Goal: Task Accomplishment & Management: Manage account settings

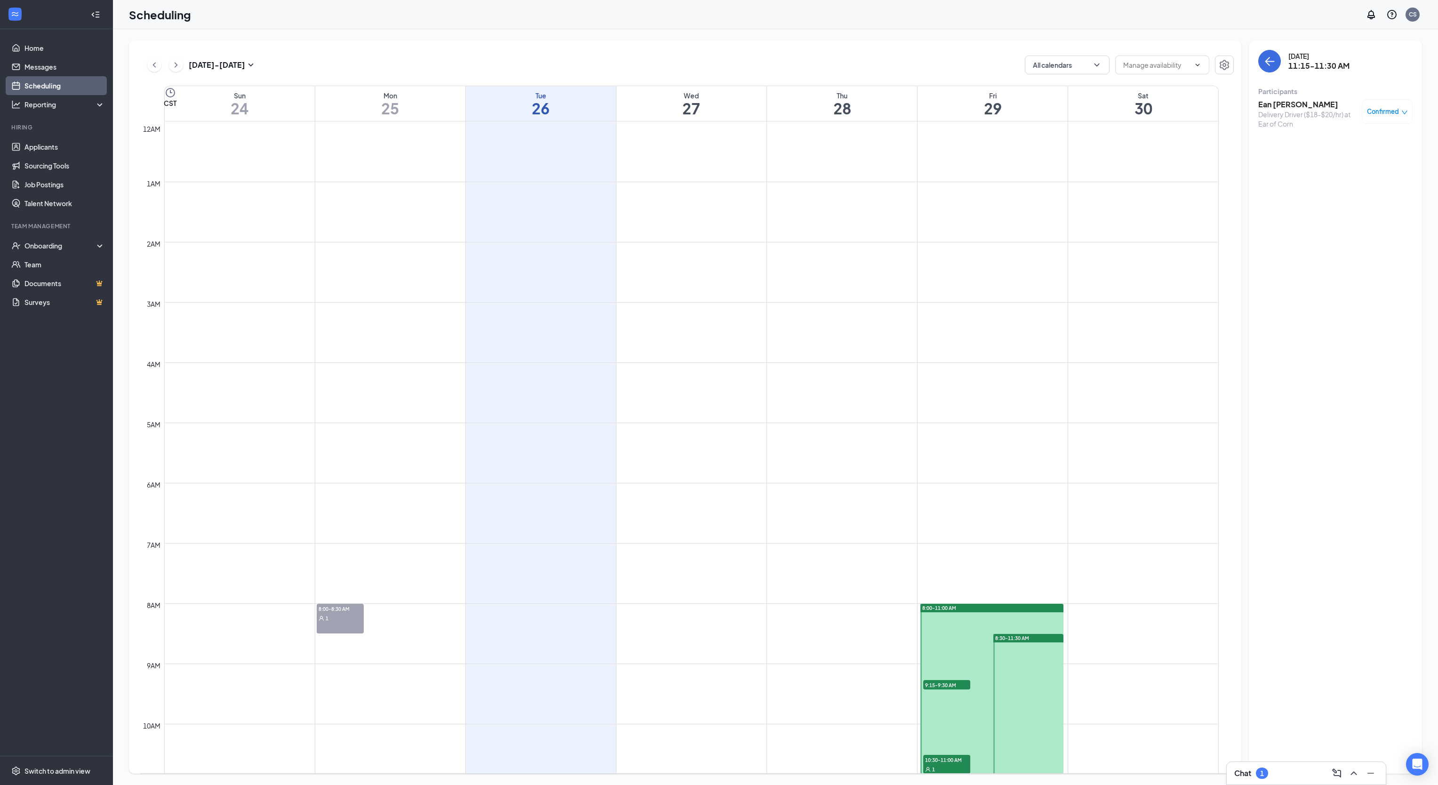
scroll to position [462, 0]
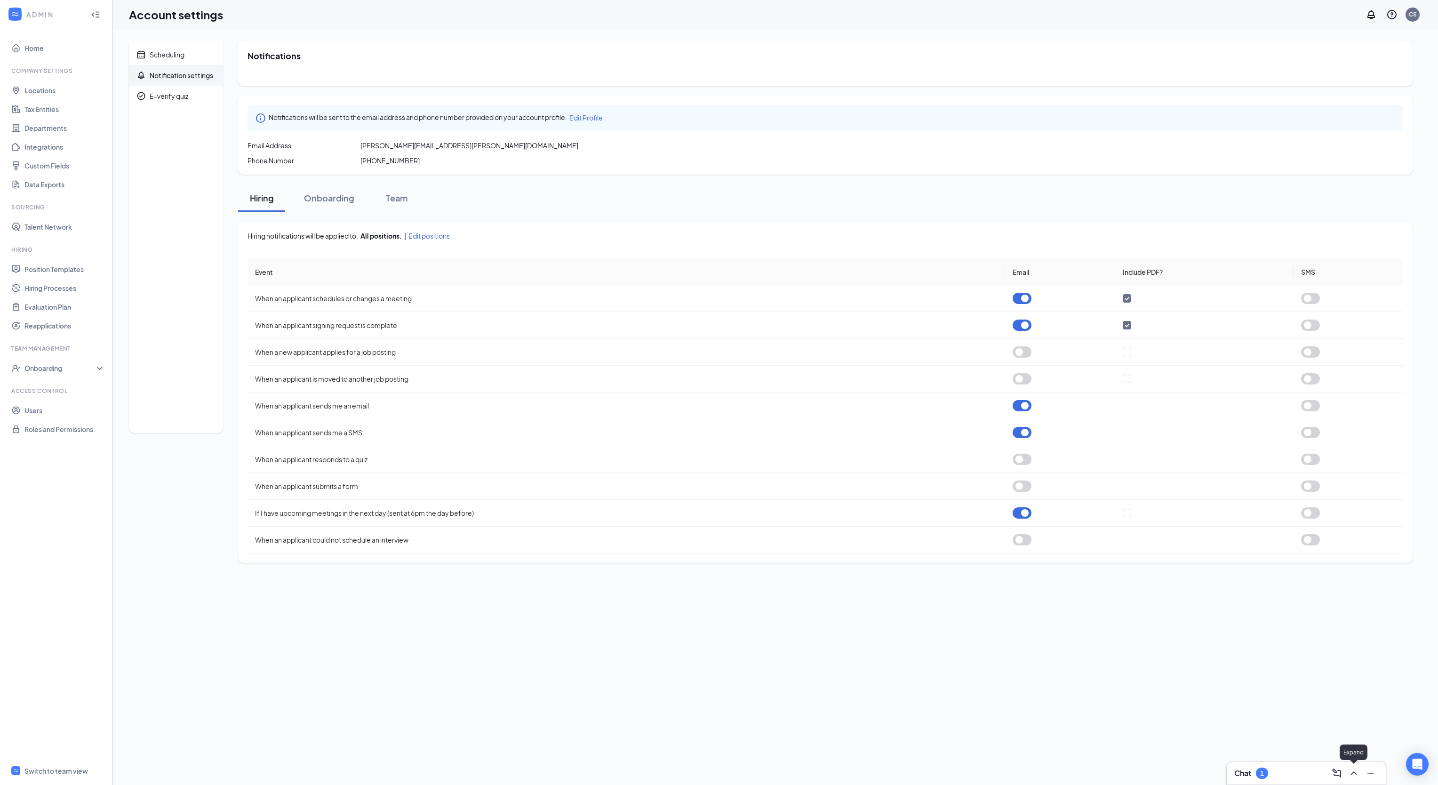
click at [1355, 758] on icon "ChevronUp" at bounding box center [1353, 772] width 11 height 11
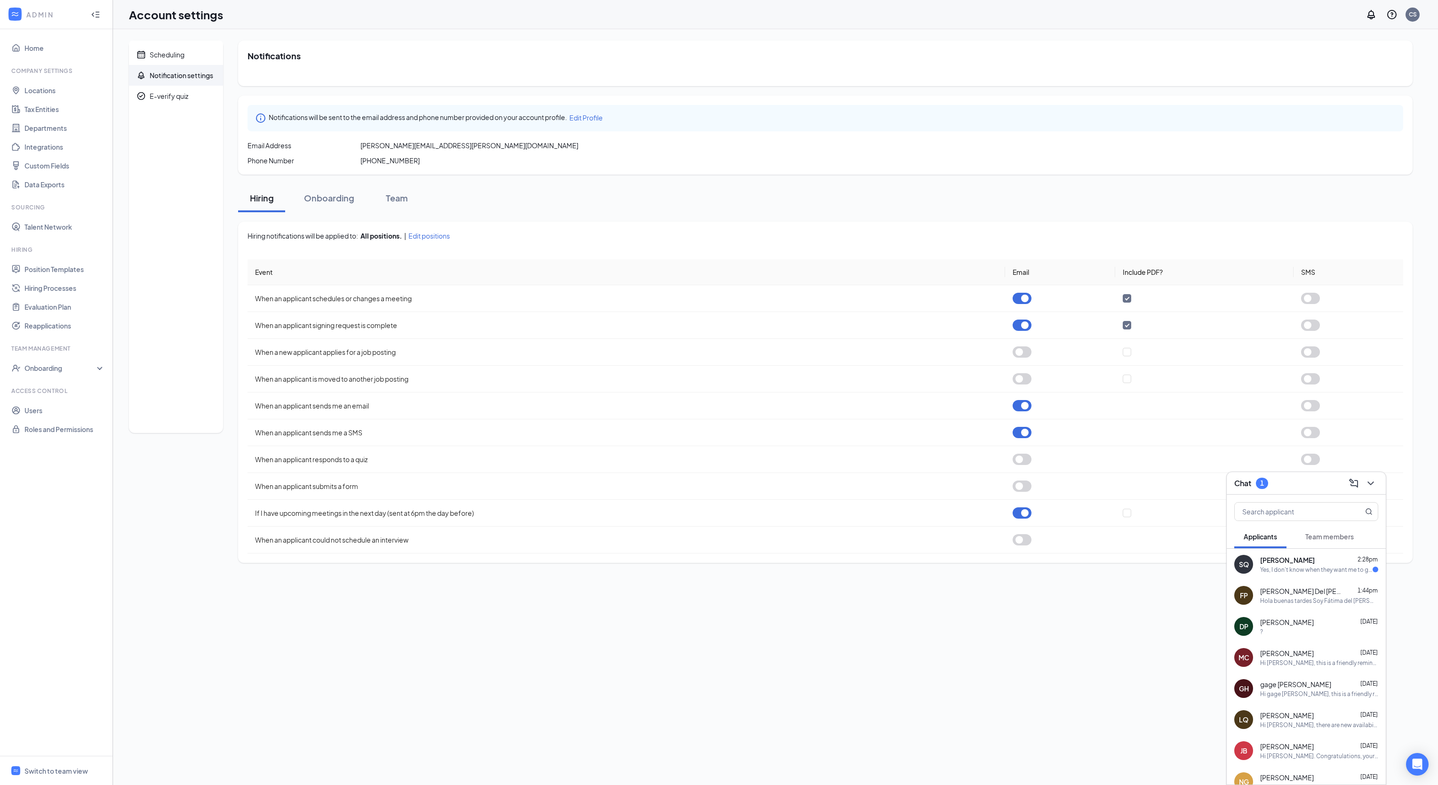
click at [1291, 573] on div "Yes, I don't know when they want me to go to the interview." at bounding box center [1316, 570] width 112 height 8
click at [1104, 758] on div at bounding box center [1136, 766] width 159 height 38
click at [1100, 758] on textarea at bounding box center [1131, 765] width 132 height 23
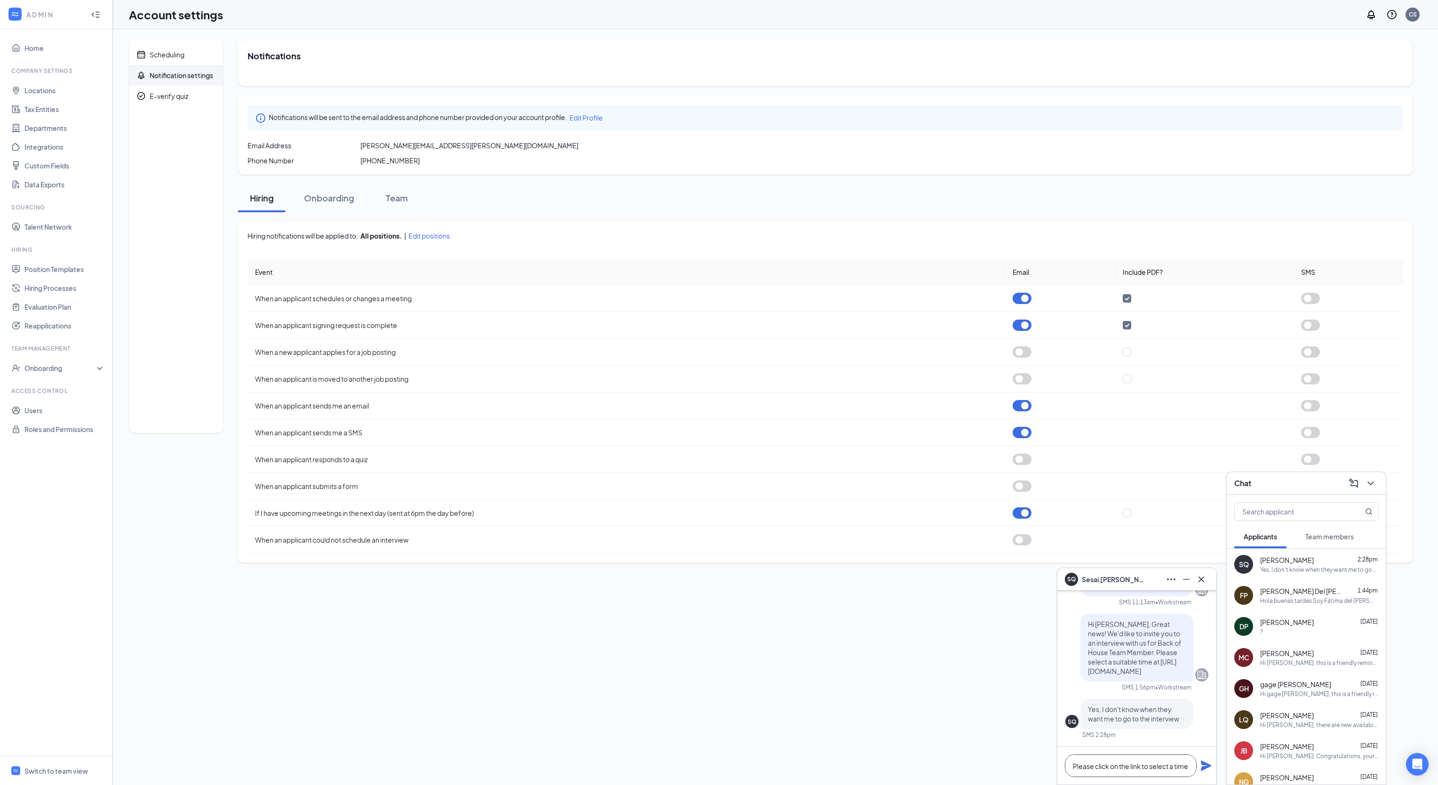
scroll to position [0, 0]
type textarea "Please click on the link to select a time."
click at [1199, 758] on div "Please click on the link to select a time." at bounding box center [1136, 760] width 159 height 47
click at [1205, 757] on icon "Plane" at bounding box center [1205, 760] width 11 height 11
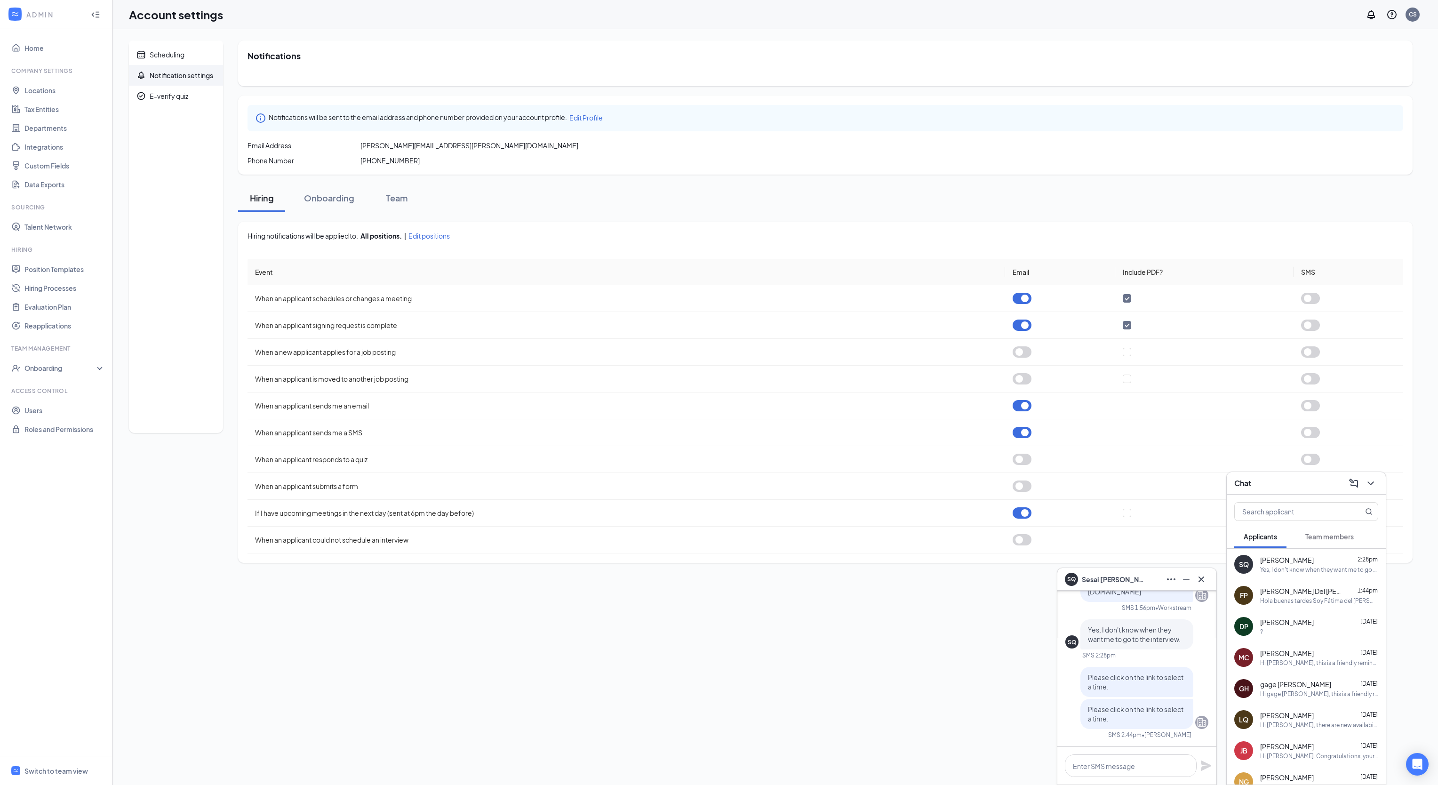
click at [1379, 487] on div "Chat" at bounding box center [1306, 483] width 159 height 23
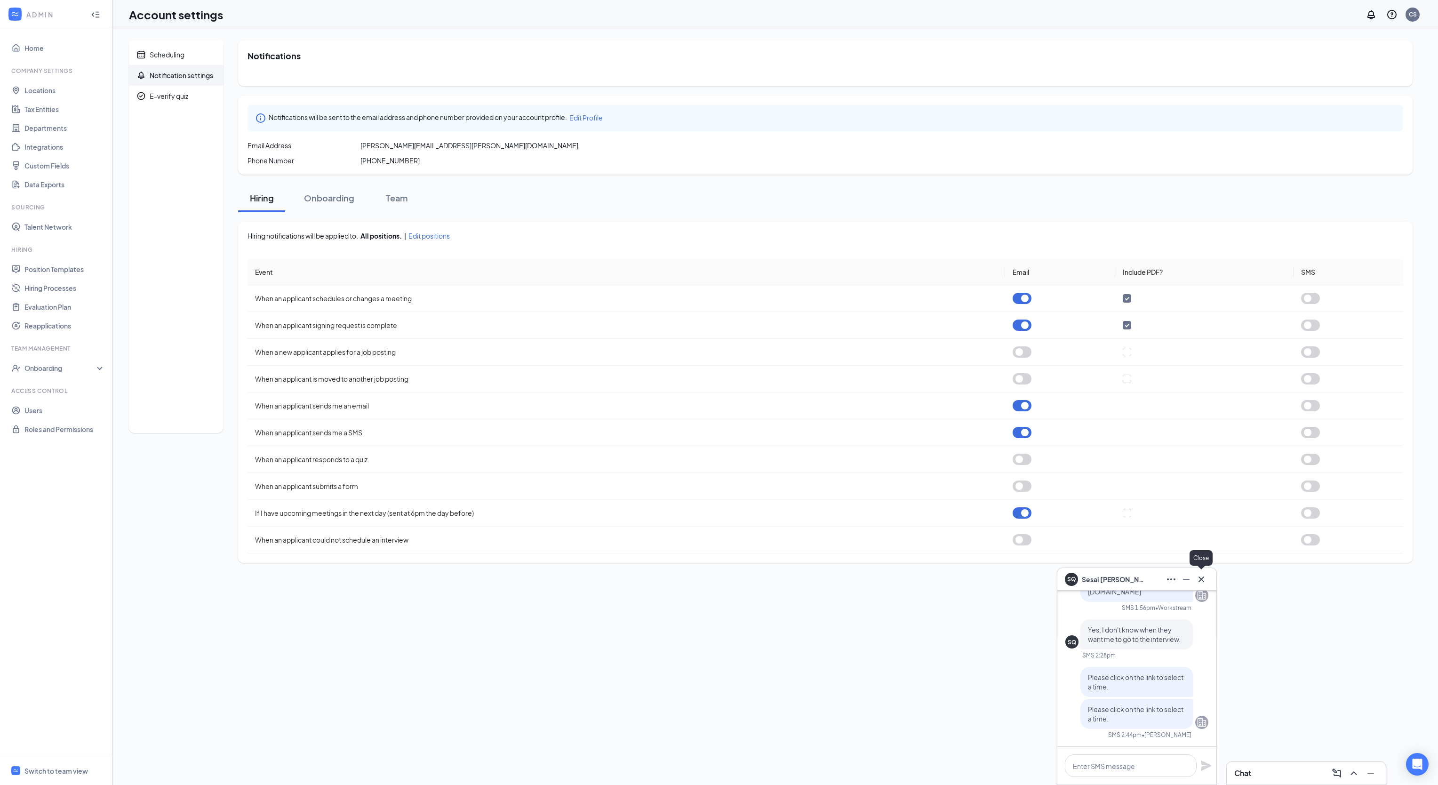
click at [1203, 576] on icon "Cross" at bounding box center [1200, 579] width 11 height 11
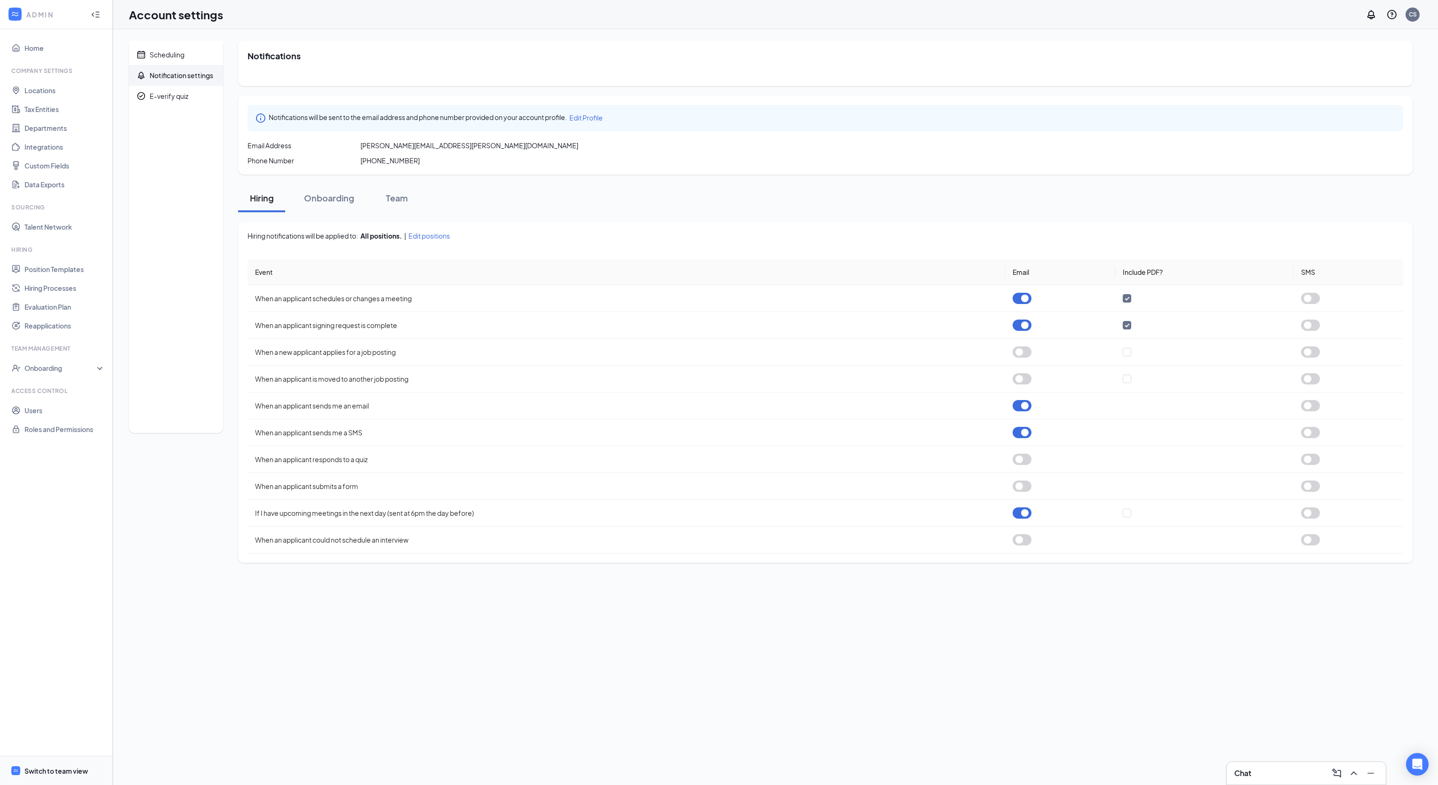
click at [68, 758] on div "Switch to team view" at bounding box center [56, 770] width 64 height 9
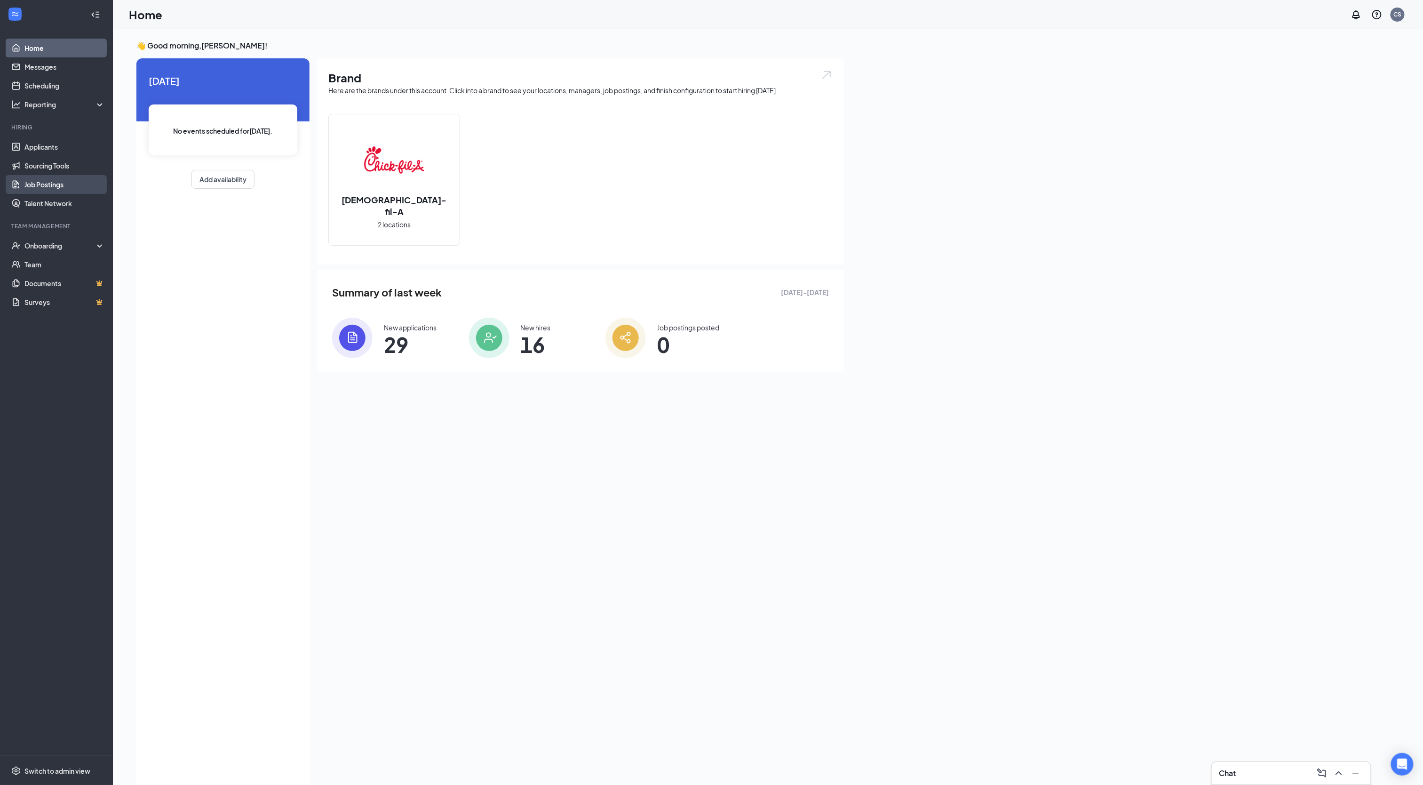
click at [42, 181] on link "Job Postings" at bounding box center [64, 184] width 80 height 19
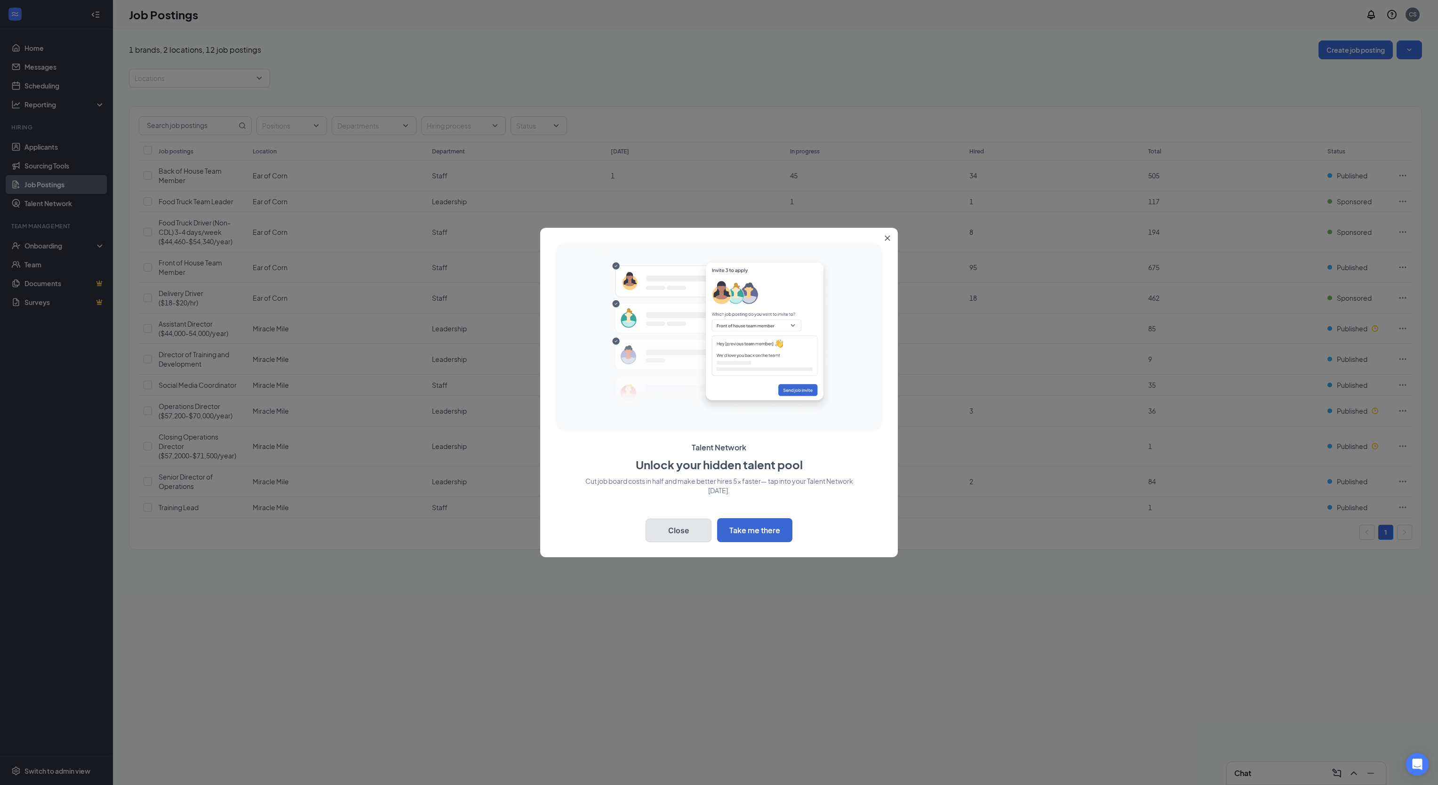
click at [690, 523] on button "Close" at bounding box center [678, 530] width 66 height 24
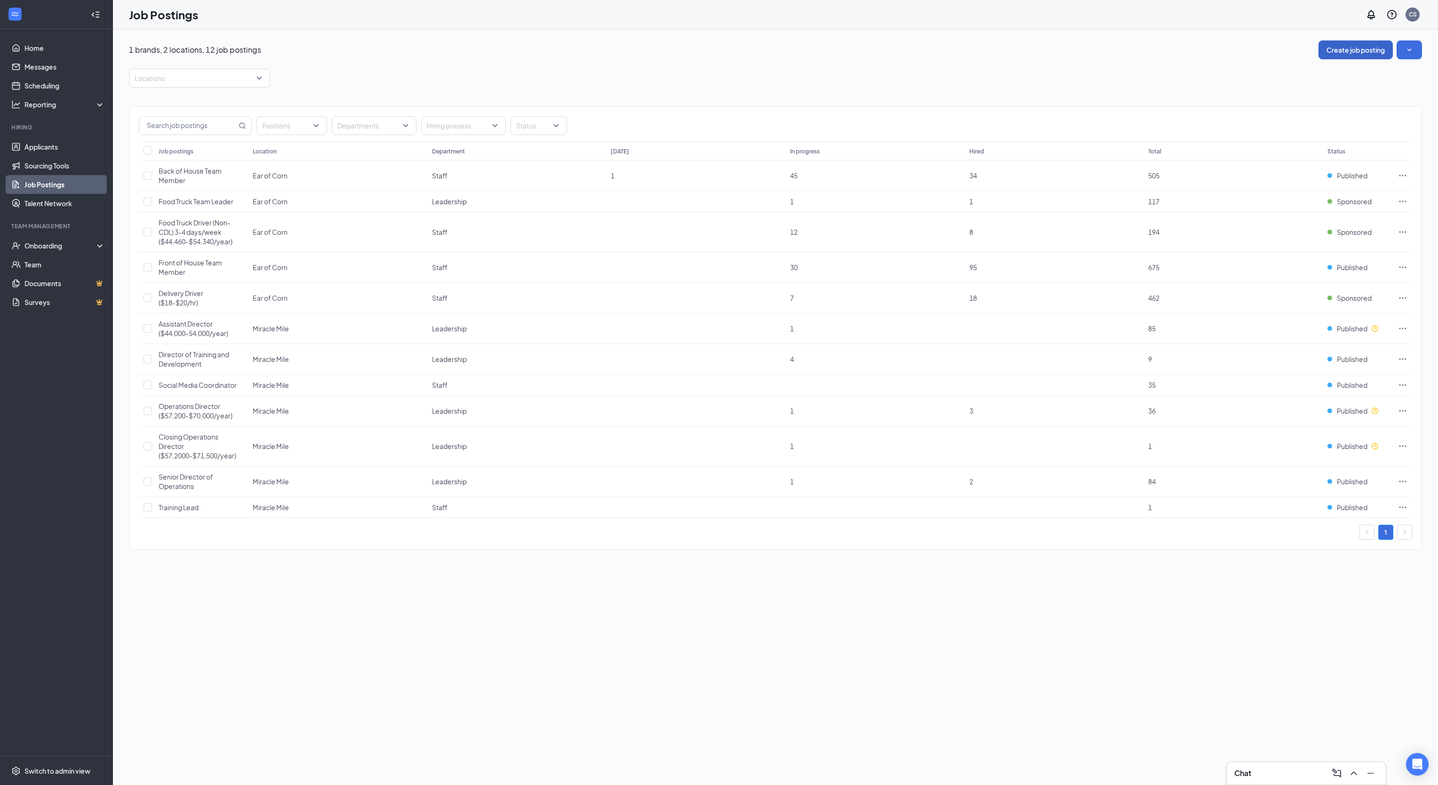
click at [1347, 51] on button "Create job posting" at bounding box center [1355, 49] width 74 height 19
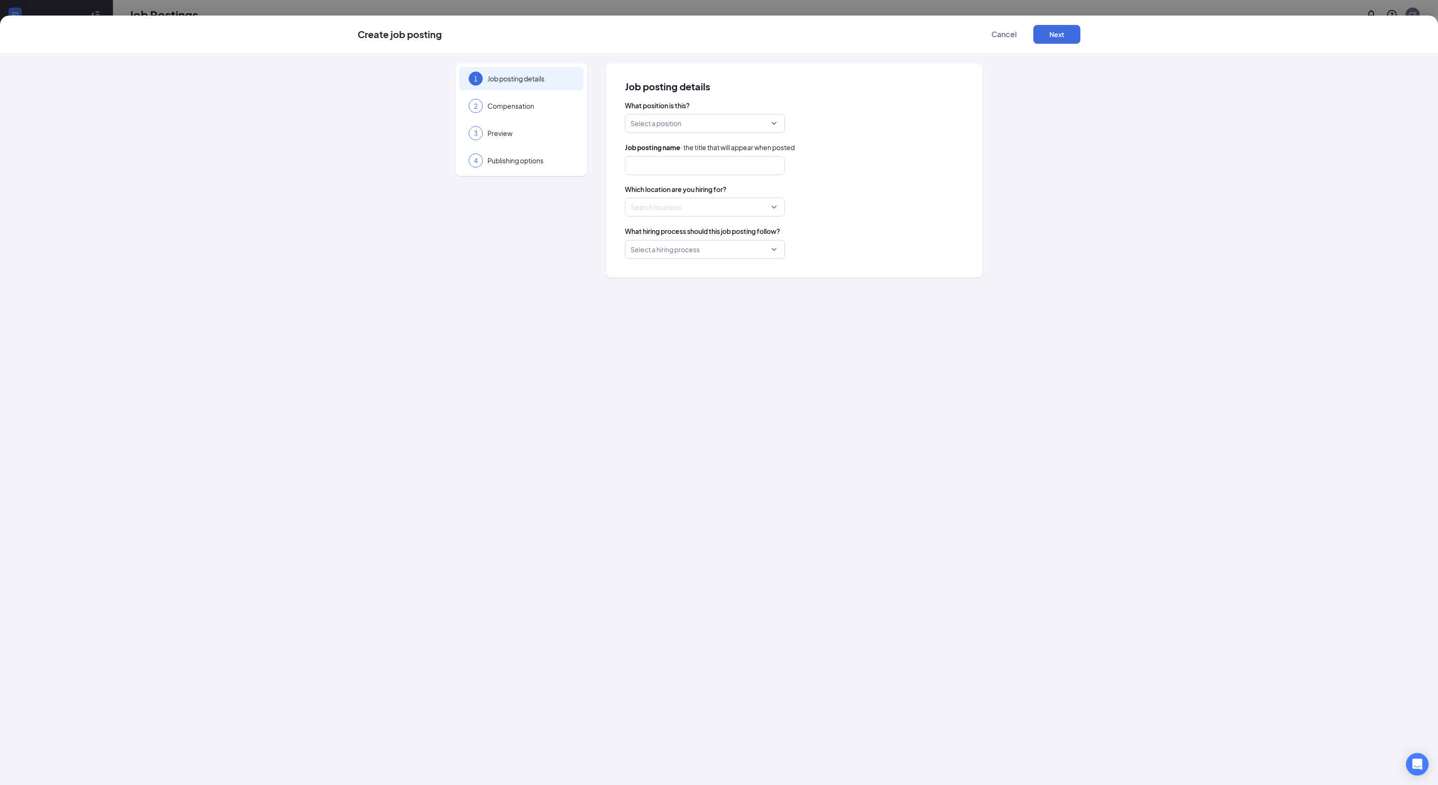
click at [704, 122] on input "search" at bounding box center [701, 123] width 142 height 18
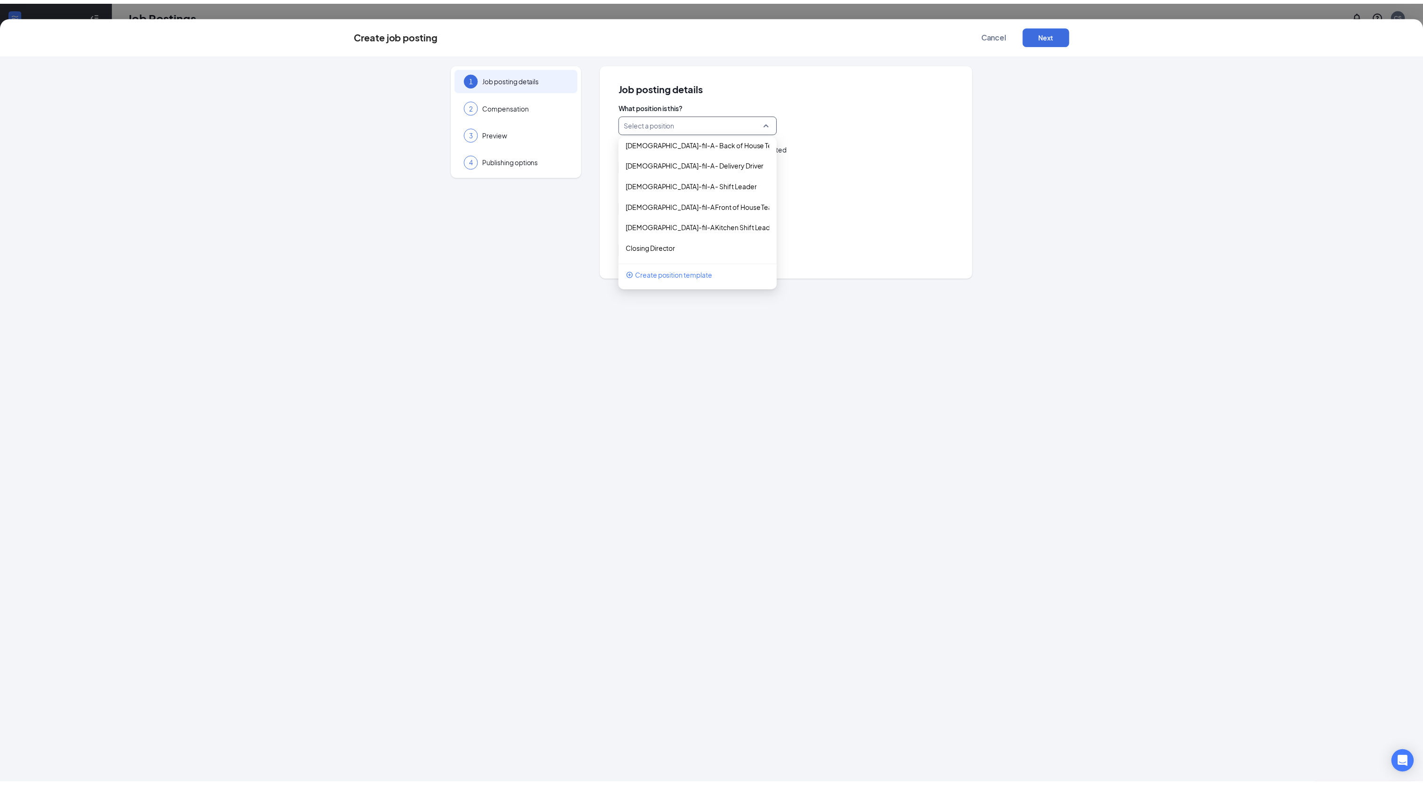
scroll to position [60, 0]
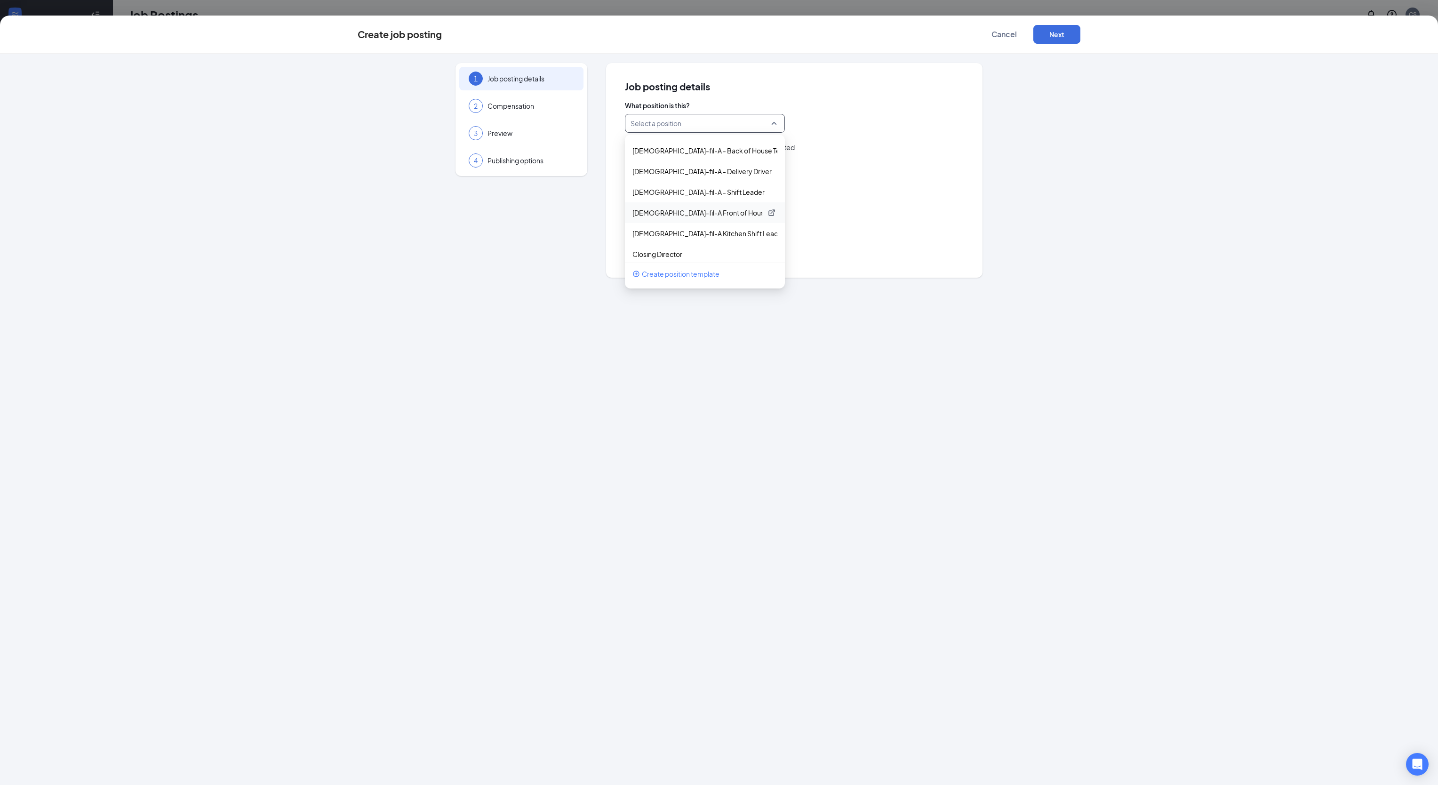
click at [733, 213] on p "[DEMOGRAPHIC_DATA]-fil-A Front of House Team Member" at bounding box center [697, 212] width 130 height 9
type input "Front of House Team Member"
click at [747, 207] on div at bounding box center [702, 206] width 142 height 15
click at [645, 292] on div at bounding box center [647, 291] width 8 height 8
click at [1002, 30] on span "Cancel" at bounding box center [1003, 34] width 25 height 9
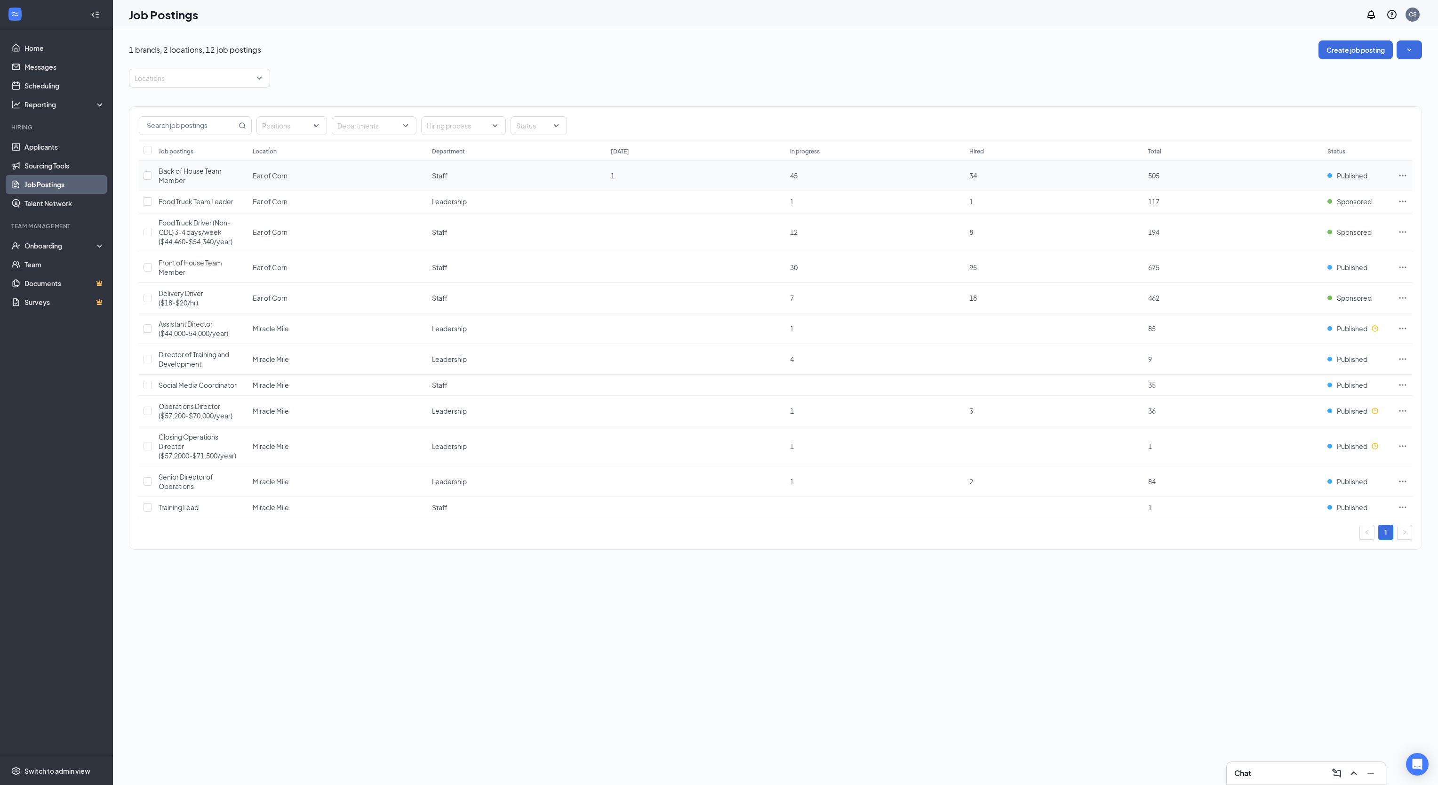
click at [200, 175] on span "Back of House Team Member" at bounding box center [190, 176] width 63 height 18
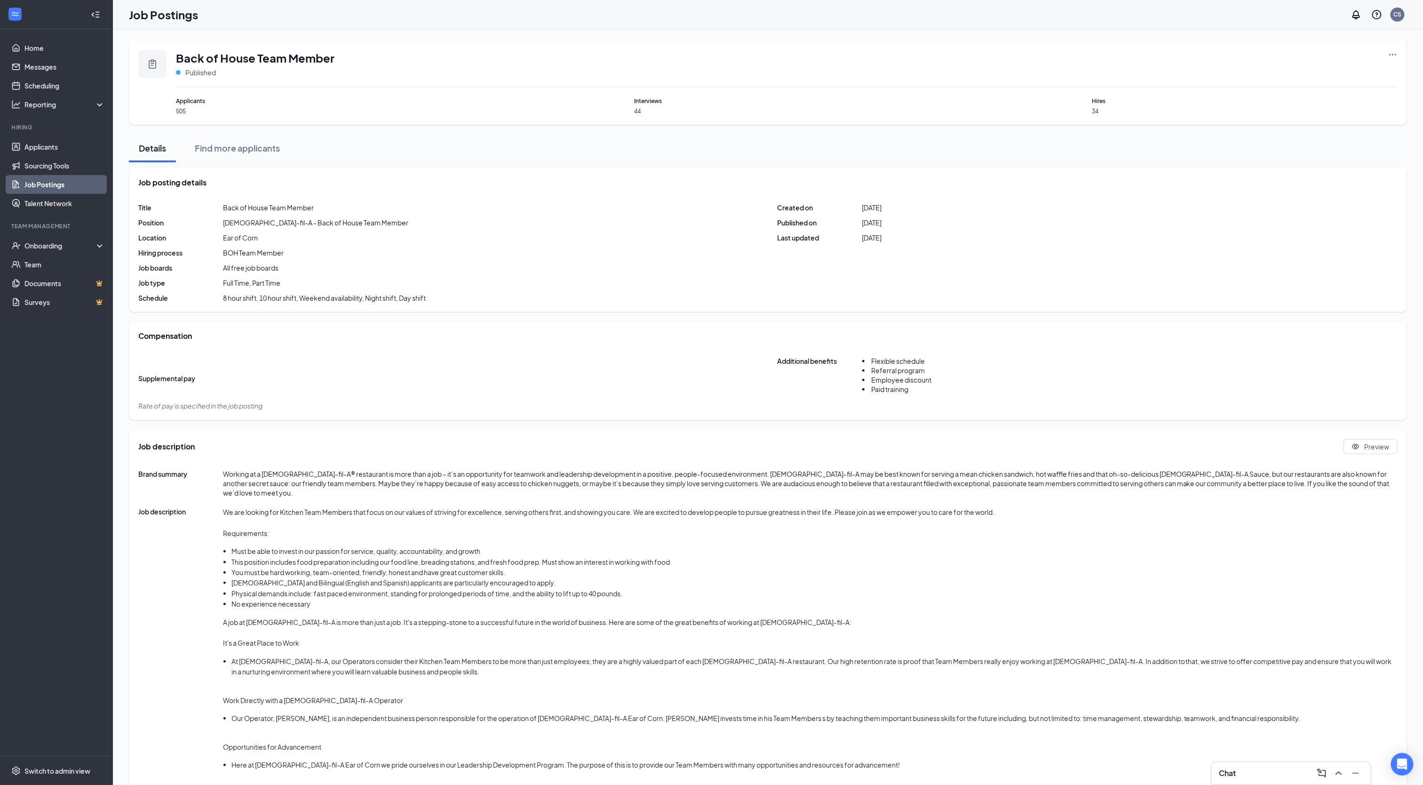
click at [1393, 54] on icon "Ellipses" at bounding box center [1392, 54] width 9 height 9
click at [1297, 74] on span "Edit job posting" at bounding box center [1288, 74] width 48 height 8
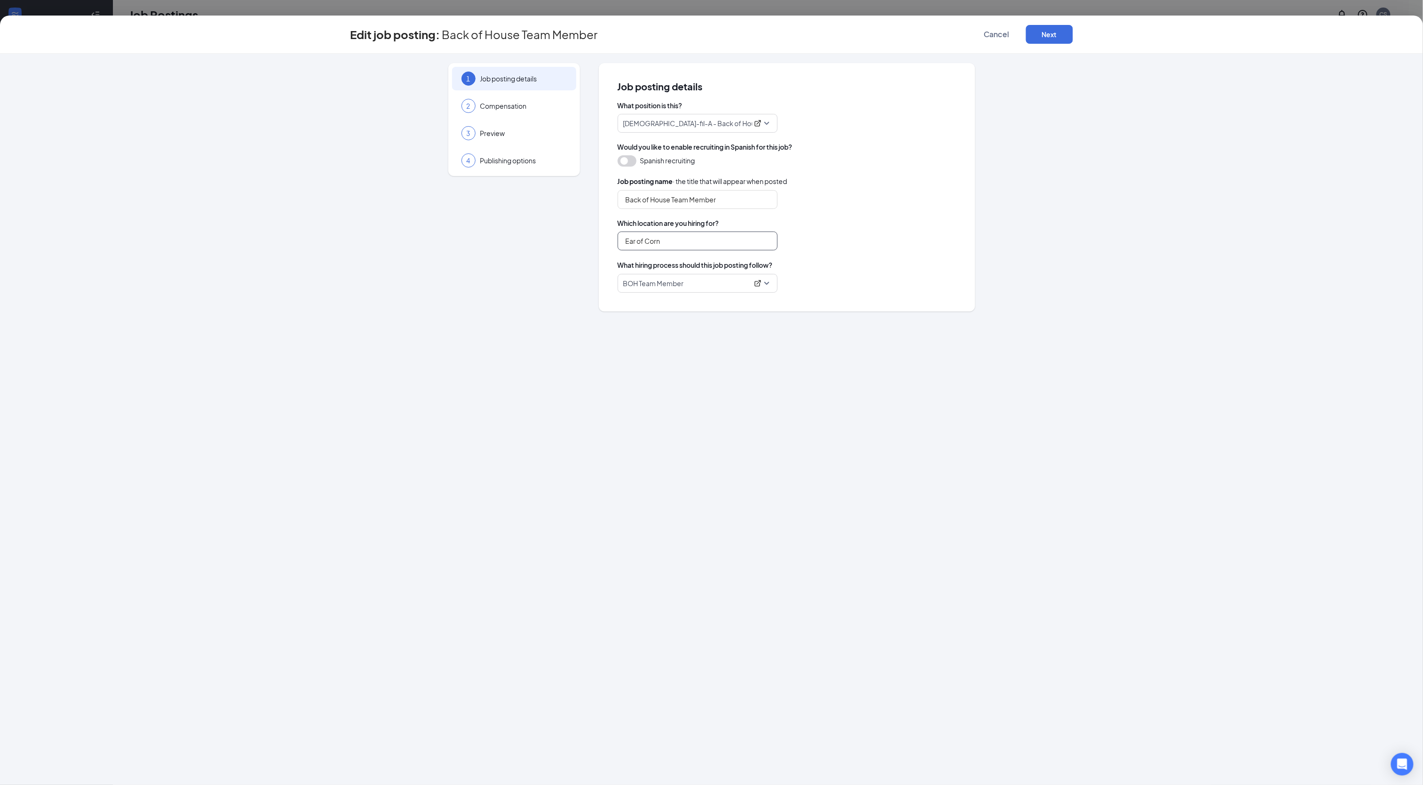
click at [697, 239] on input "Ear of Corn" at bounding box center [698, 240] width 160 height 19
click at [654, 307] on div "Miracle Mile" at bounding box center [697, 311] width 145 height 10
type input "Miracle Mile"
click at [1058, 38] on button "Next" at bounding box center [1049, 34] width 47 height 19
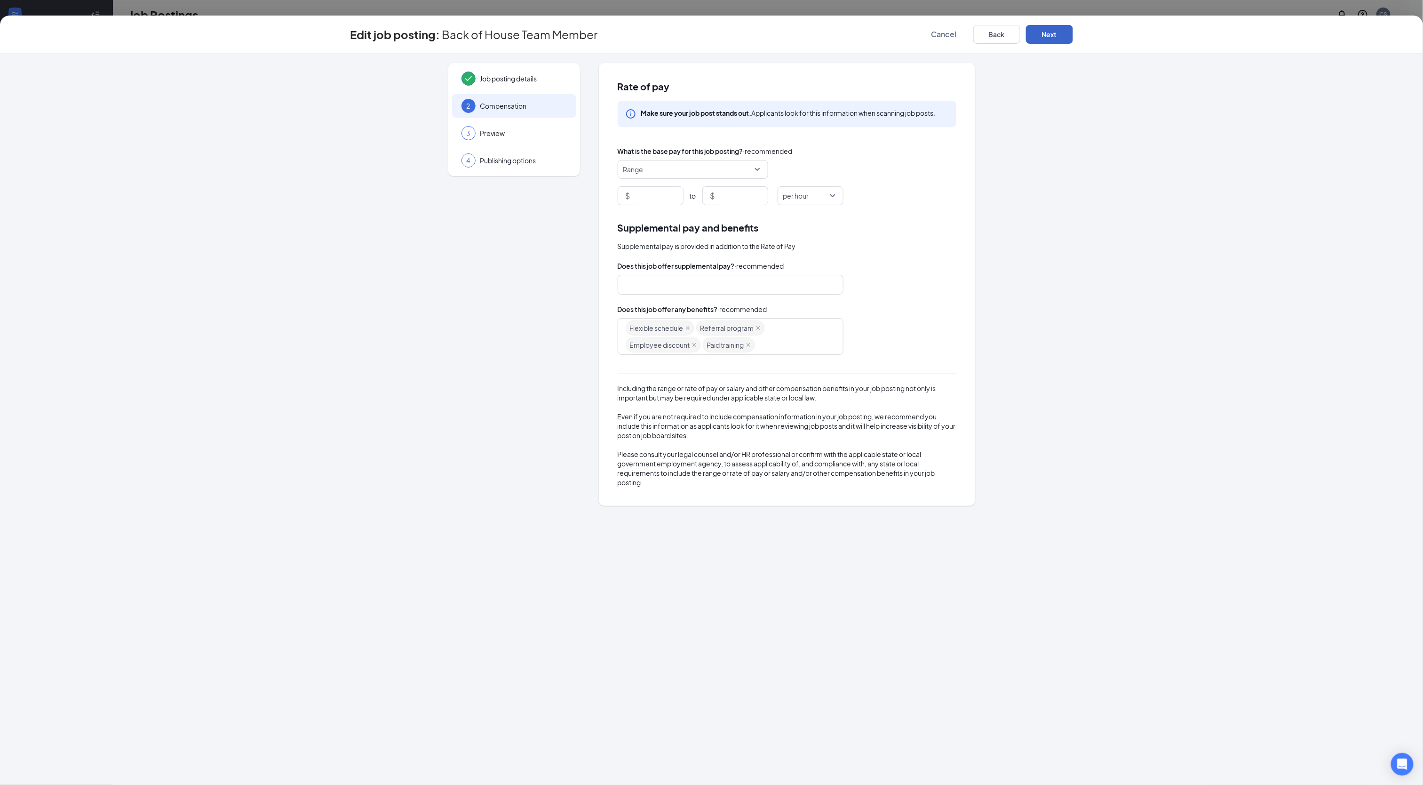
click at [1043, 33] on button "Next" at bounding box center [1049, 34] width 47 height 19
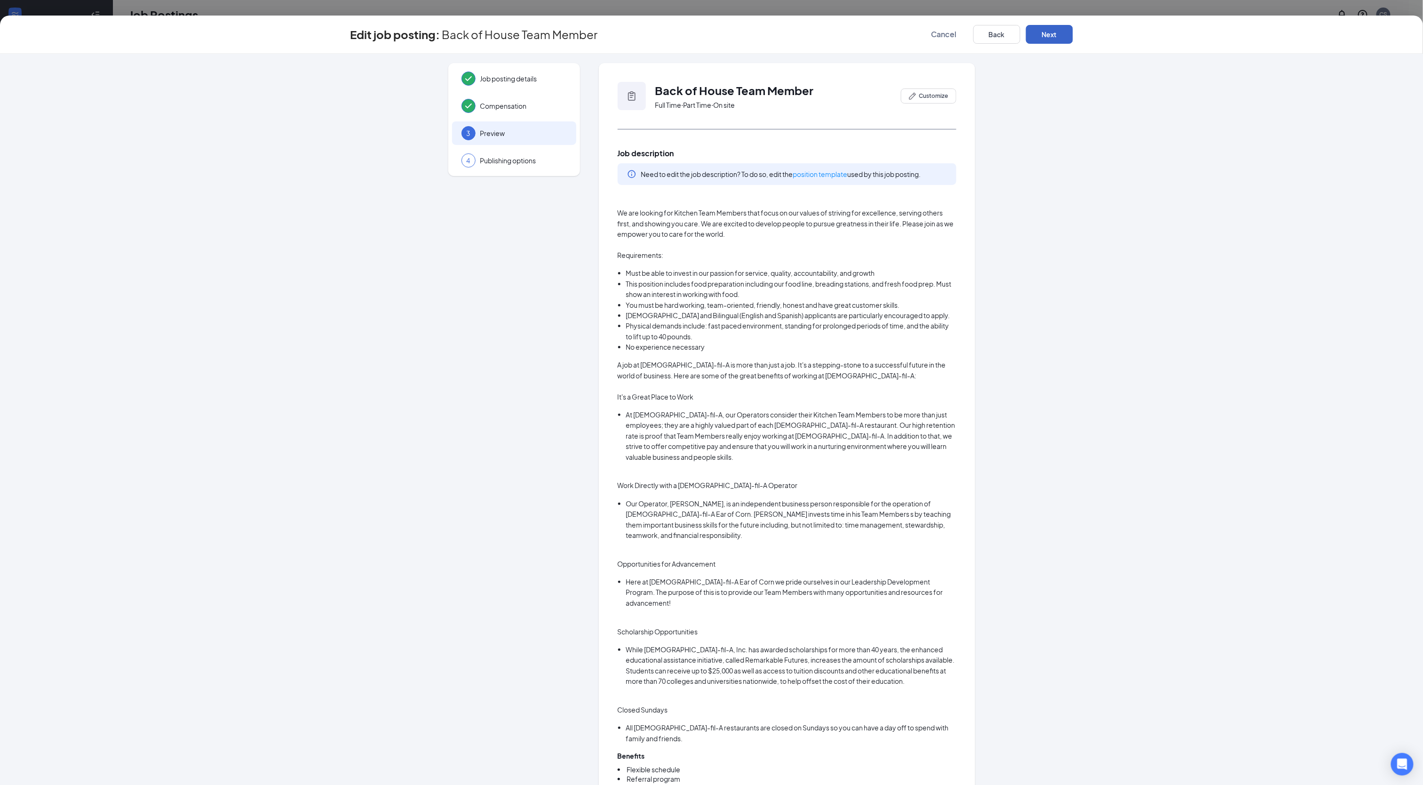
click at [1058, 34] on button "Next" at bounding box center [1049, 34] width 47 height 19
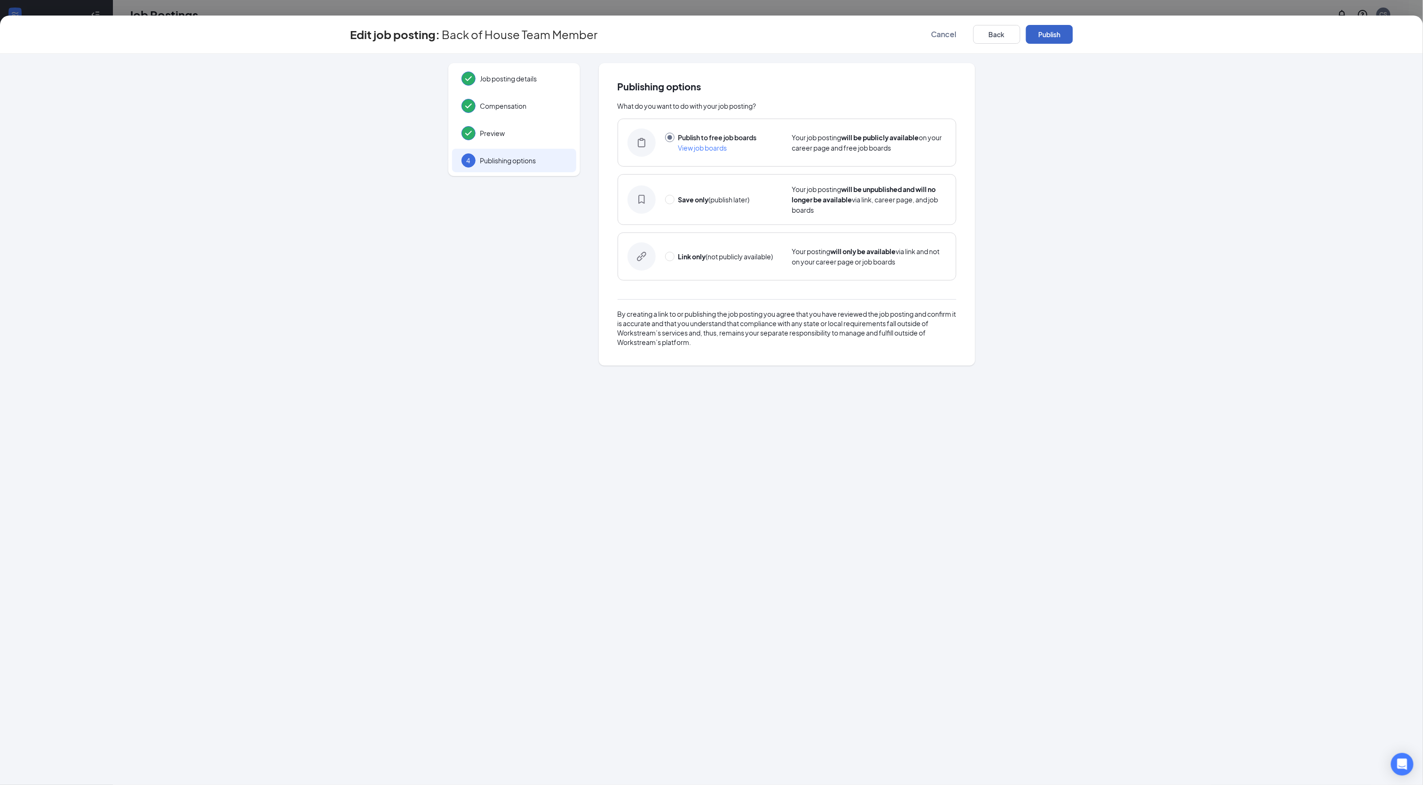
click at [1044, 36] on button "Publish" at bounding box center [1049, 34] width 47 height 19
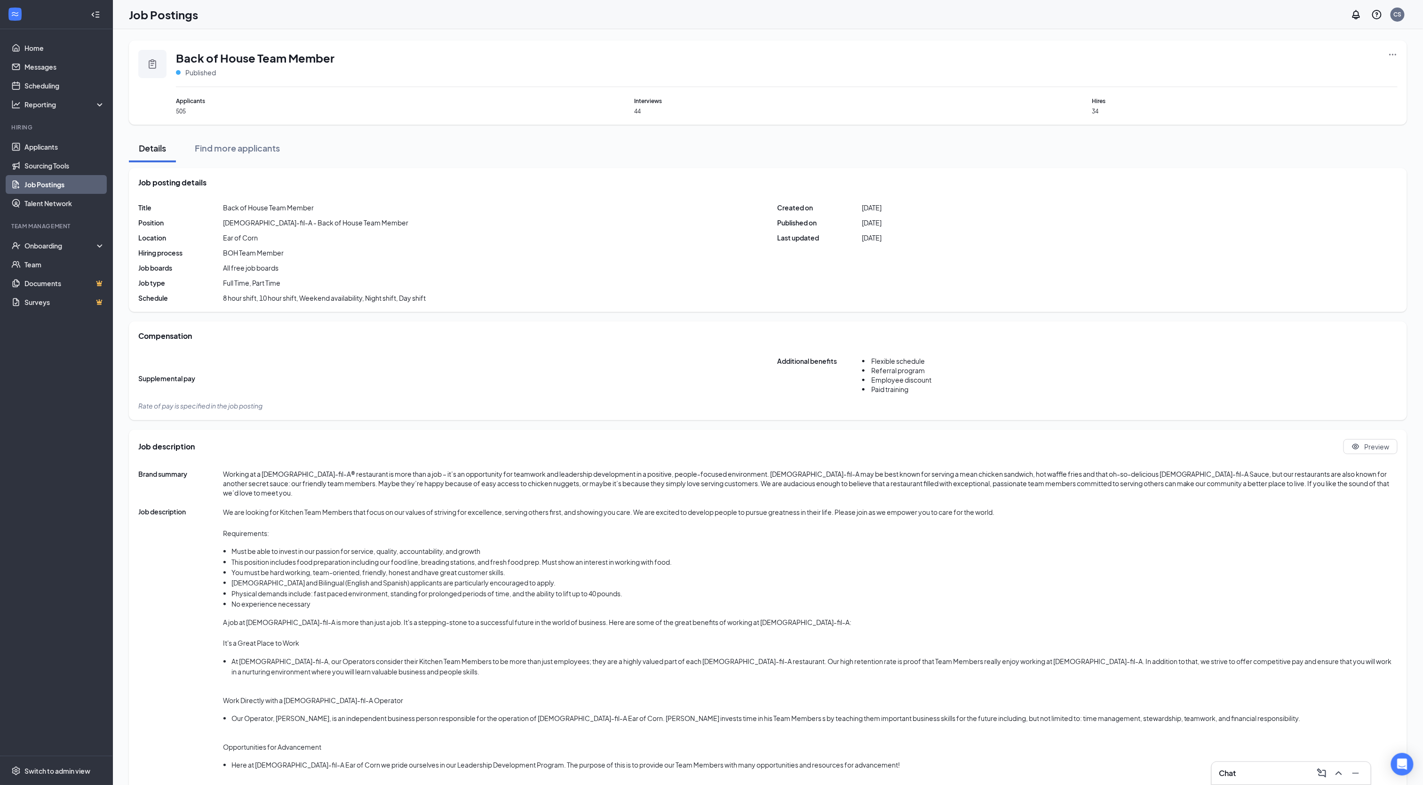
click at [92, 11] on icon "Collapse" at bounding box center [95, 14] width 9 height 9
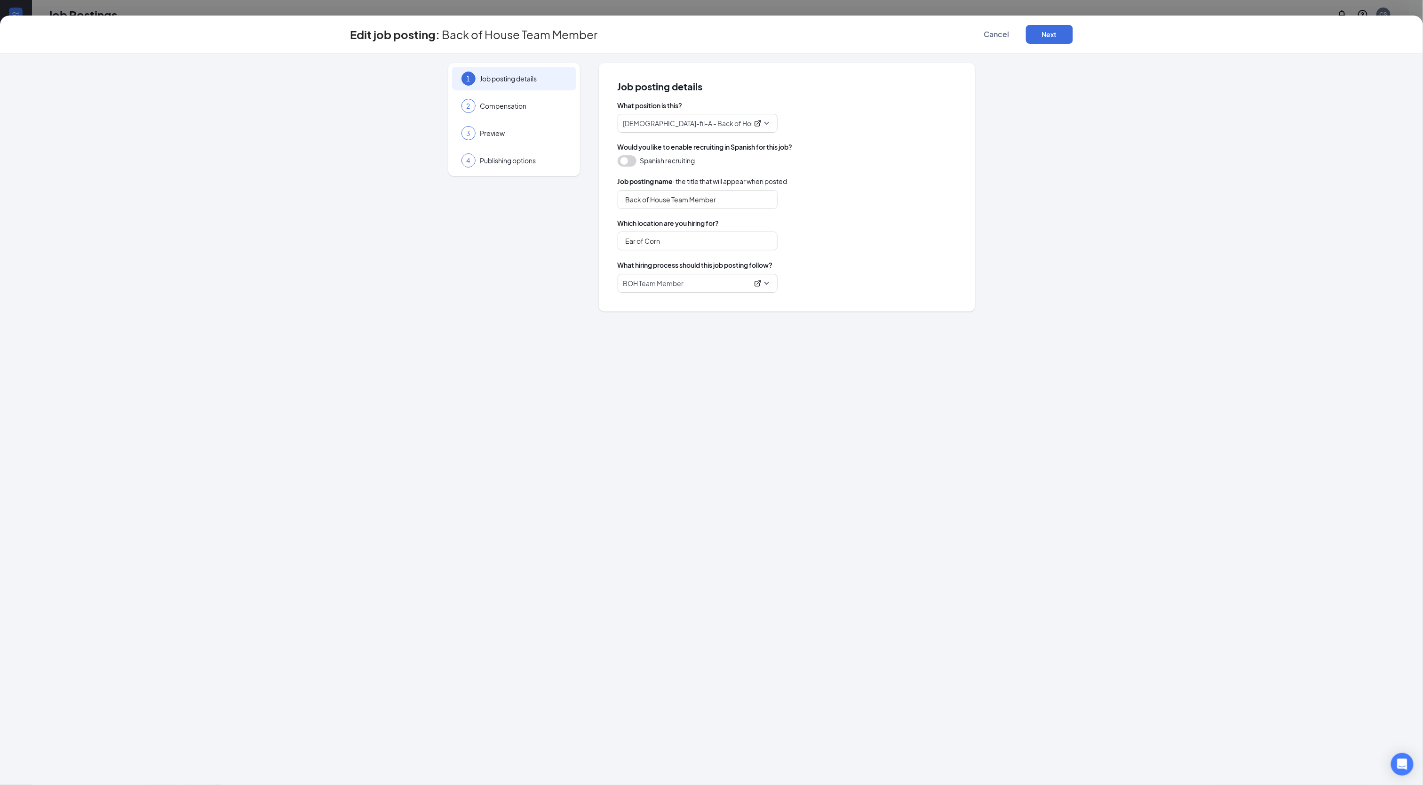
type input "Miracle Mile"
click at [1007, 32] on span "Cancel" at bounding box center [996, 34] width 25 height 9
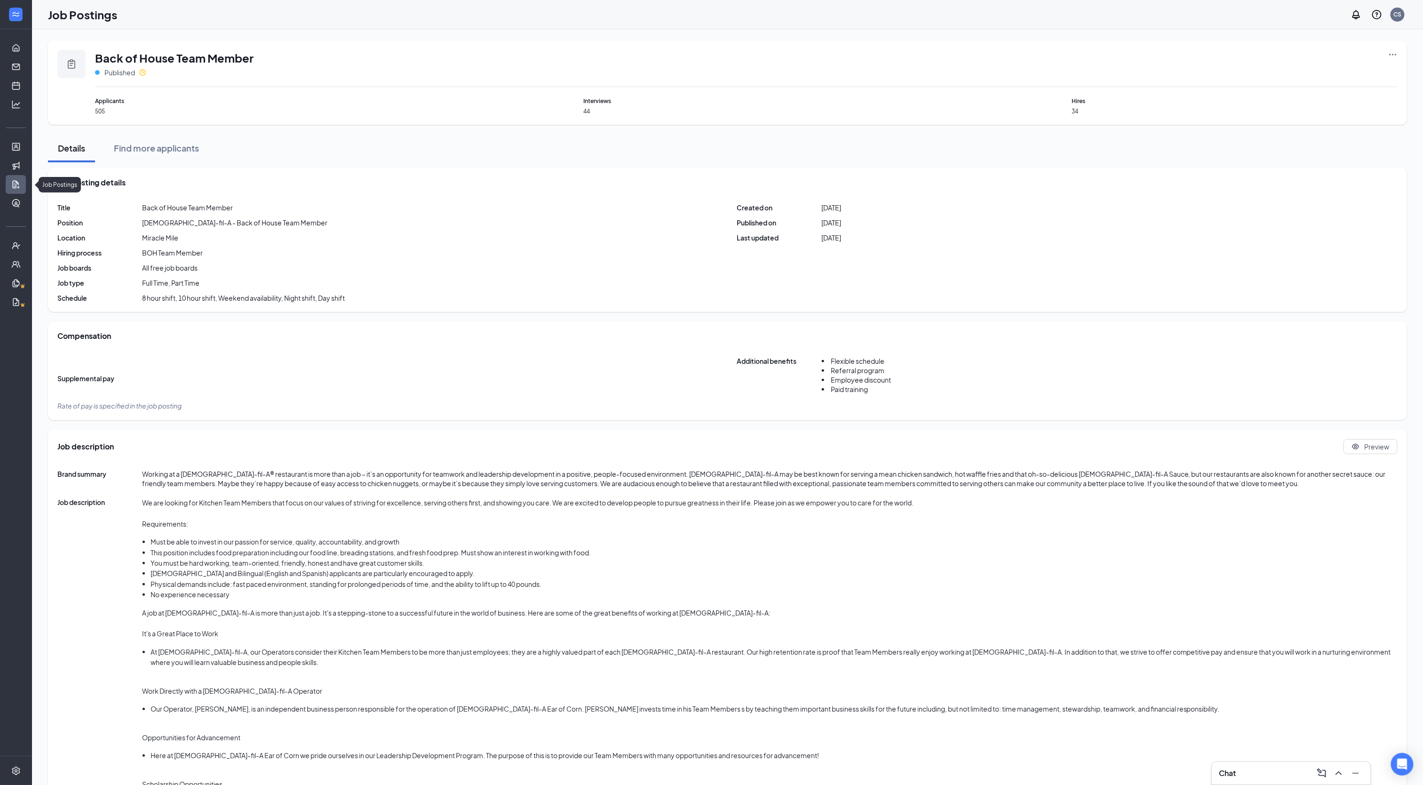
click at [24, 186] on link "Job Postings" at bounding box center [28, 184] width 9 height 19
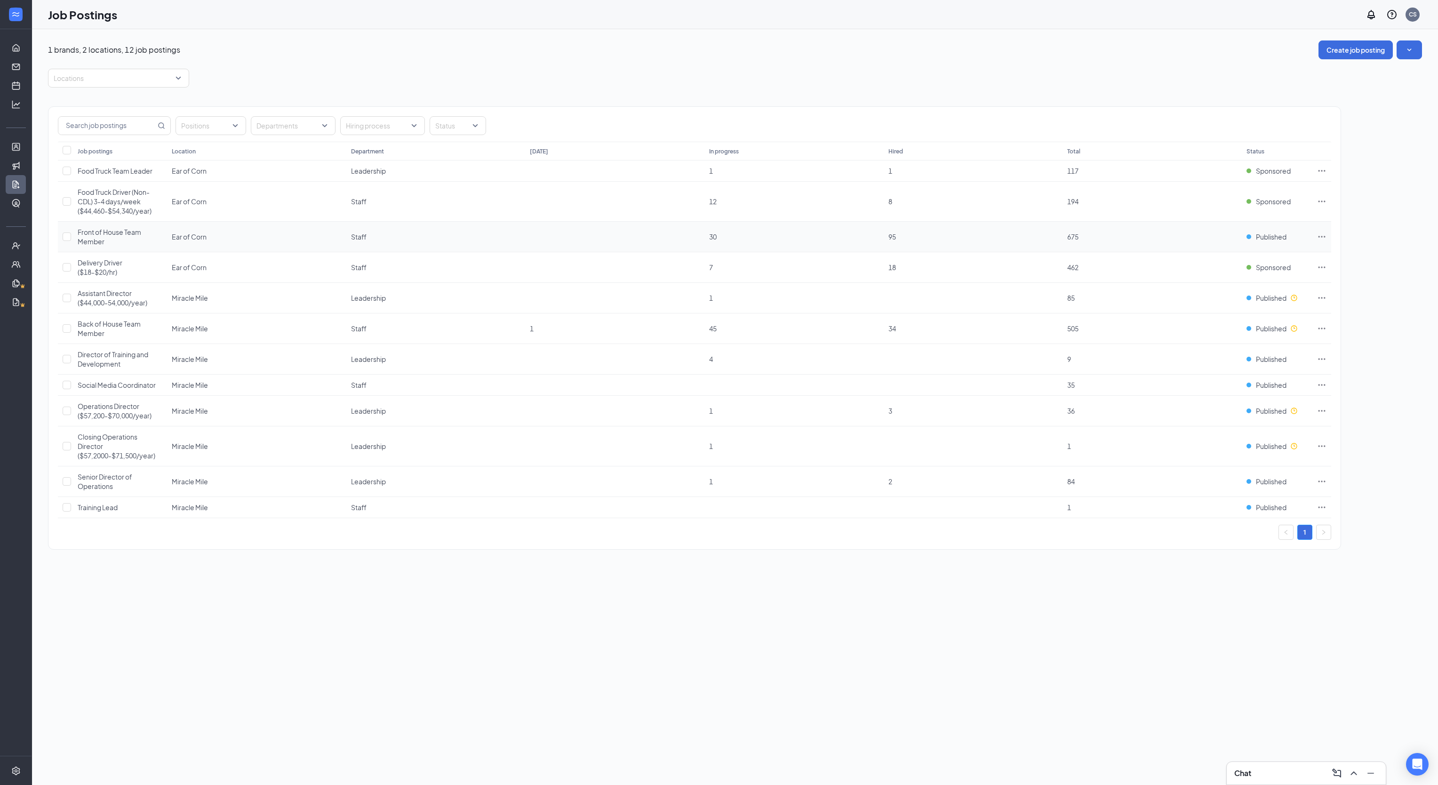
click at [1322, 241] on icon "Ellipses" at bounding box center [1321, 236] width 9 height 9
click at [1231, 259] on span "Edit job posting" at bounding box center [1216, 258] width 48 height 8
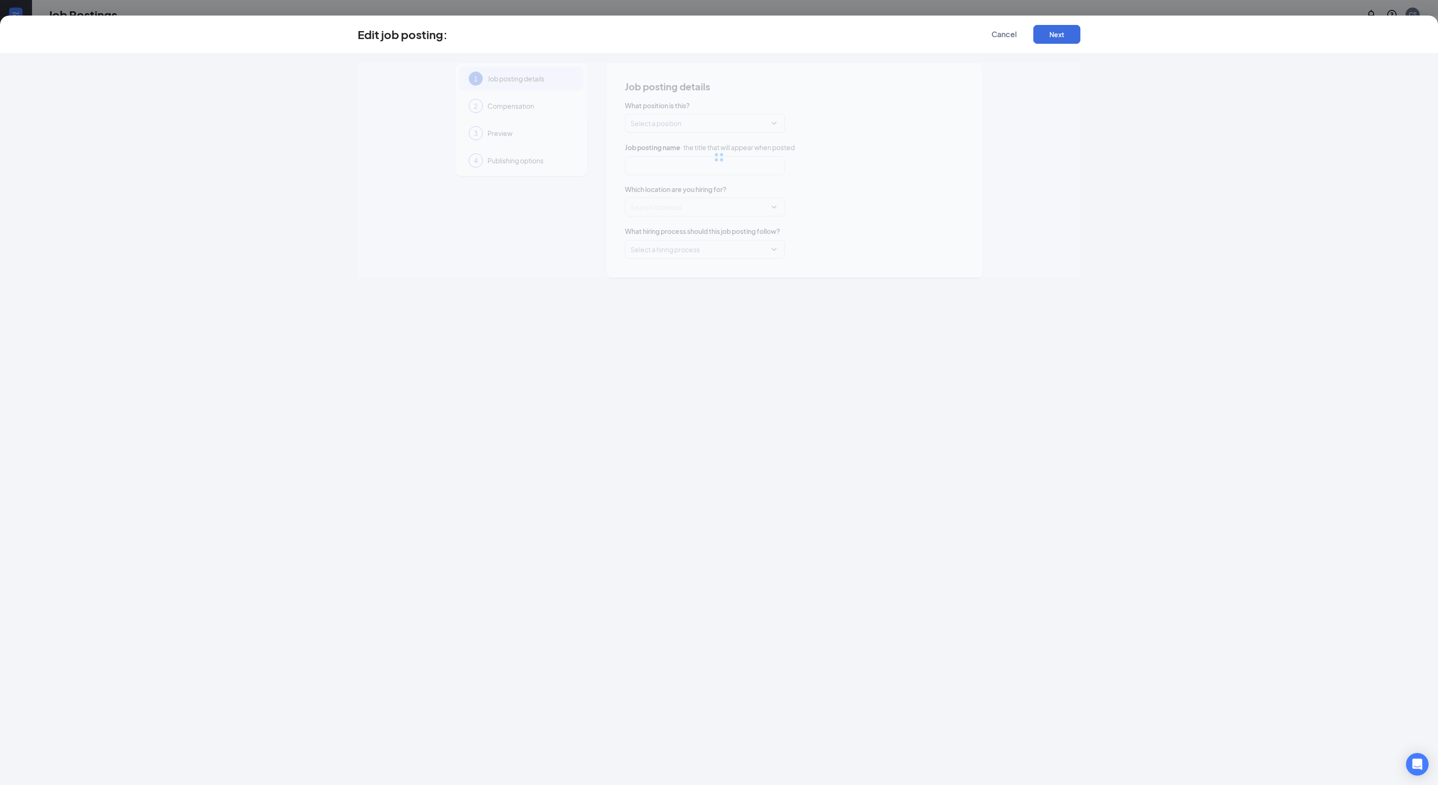
type input "Front of House Team Member"
click at [721, 203] on input "Ear of Corn" at bounding box center [705, 207] width 160 height 19
click at [655, 278] on div "Miracle Mile" at bounding box center [704, 277] width 145 height 10
type input "Miracle Mile"
click at [1053, 35] on button "Next" at bounding box center [1056, 34] width 47 height 19
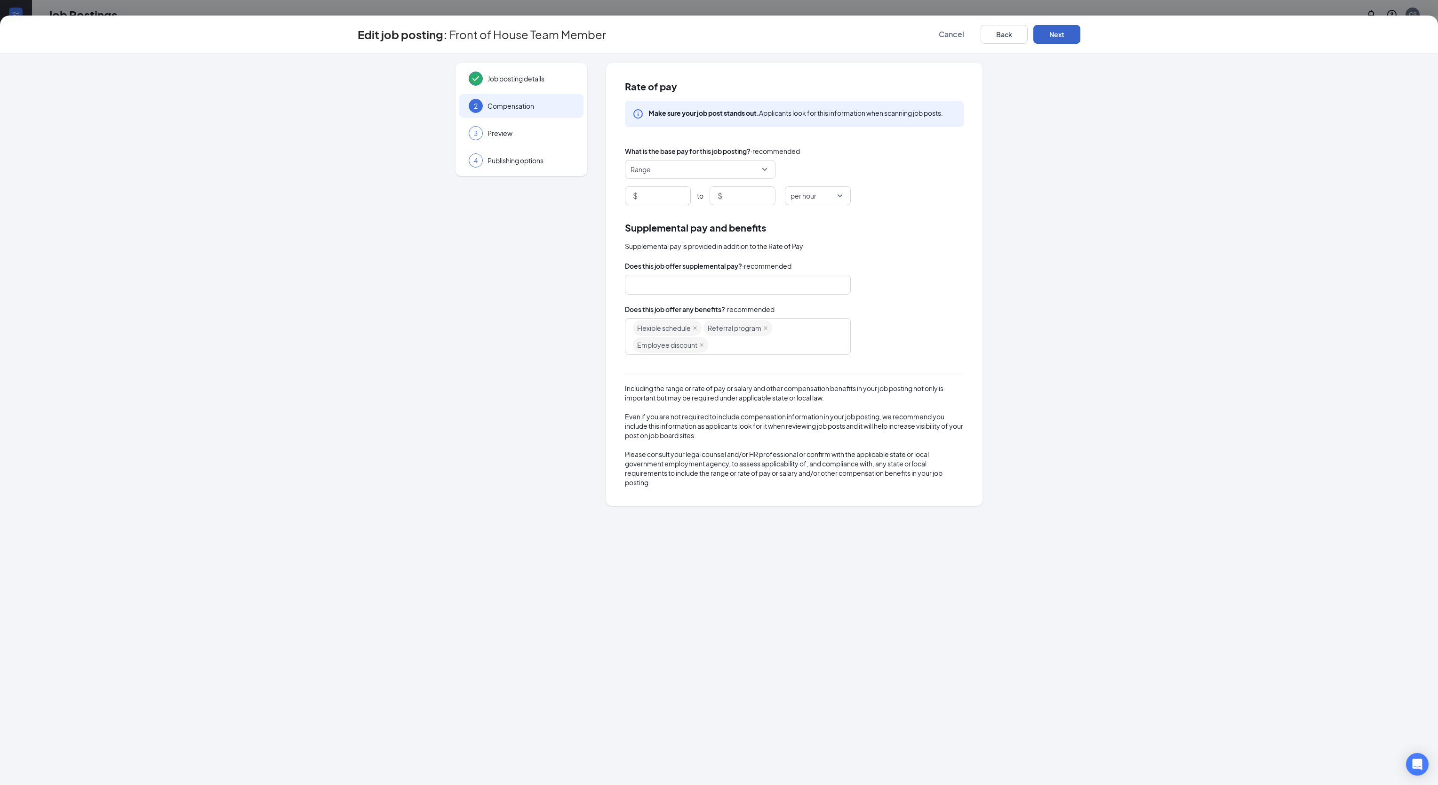
click at [1053, 35] on button "Next" at bounding box center [1056, 34] width 47 height 19
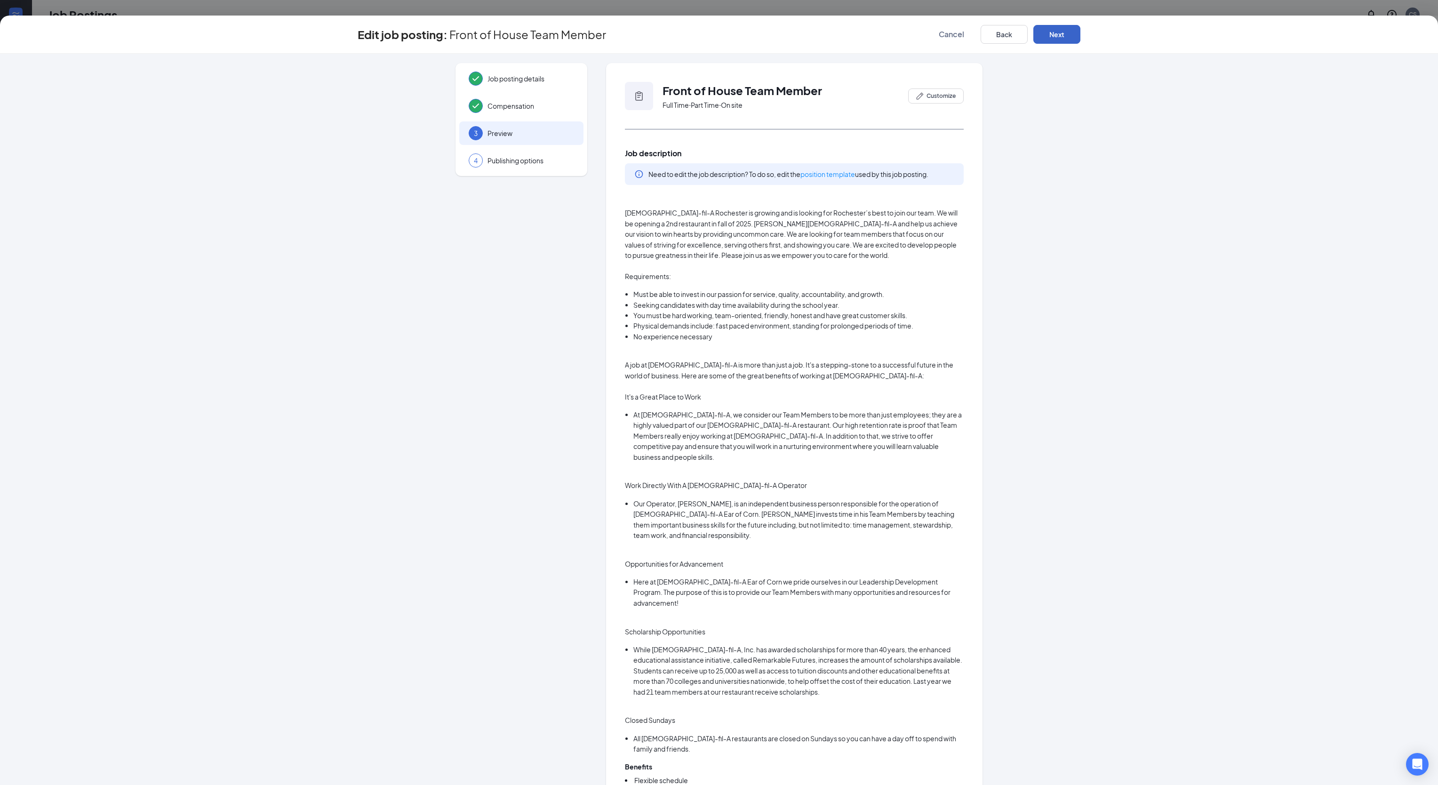
click at [1060, 35] on button "Next" at bounding box center [1056, 34] width 47 height 19
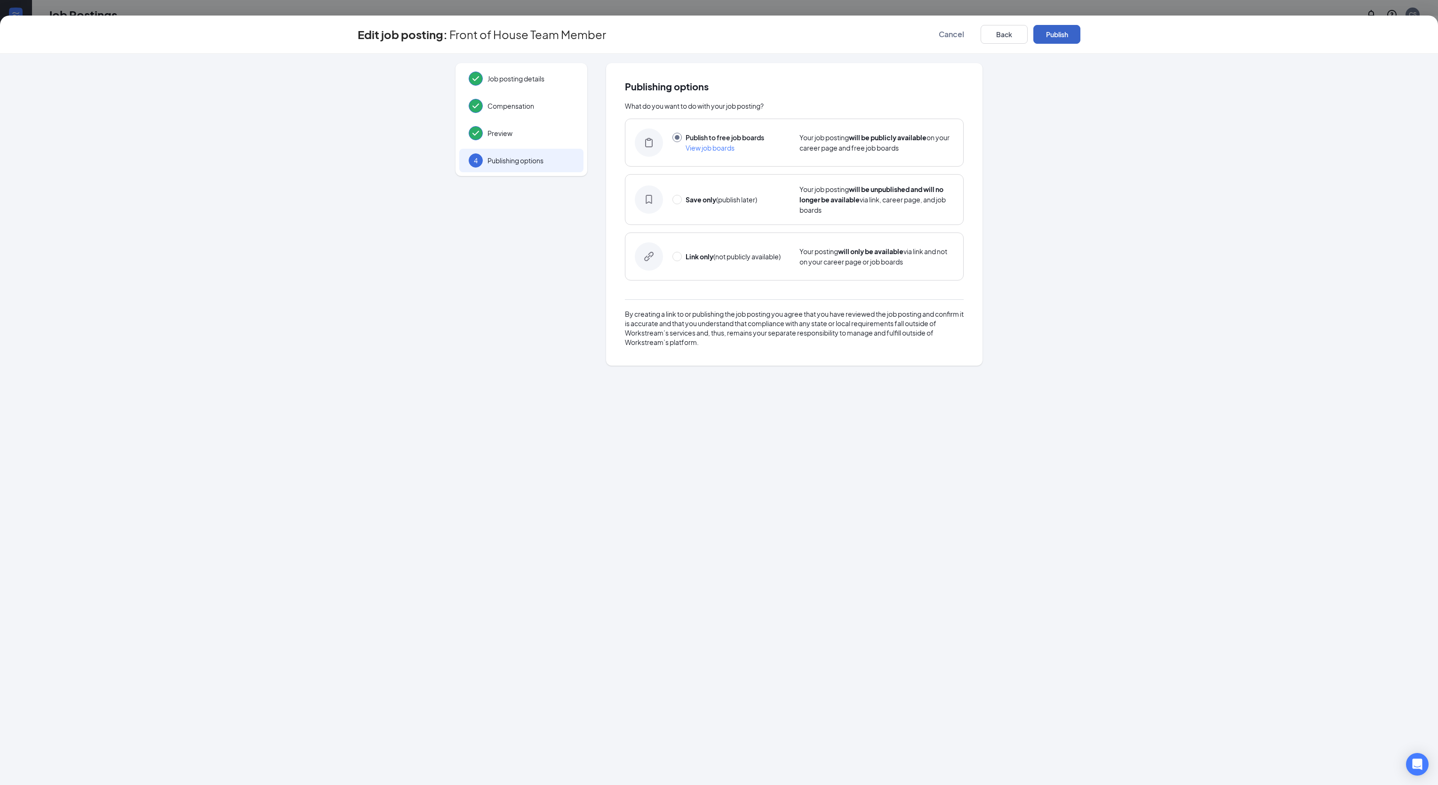
click at [1060, 35] on button "Publish" at bounding box center [1056, 34] width 47 height 19
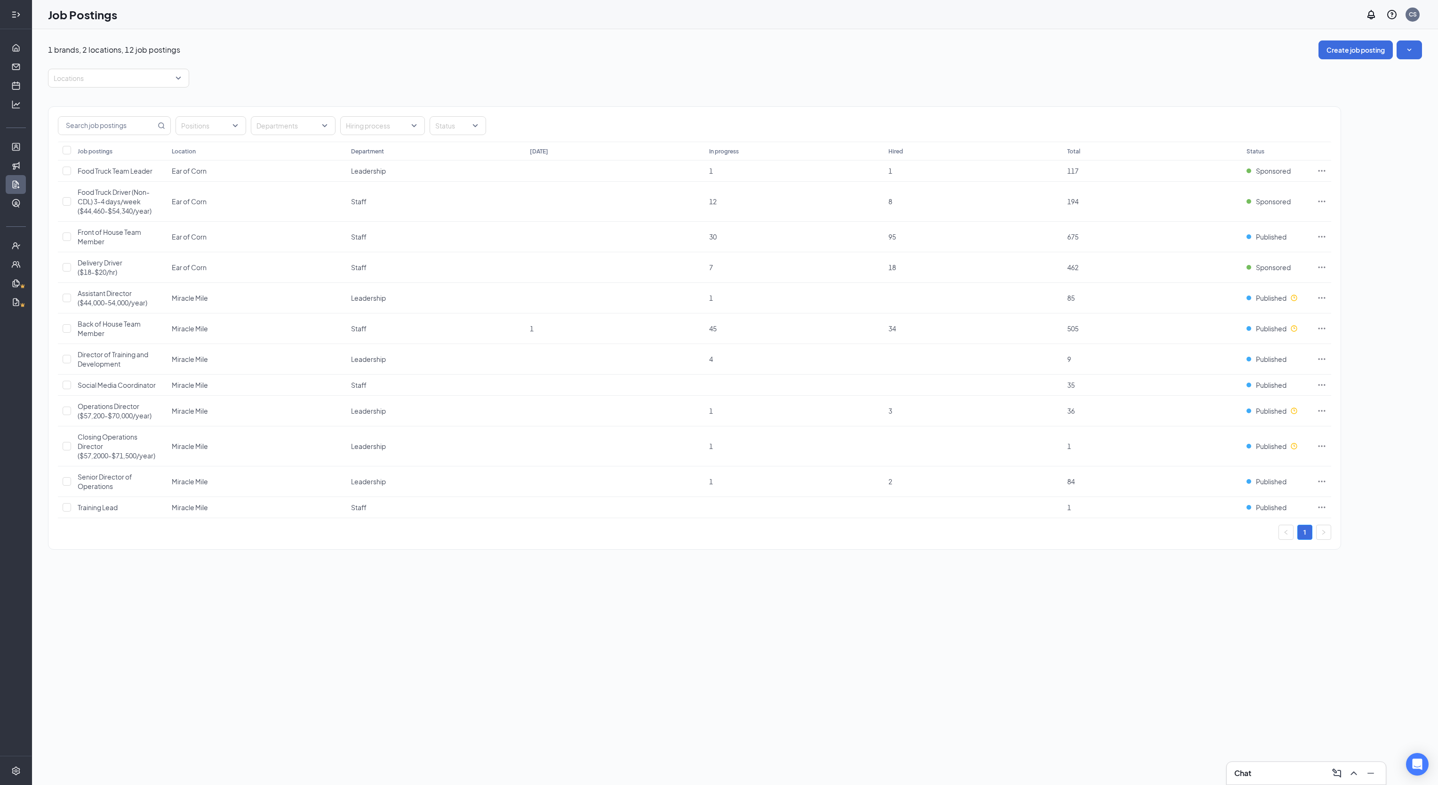
click at [12, 19] on div at bounding box center [16, 14] width 19 height 19
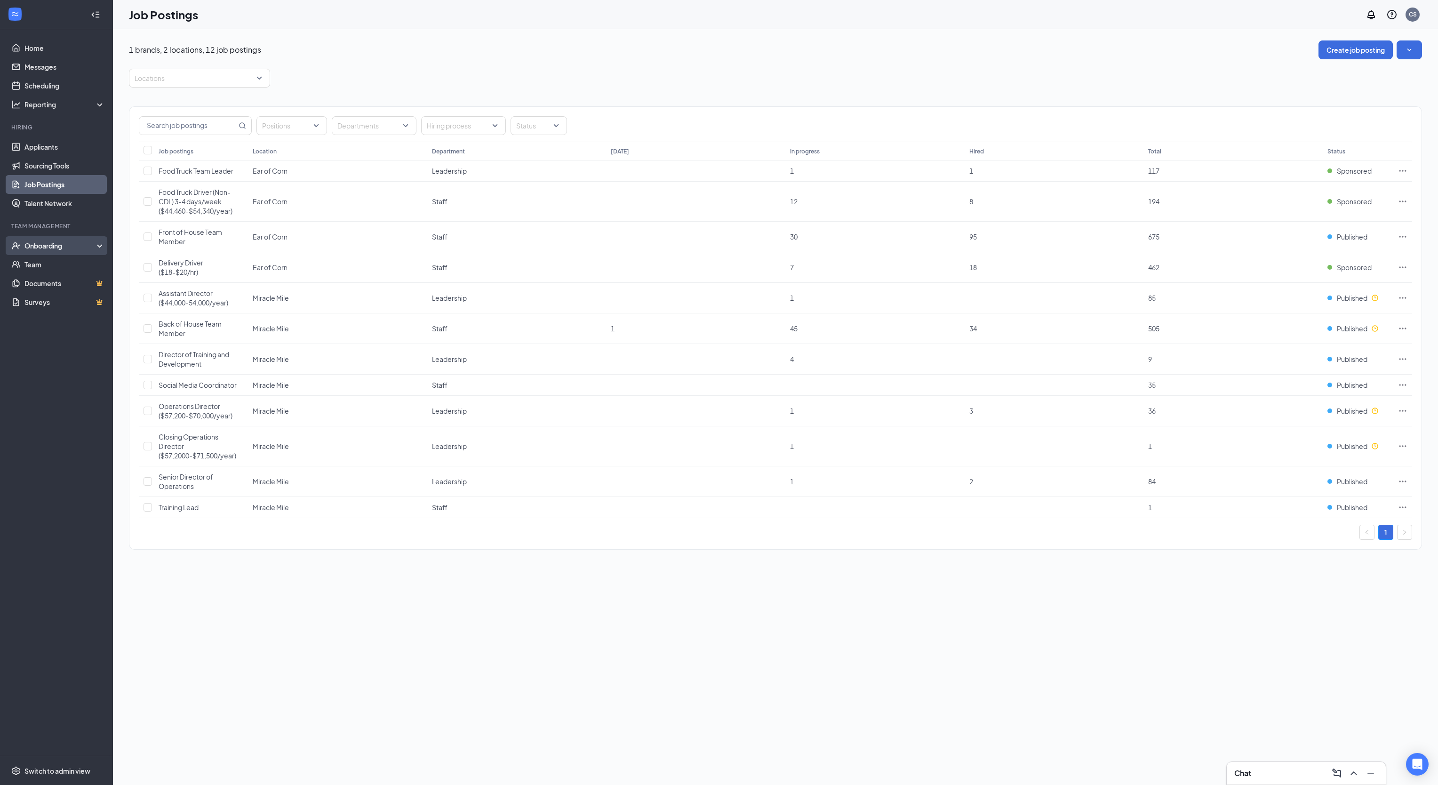
click at [49, 245] on div "Onboarding" at bounding box center [60, 245] width 72 height 9
click at [41, 263] on link "Overview" at bounding box center [64, 264] width 80 height 19
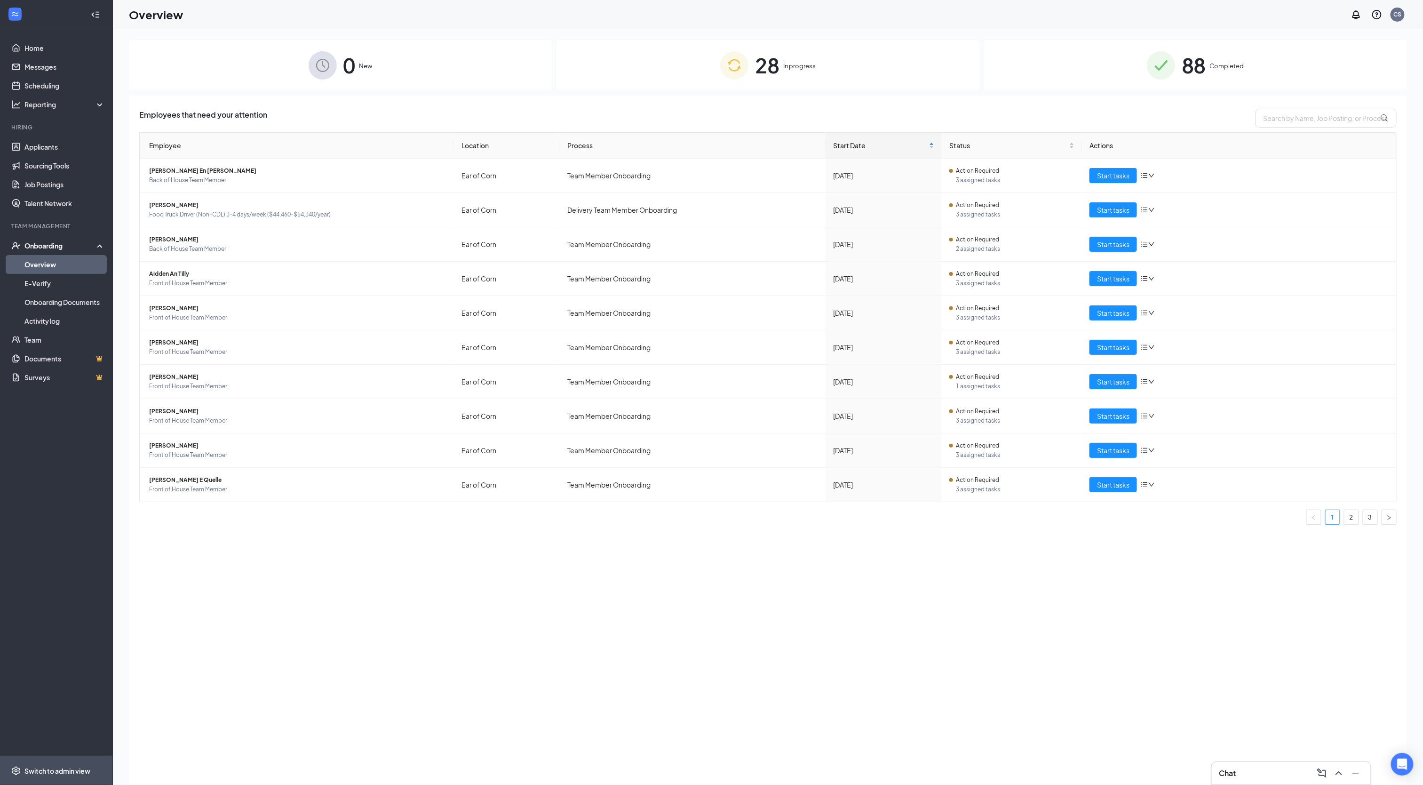
click at [77, 758] on div "Switch to admin view" at bounding box center [57, 770] width 66 height 9
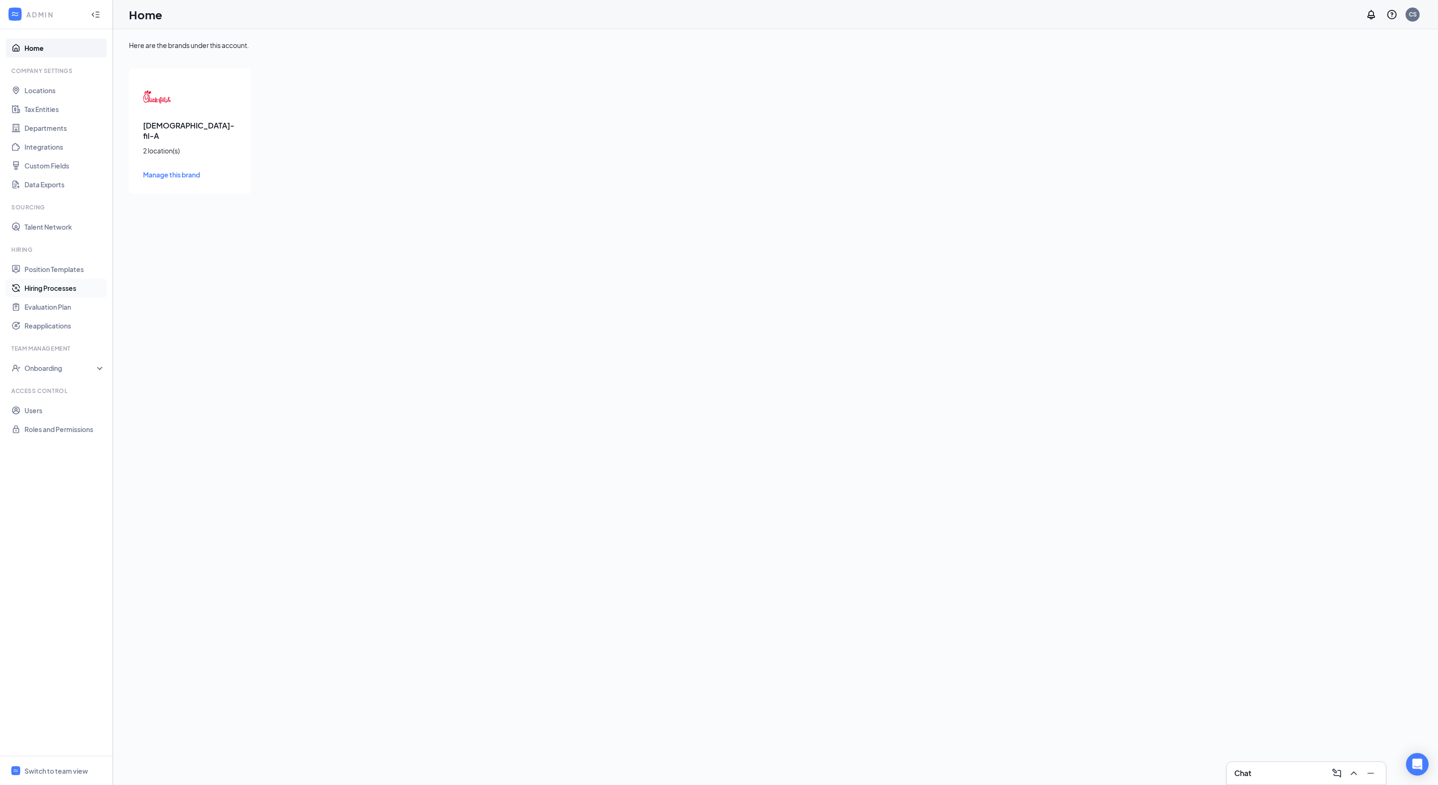
click at [56, 287] on link "Hiring Processes" at bounding box center [64, 288] width 80 height 19
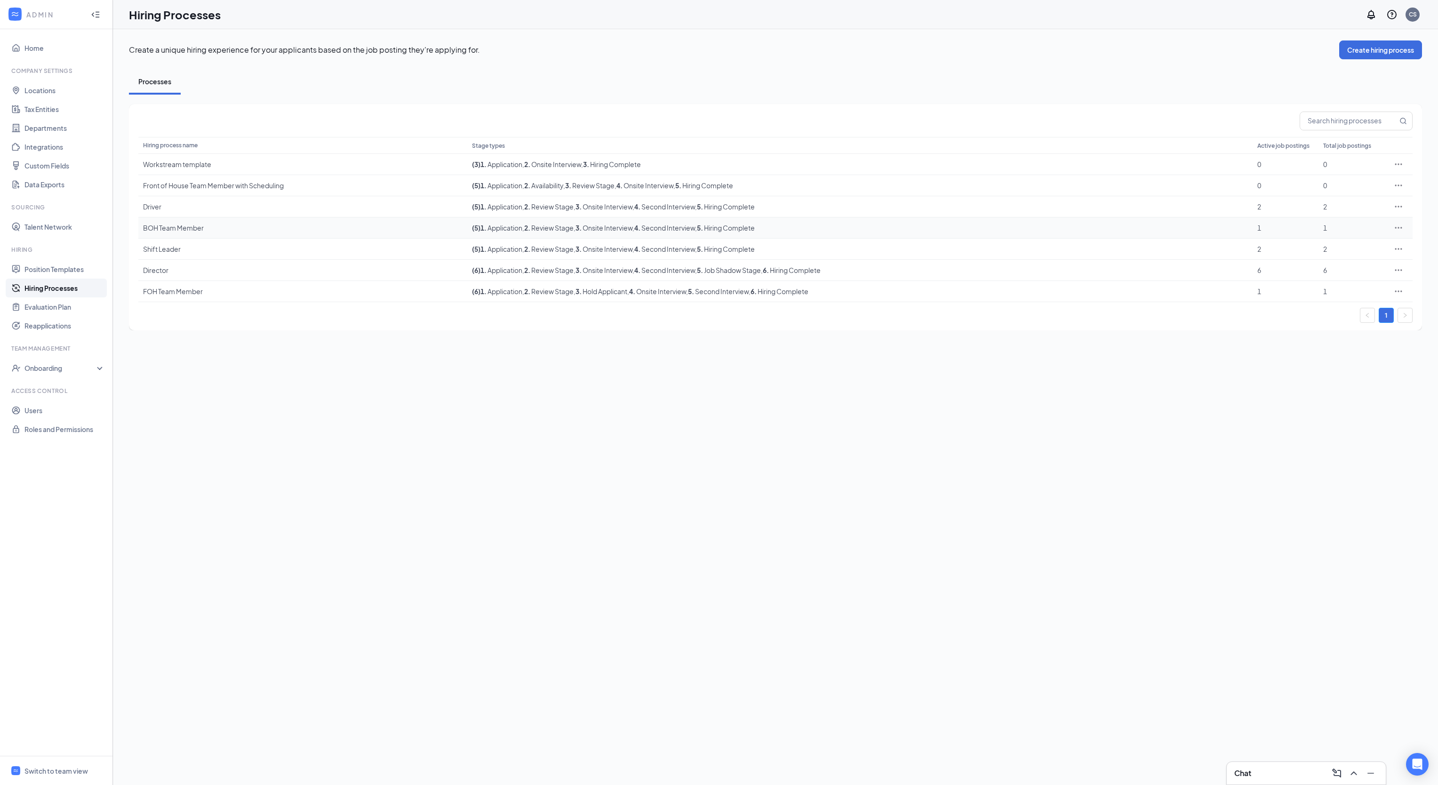
click at [367, 231] on div "BOH Team Member" at bounding box center [302, 227] width 319 height 9
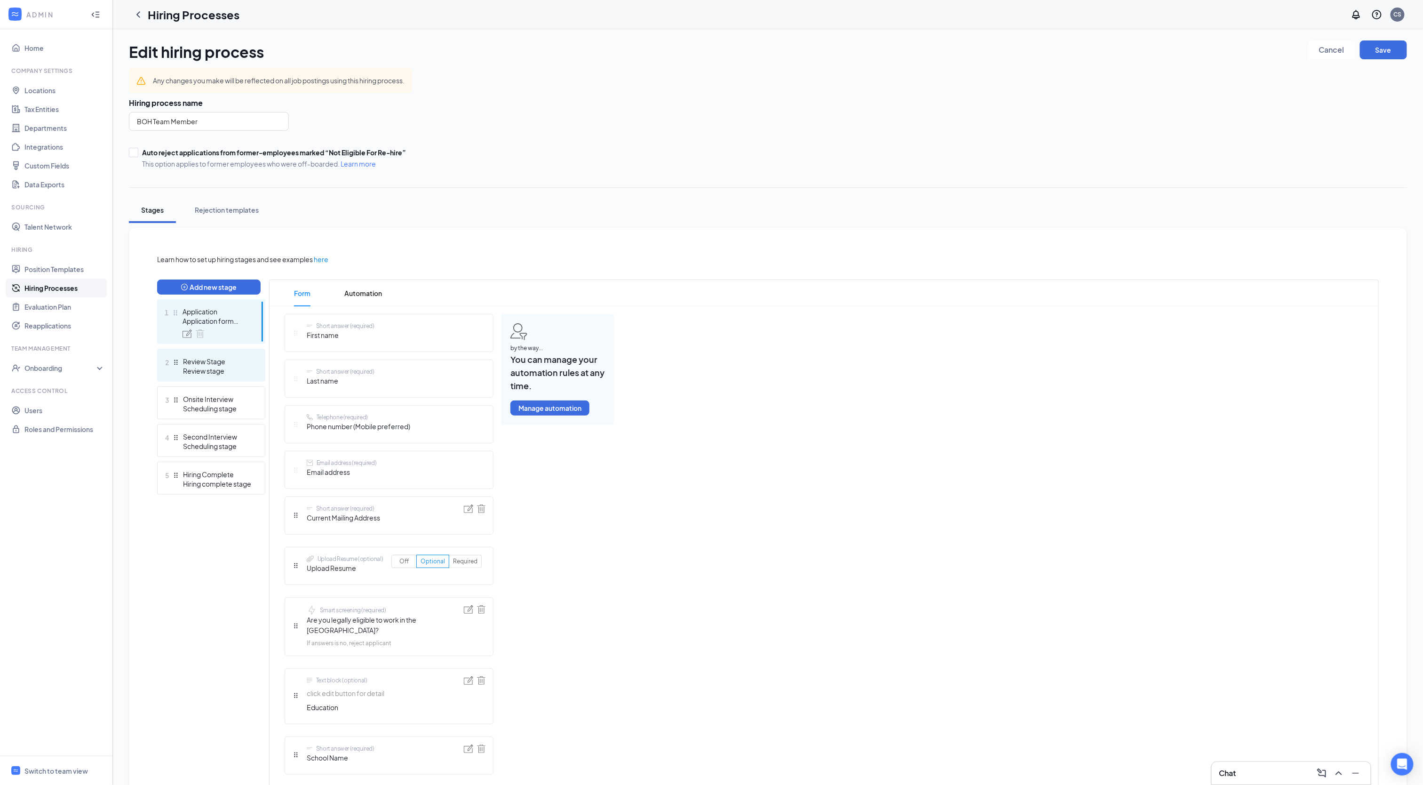
click at [208, 364] on div "Review Stage" at bounding box center [217, 361] width 69 height 9
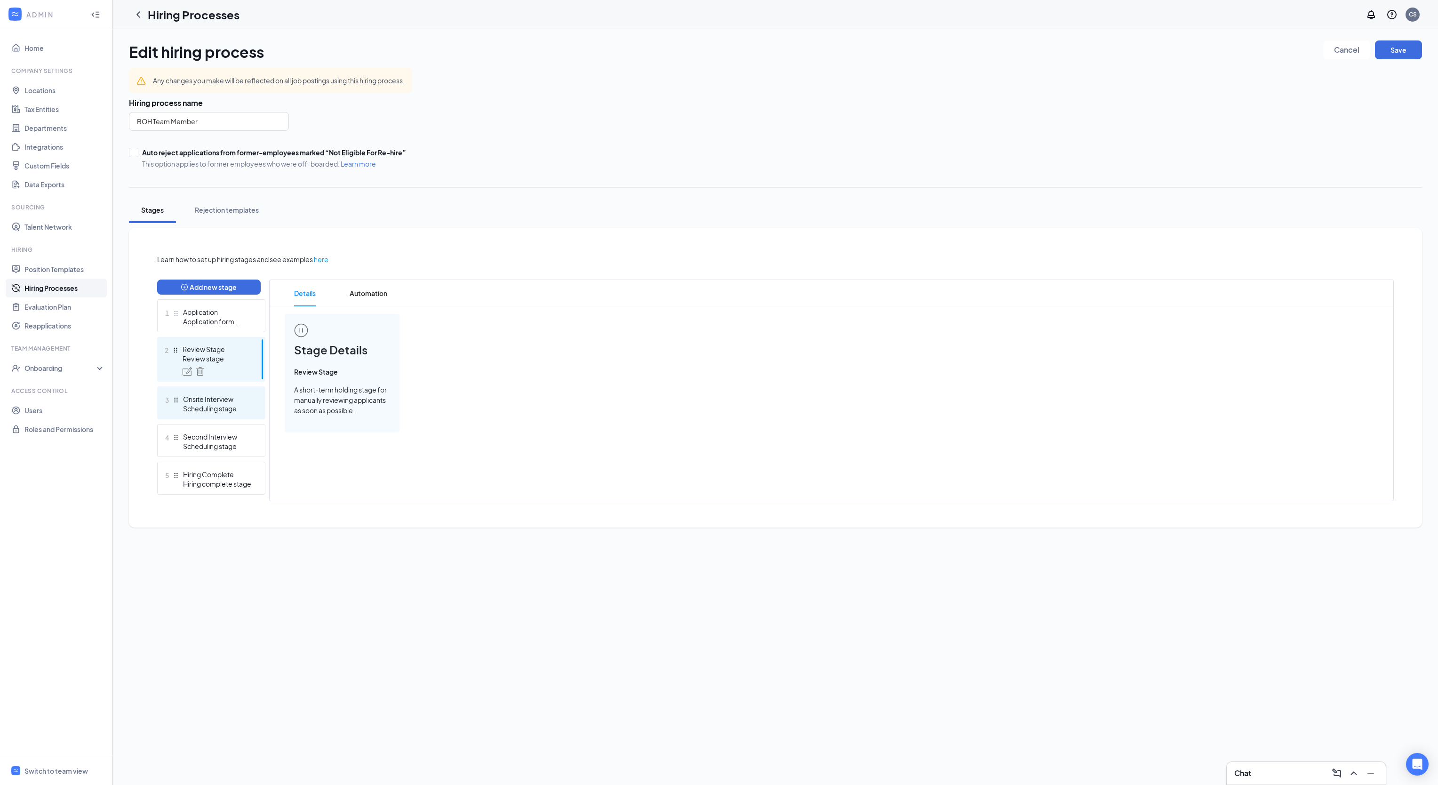
click at [209, 405] on div "Scheduling stage" at bounding box center [217, 408] width 69 height 9
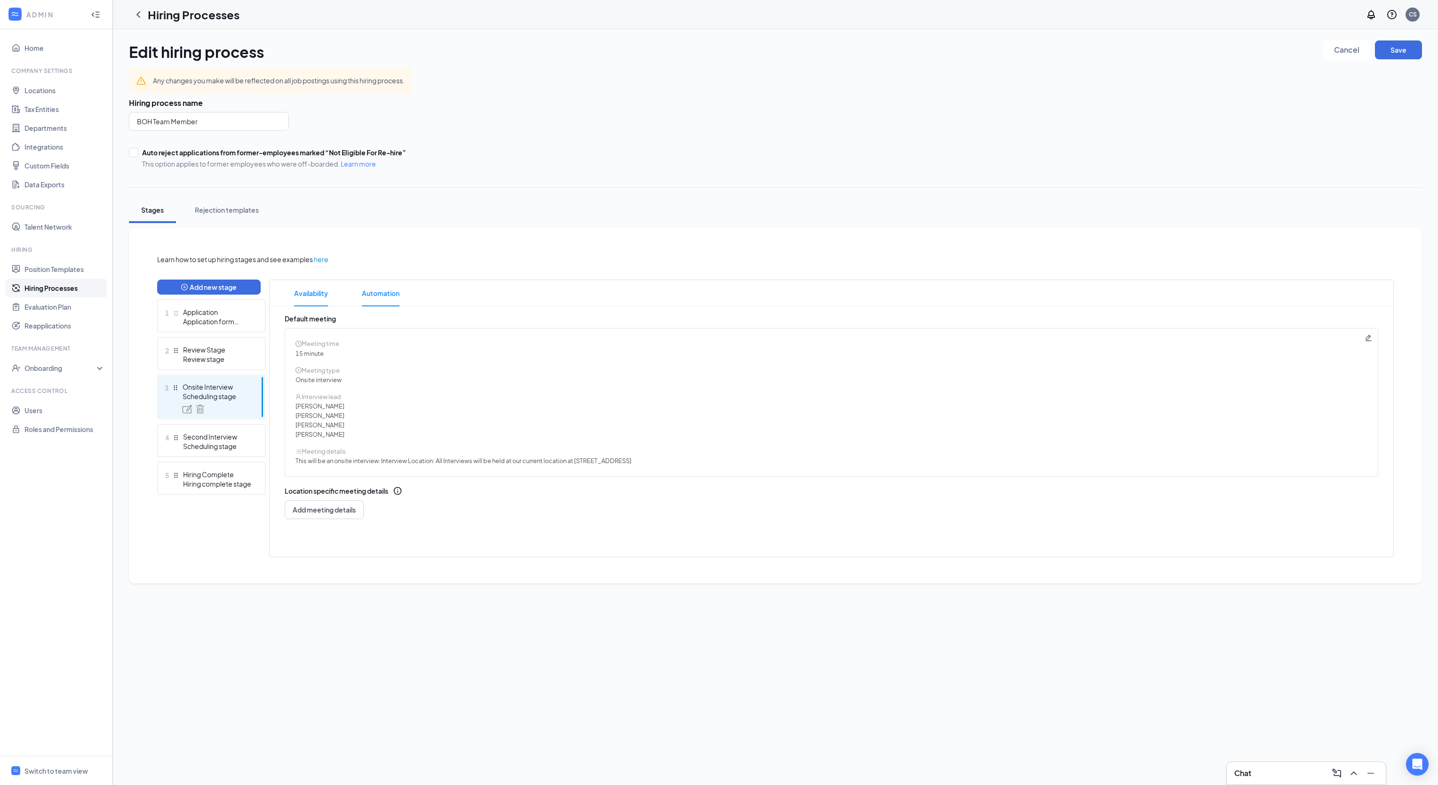
click at [373, 294] on span "Automation" at bounding box center [381, 293] width 38 height 26
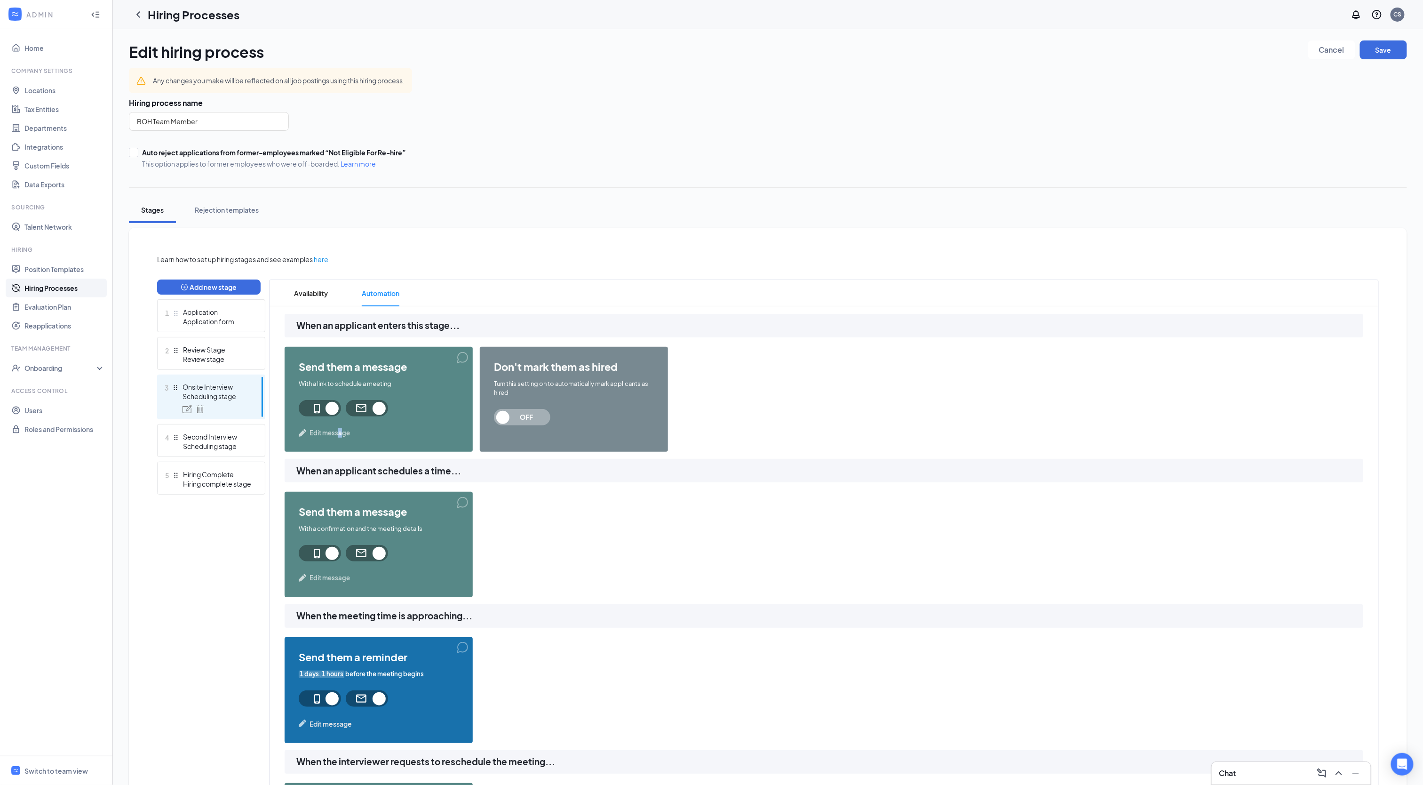
drag, startPoint x: 342, startPoint y: 426, endPoint x: 339, endPoint y: 432, distance: 6.6
click at [339, 432] on div "send them a message With a link to schedule a meeting Edit message" at bounding box center [379, 399] width 188 height 105
click at [339, 432] on span "Edit message" at bounding box center [330, 432] width 40 height 9
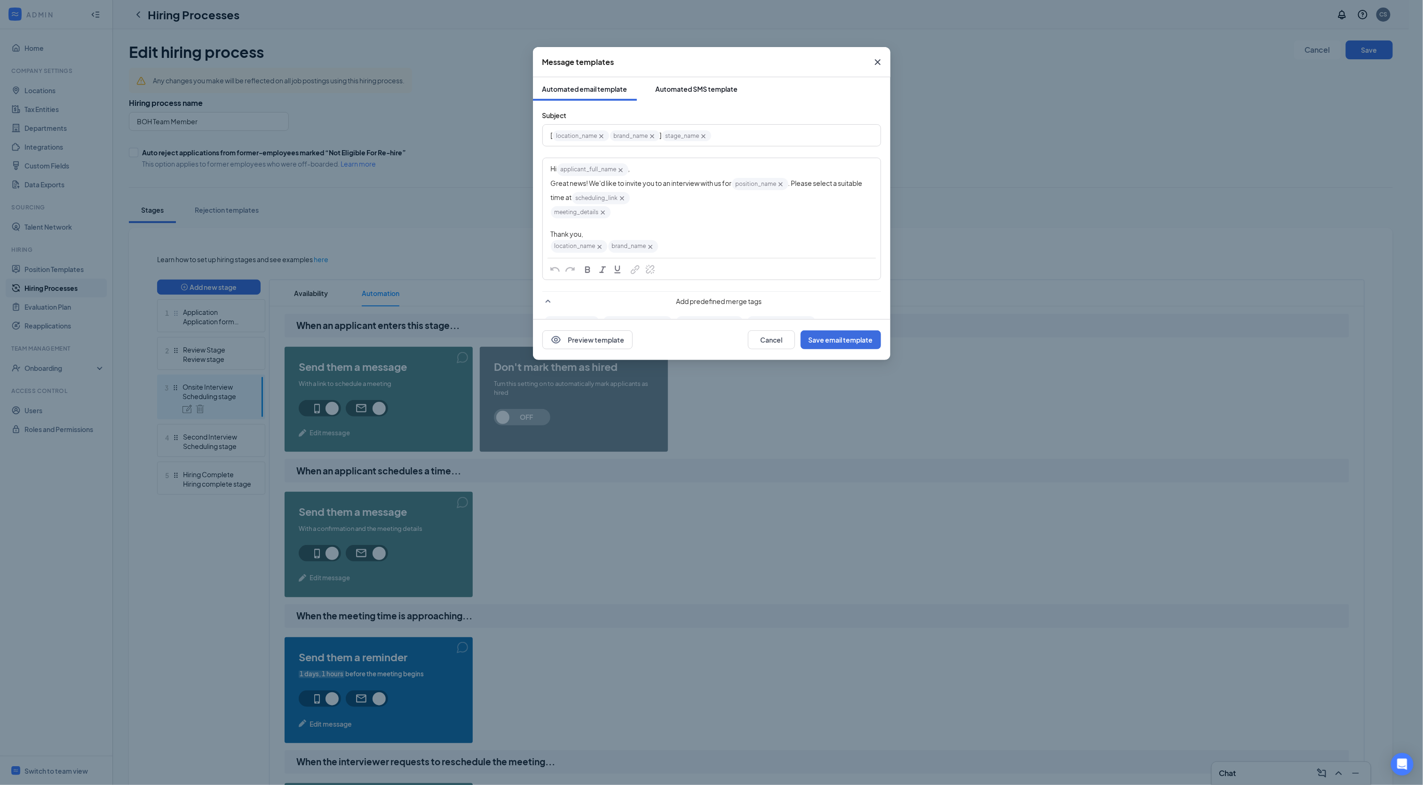
click at [708, 85] on div "Automated SMS template" at bounding box center [697, 88] width 82 height 9
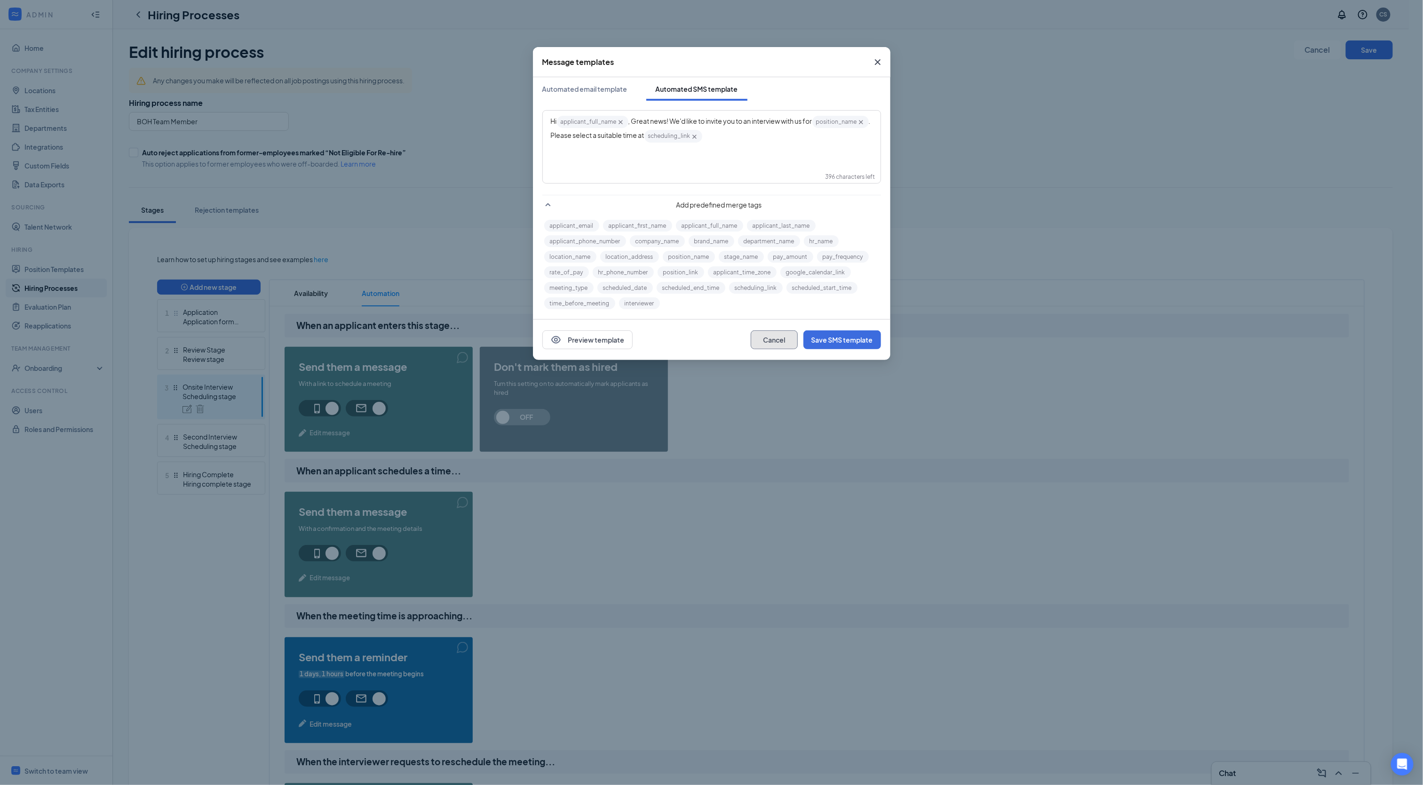
click at [777, 346] on button "Cancel" at bounding box center [774, 339] width 47 height 19
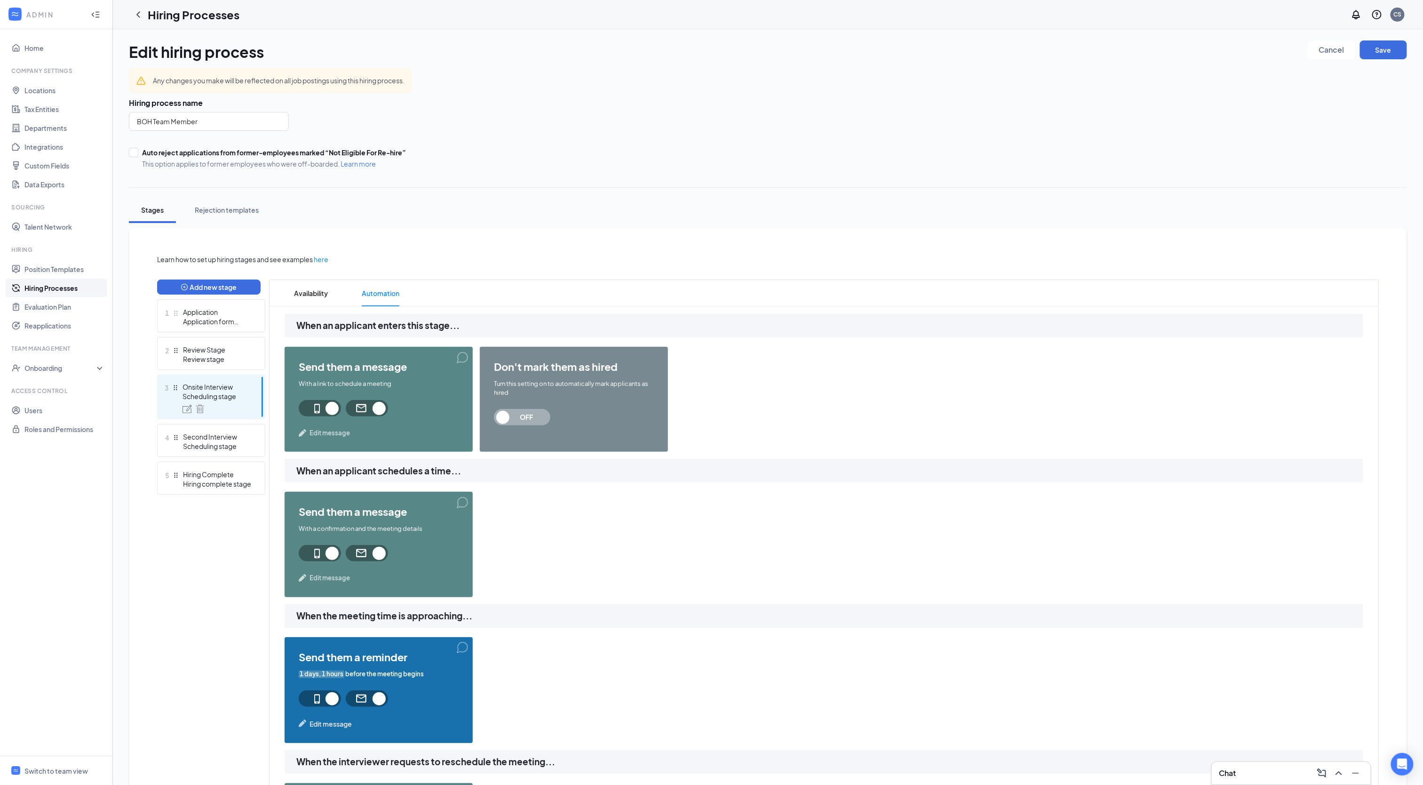
click at [333, 574] on span "Edit message" at bounding box center [330, 577] width 40 height 9
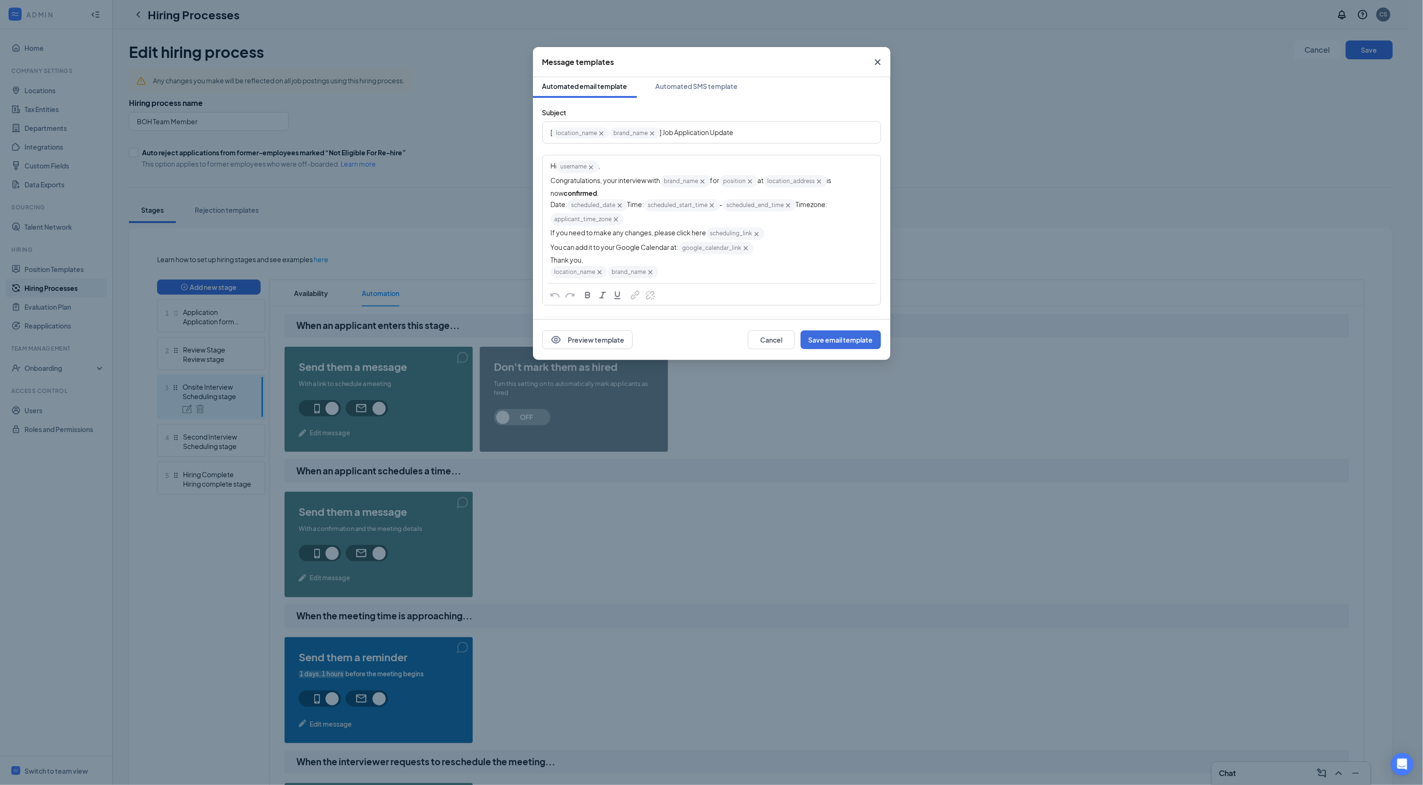
scroll to position [1, 0]
click at [602, 135] on icon "Cross" at bounding box center [601, 135] width 4 height 4
drag, startPoint x: 832, startPoint y: 181, endPoint x: 775, endPoint y: 183, distance: 57.0
click at [775, 183] on span "location_address‌‌‌‌ {{location_address}}" at bounding box center [795, 182] width 63 height 12
click at [601, 278] on icon "Cross" at bounding box center [600, 274] width 8 height 8
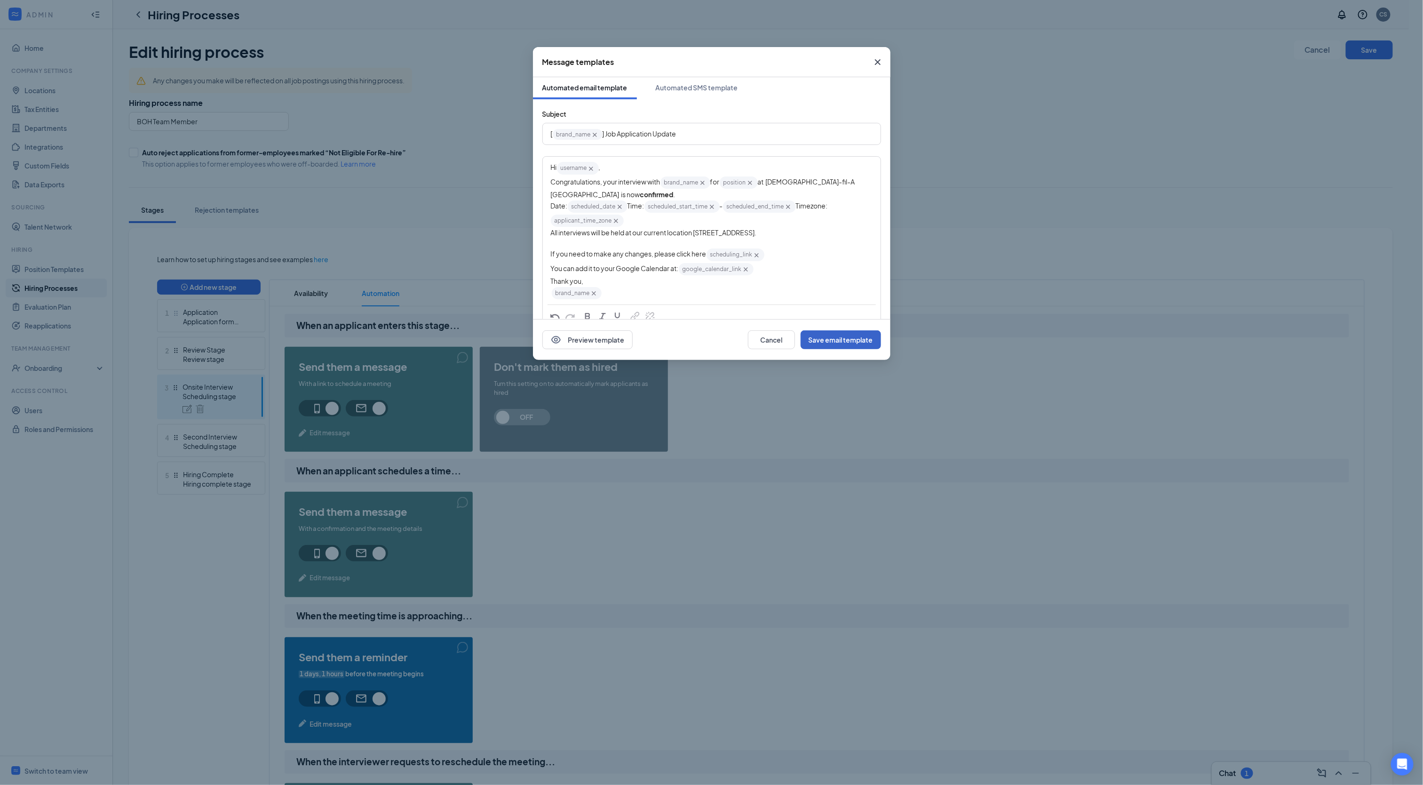
click at [820, 342] on button "Save email template" at bounding box center [841, 339] width 80 height 19
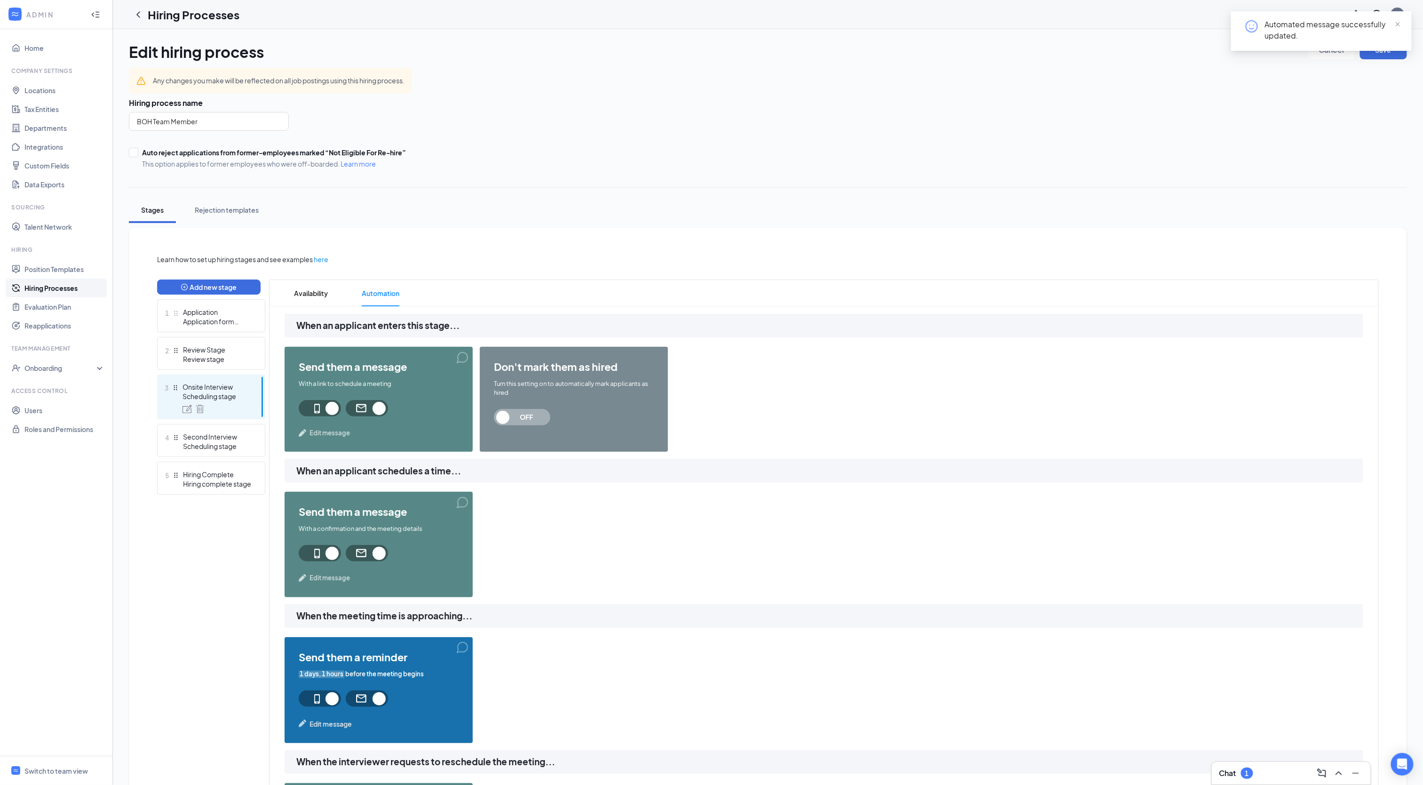
click at [343, 577] on span "Edit message" at bounding box center [330, 577] width 40 height 9
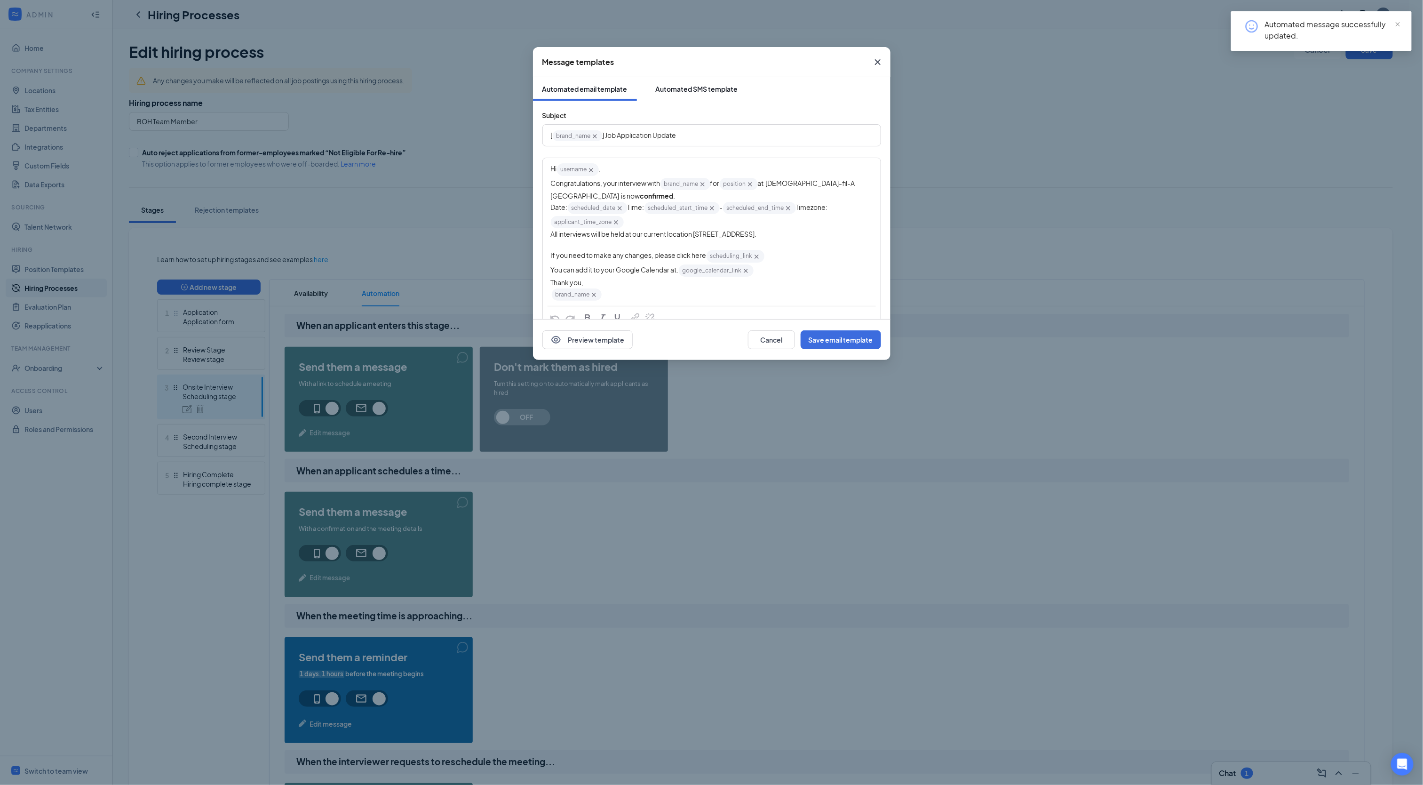
click at [676, 82] on button "Automated SMS template" at bounding box center [696, 89] width 101 height 24
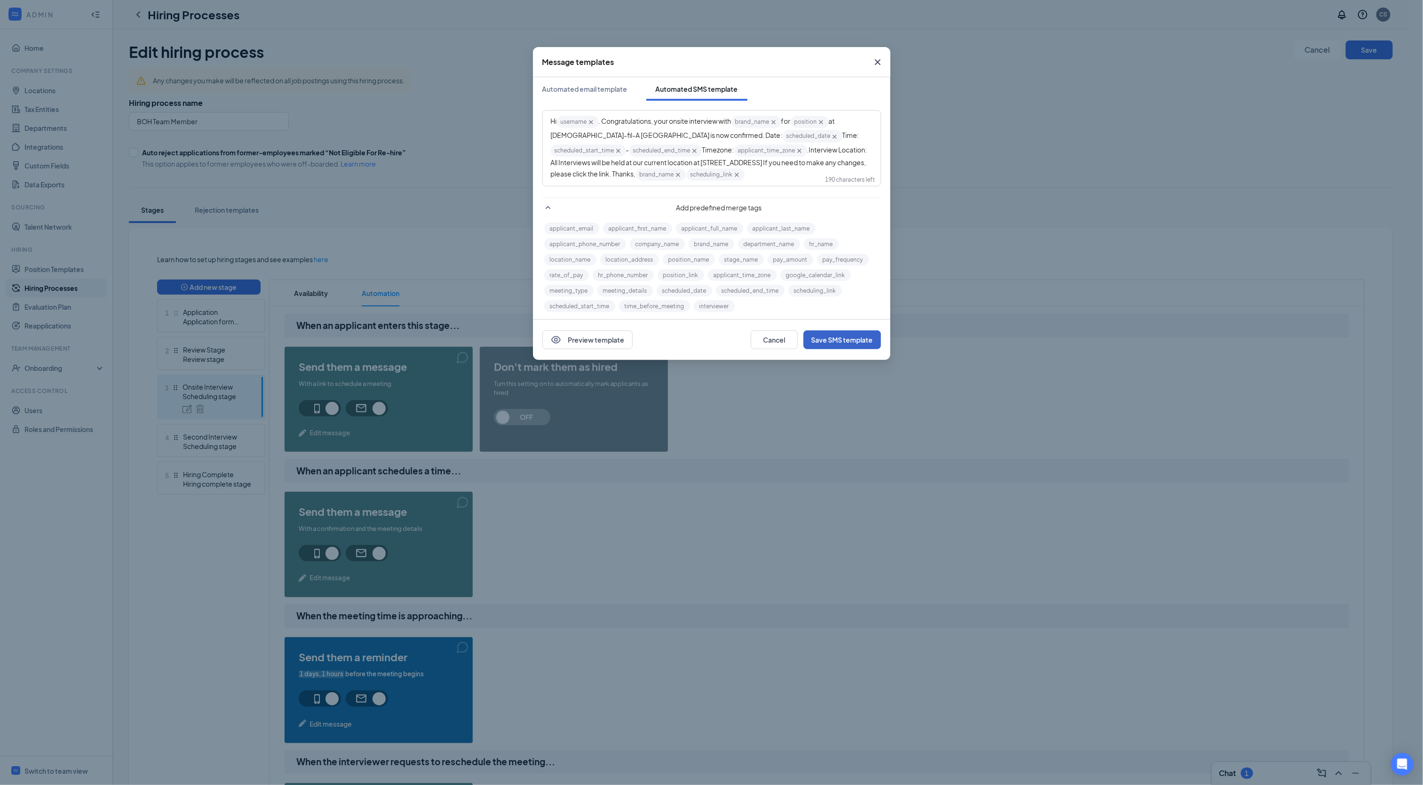
click at [859, 333] on button "Save SMS template" at bounding box center [843, 339] width 78 height 19
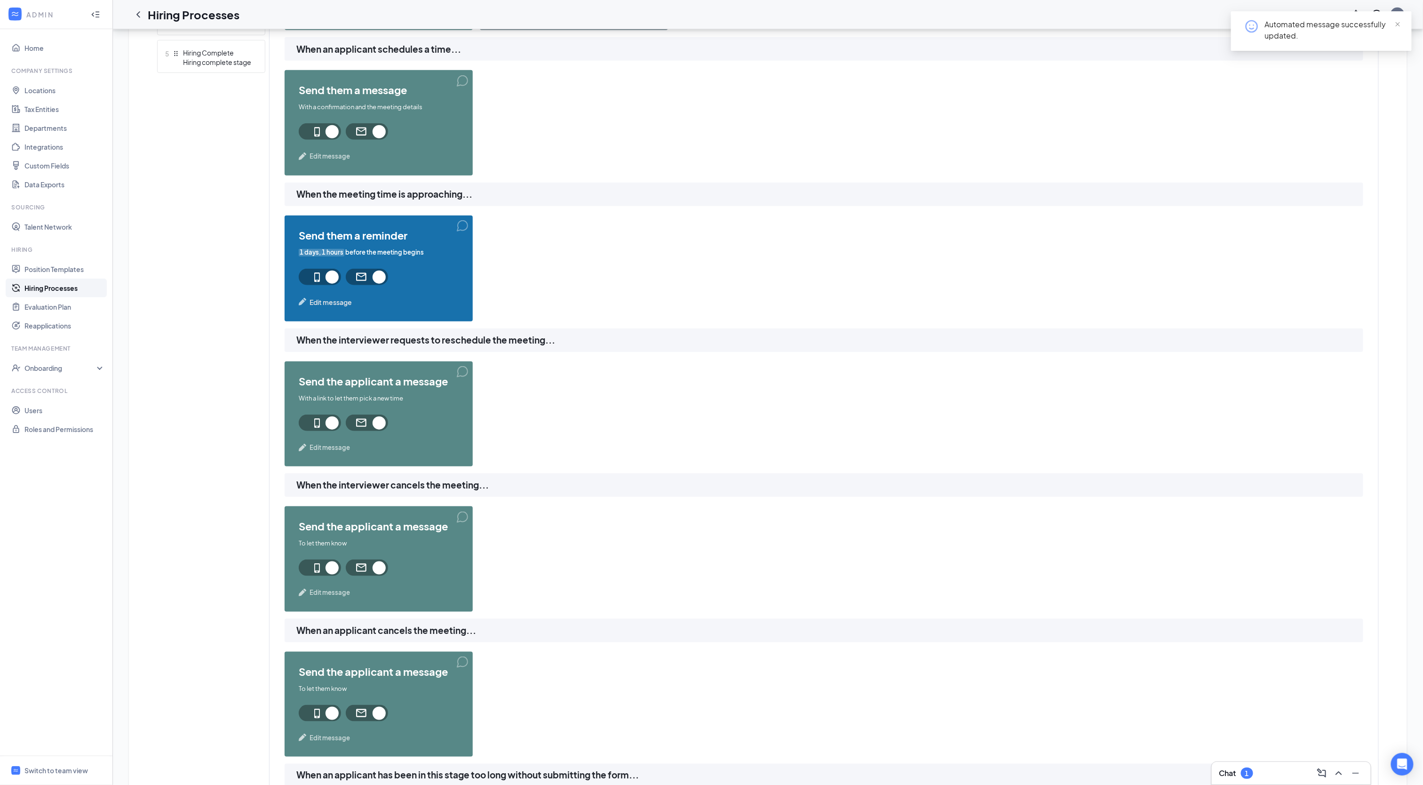
scroll to position [463, 0]
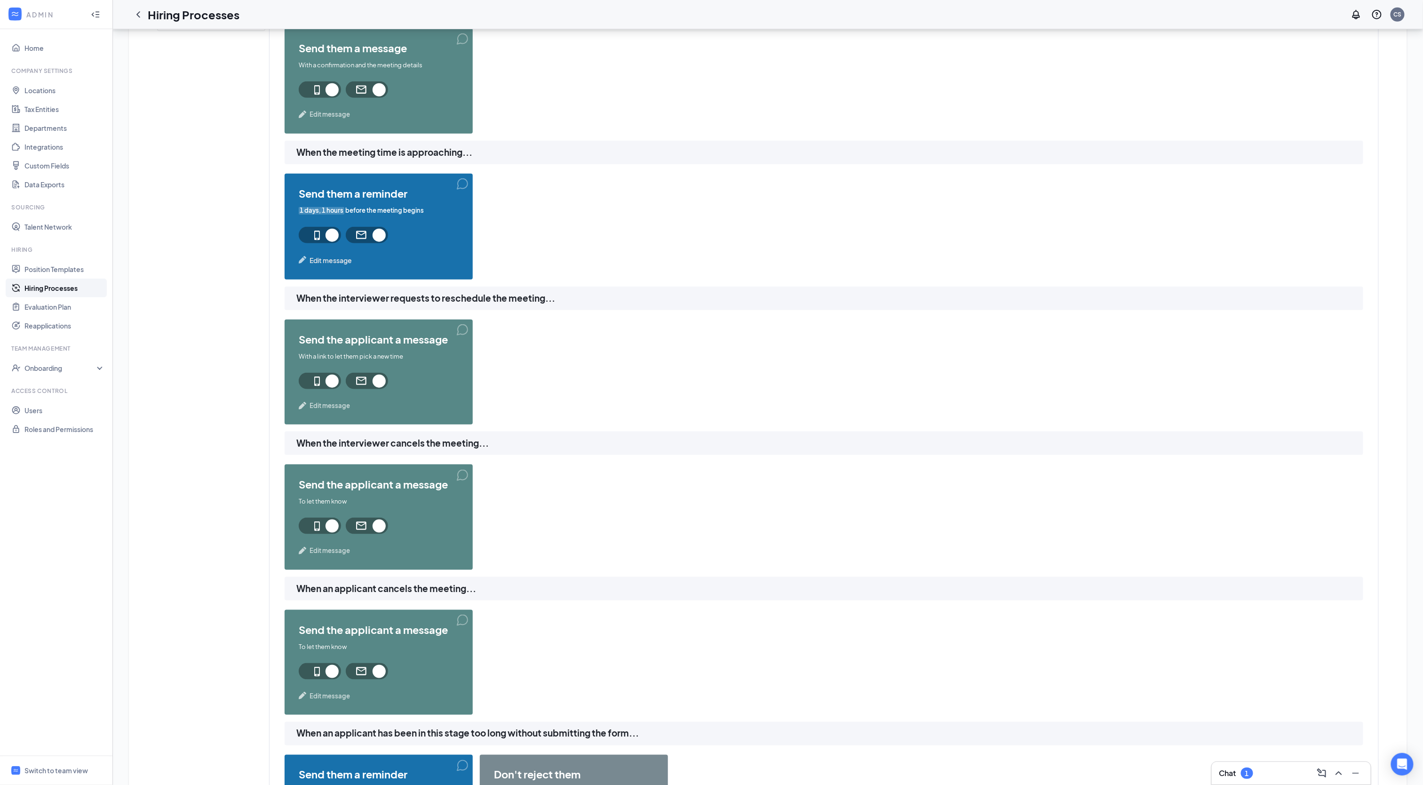
click at [332, 261] on span "Edit message" at bounding box center [331, 260] width 42 height 10
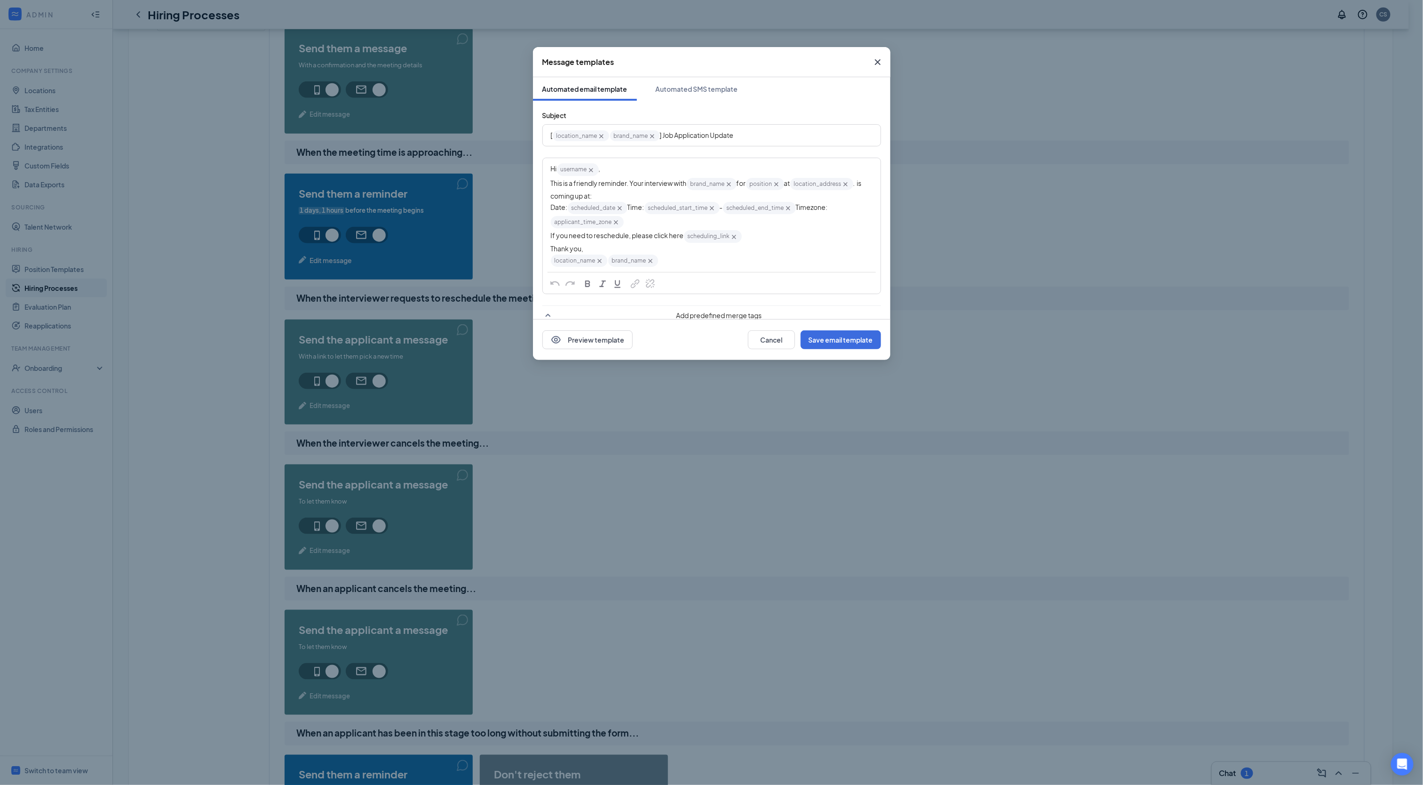
click at [600, 138] on icon "Cross" at bounding box center [602, 136] width 8 height 8
click at [842, 188] on icon "Cross" at bounding box center [846, 184] width 8 height 8
click at [599, 275] on icon "Cross" at bounding box center [600, 271] width 8 height 8
click at [862, 345] on button "Save email template" at bounding box center [841, 339] width 80 height 19
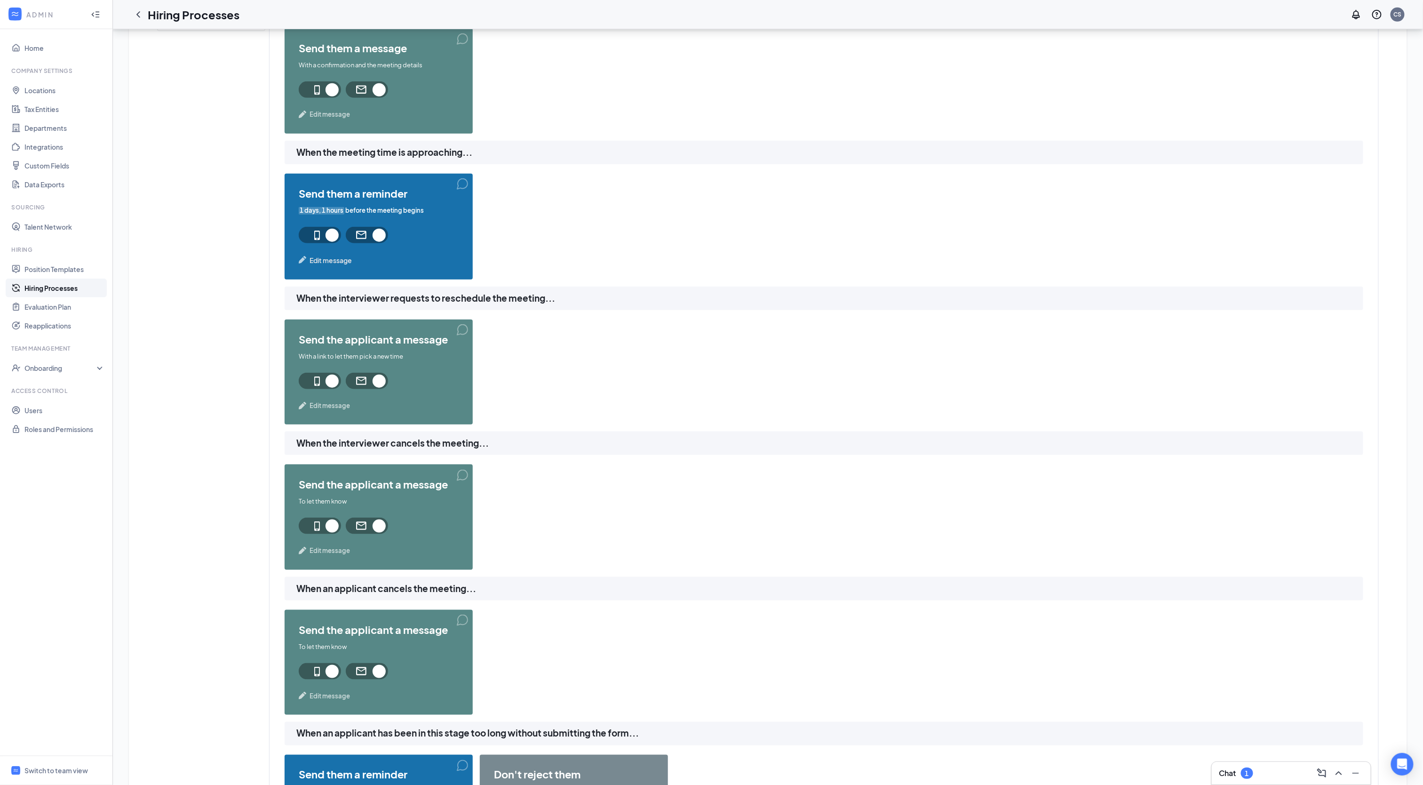
click at [337, 258] on span "Edit message" at bounding box center [331, 260] width 42 height 10
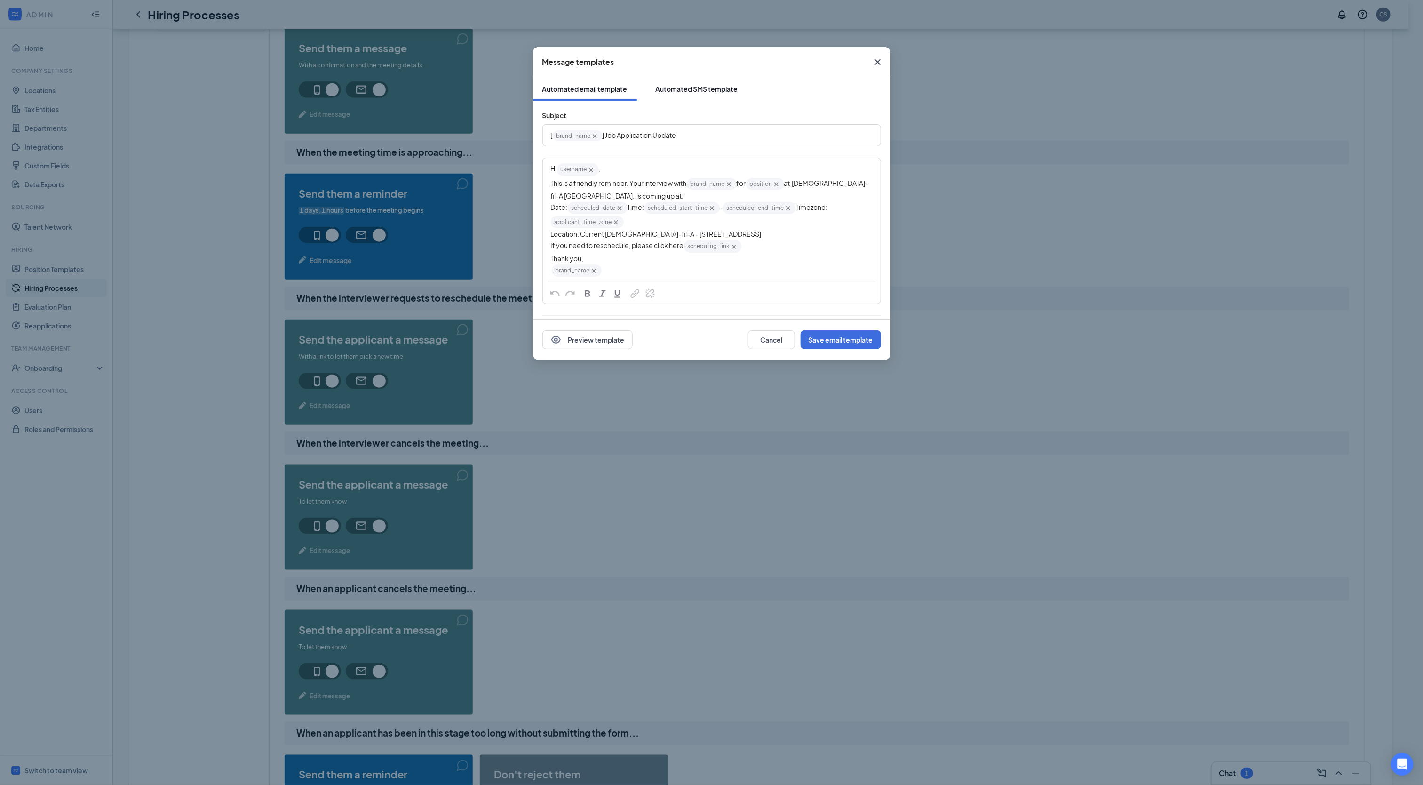
click at [687, 88] on div "Automated SMS template" at bounding box center [697, 88] width 82 height 9
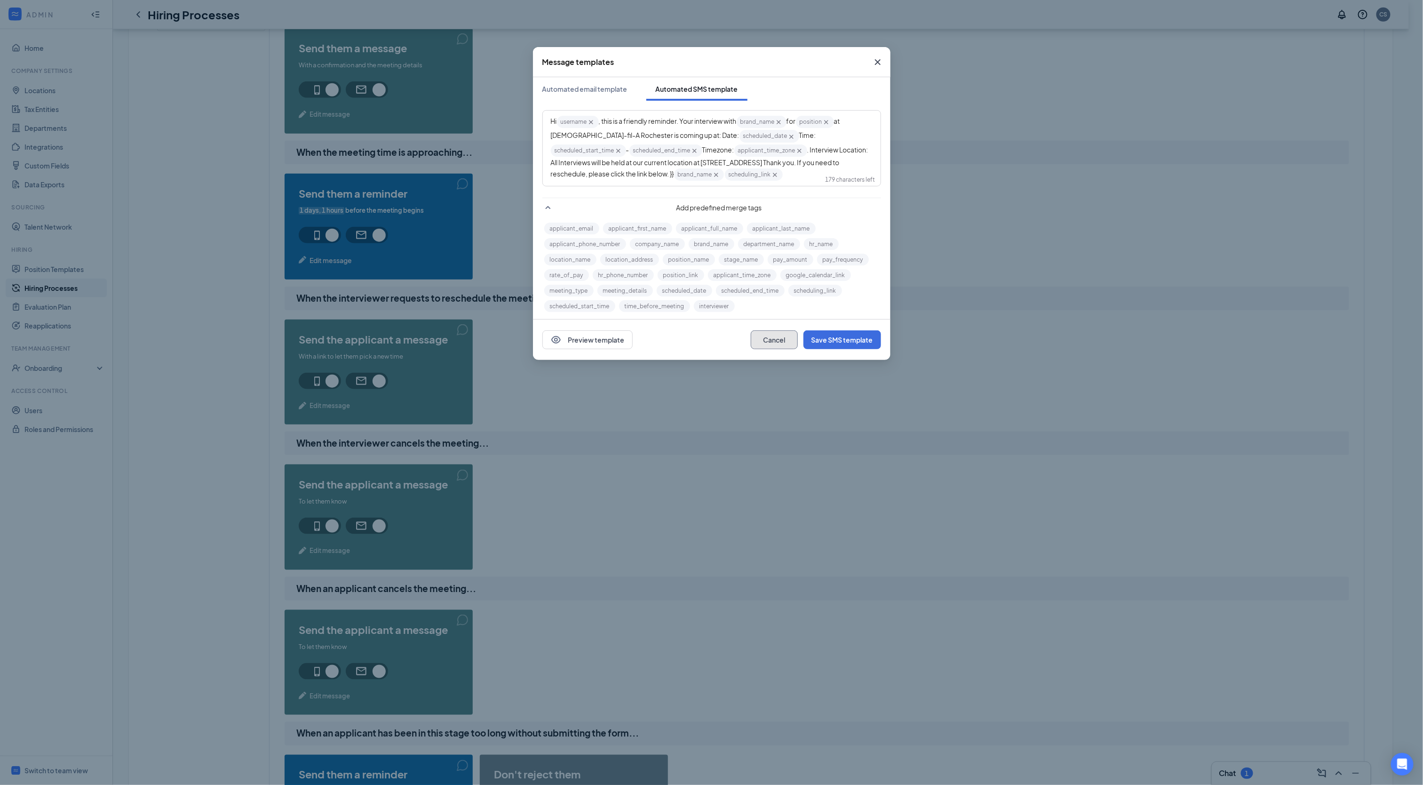
click at [770, 330] on button "Cancel" at bounding box center [774, 339] width 47 height 19
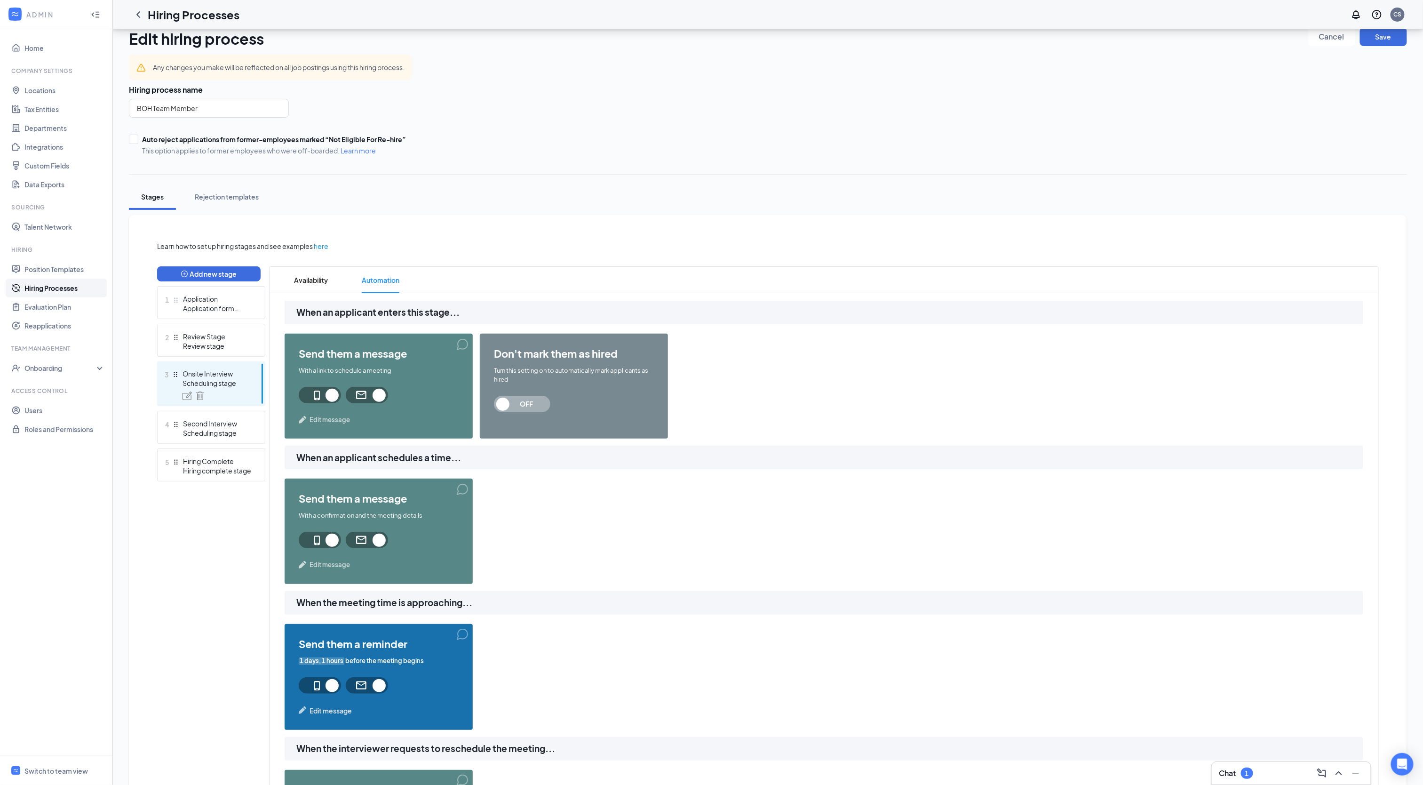
scroll to position [0, 0]
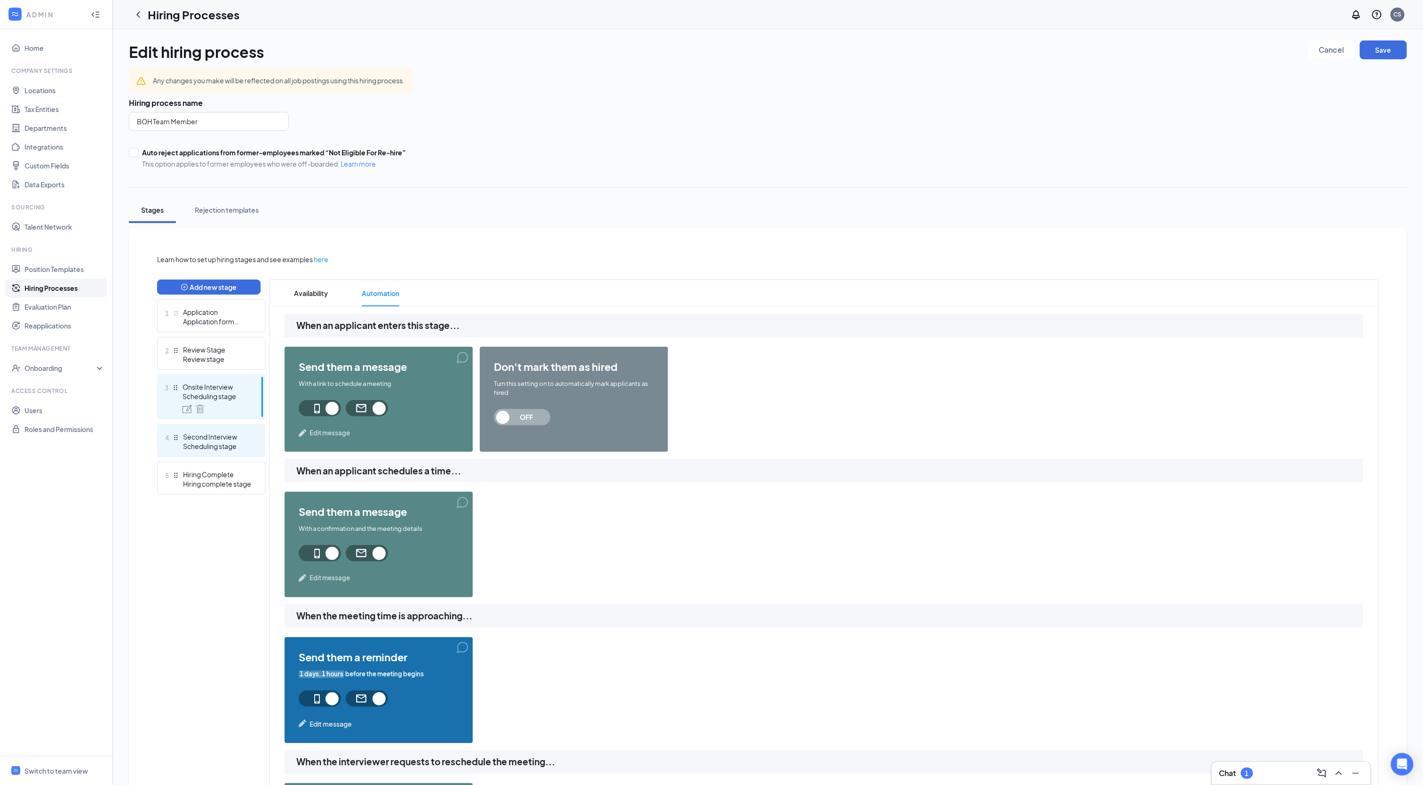
click at [201, 439] on div "Second Interview" at bounding box center [217, 436] width 69 height 9
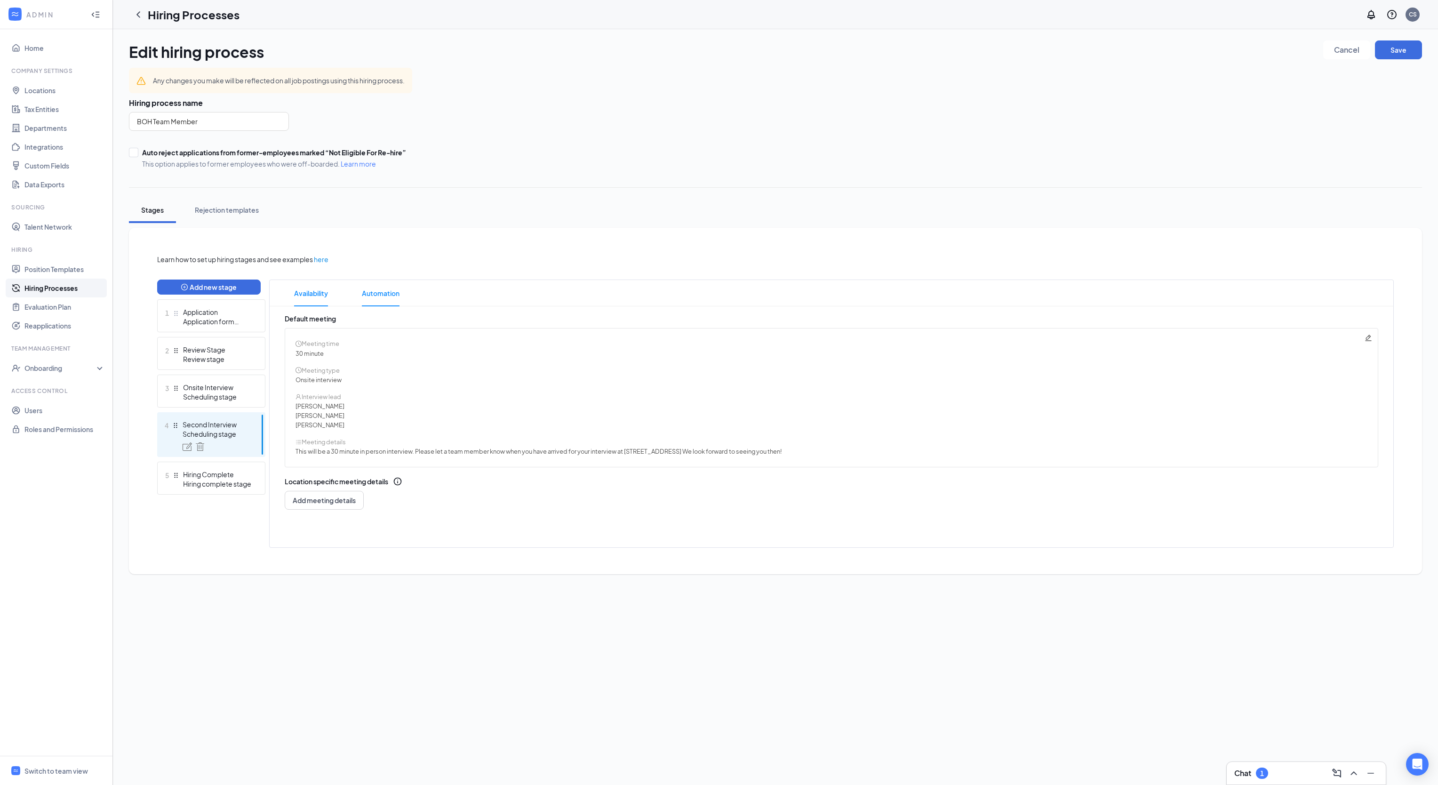
click at [371, 295] on span "Automation" at bounding box center [381, 293] width 38 height 26
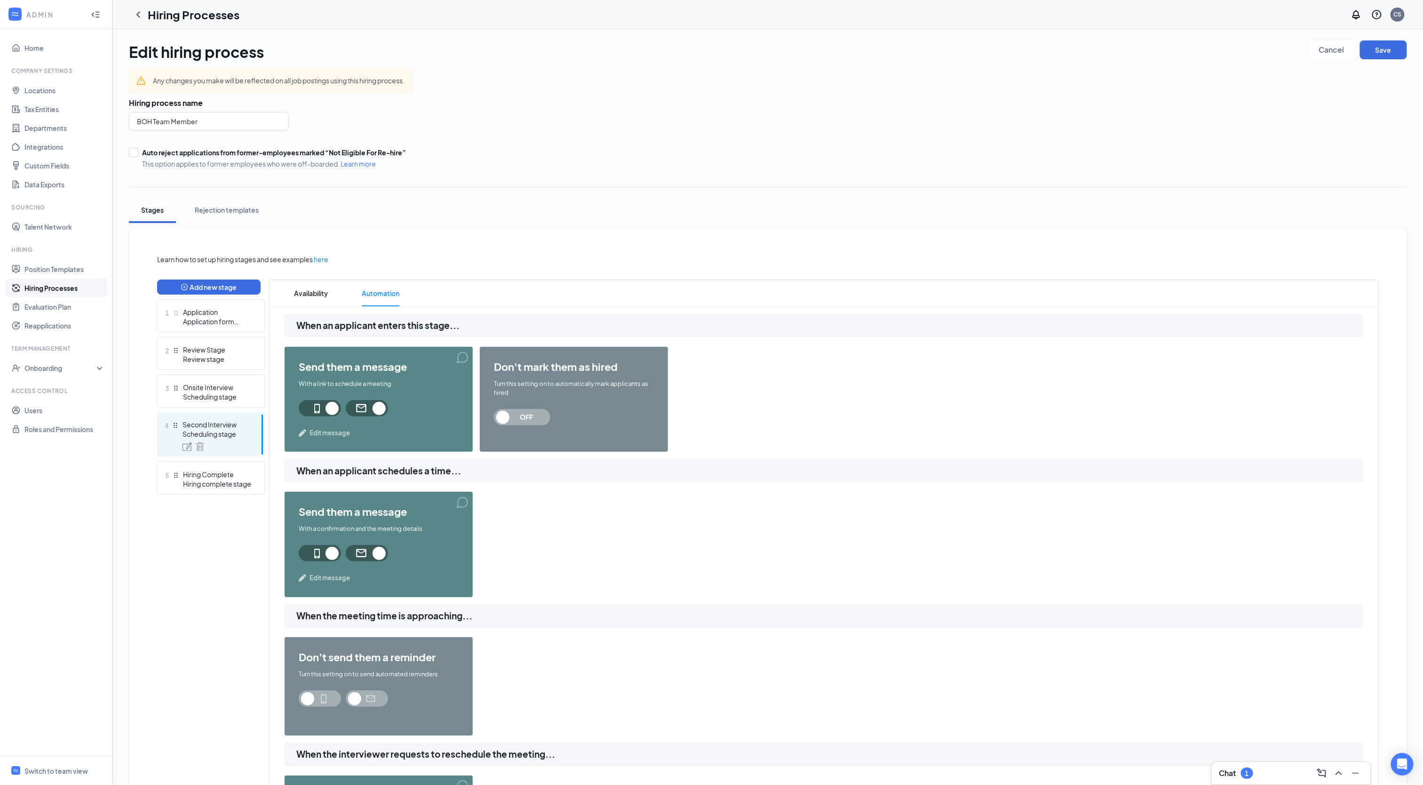
click at [334, 429] on span "Edit message" at bounding box center [330, 432] width 40 height 9
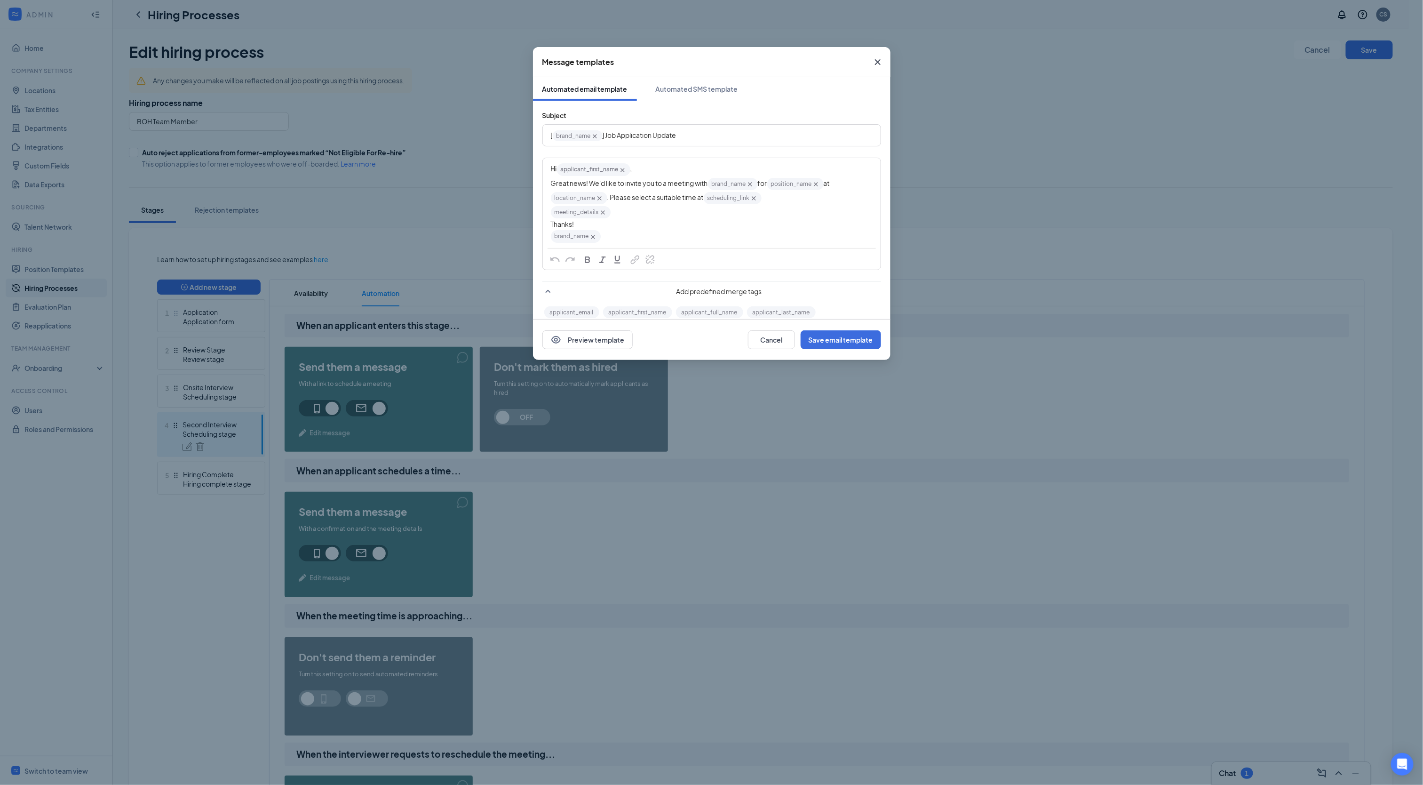
click at [598, 200] on icon "Cross" at bounding box center [600, 198] width 4 height 4
click at [853, 340] on button "Save email template" at bounding box center [841, 339] width 80 height 19
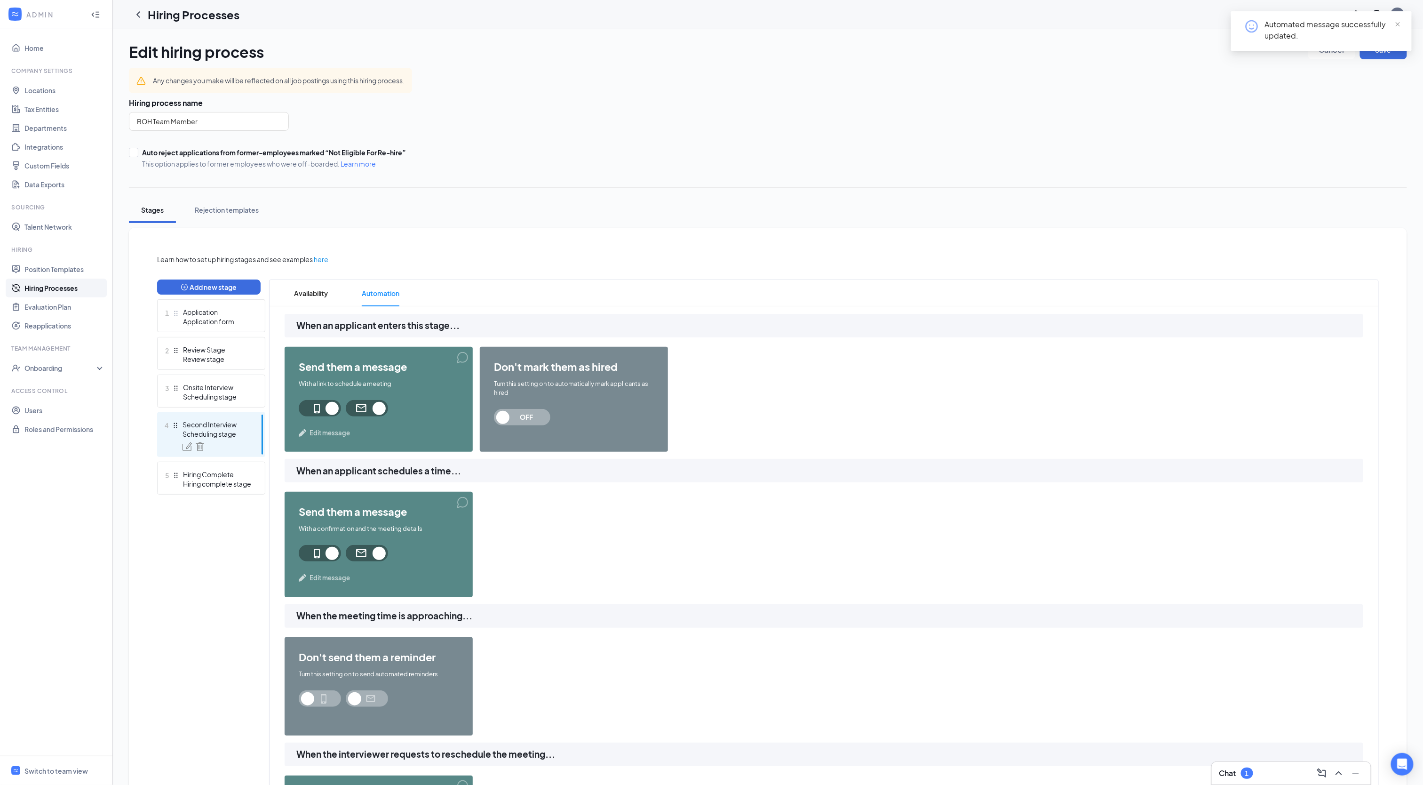
click at [339, 430] on span "Edit message" at bounding box center [330, 432] width 40 height 9
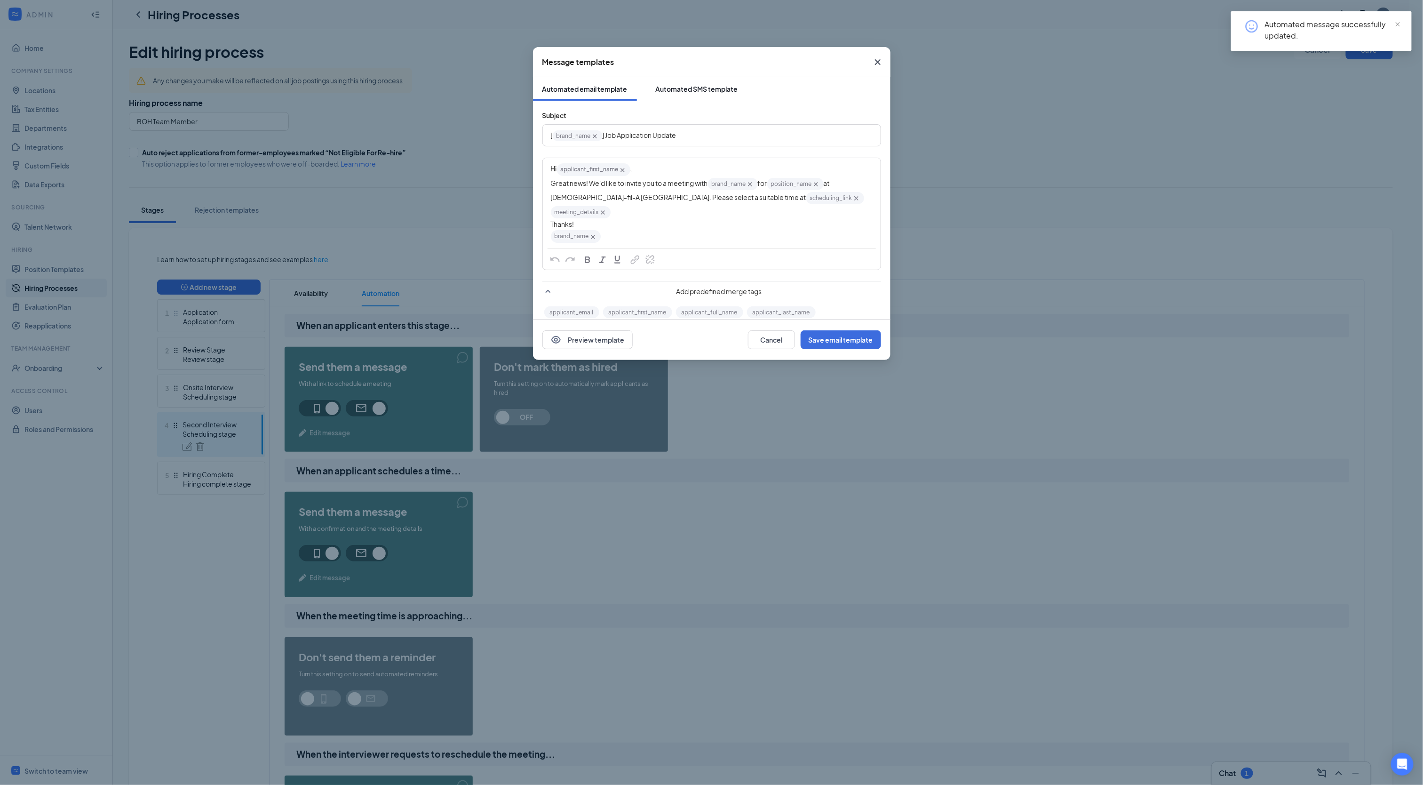
click at [670, 87] on div "Automated SMS template" at bounding box center [697, 88] width 82 height 9
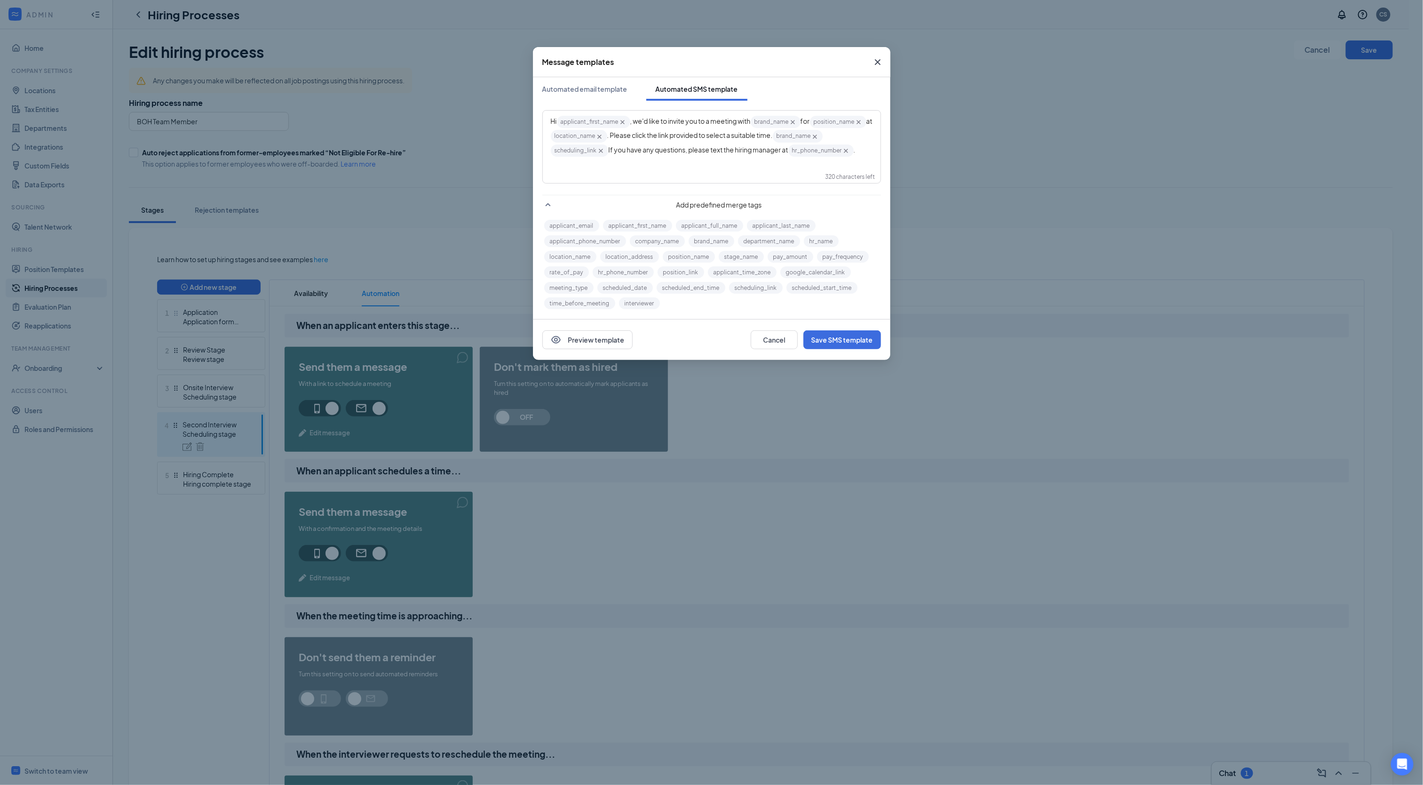
click at [604, 134] on icon "Cross" at bounding box center [600, 137] width 8 height 8
drag, startPoint x: 649, startPoint y: 164, endPoint x: 661, endPoint y: 144, distance: 23.2
click at [661, 144] on div "Hi applicant_first_name‌‌‌‌ {{applicant_first_name}} , we'd like to invite you …" at bounding box center [712, 141] width 322 height 53
click at [822, 351] on div "Preview template Cancel Save SMS template" at bounding box center [712, 339] width 358 height 40
click at [817, 337] on button "Save SMS template" at bounding box center [843, 339] width 78 height 19
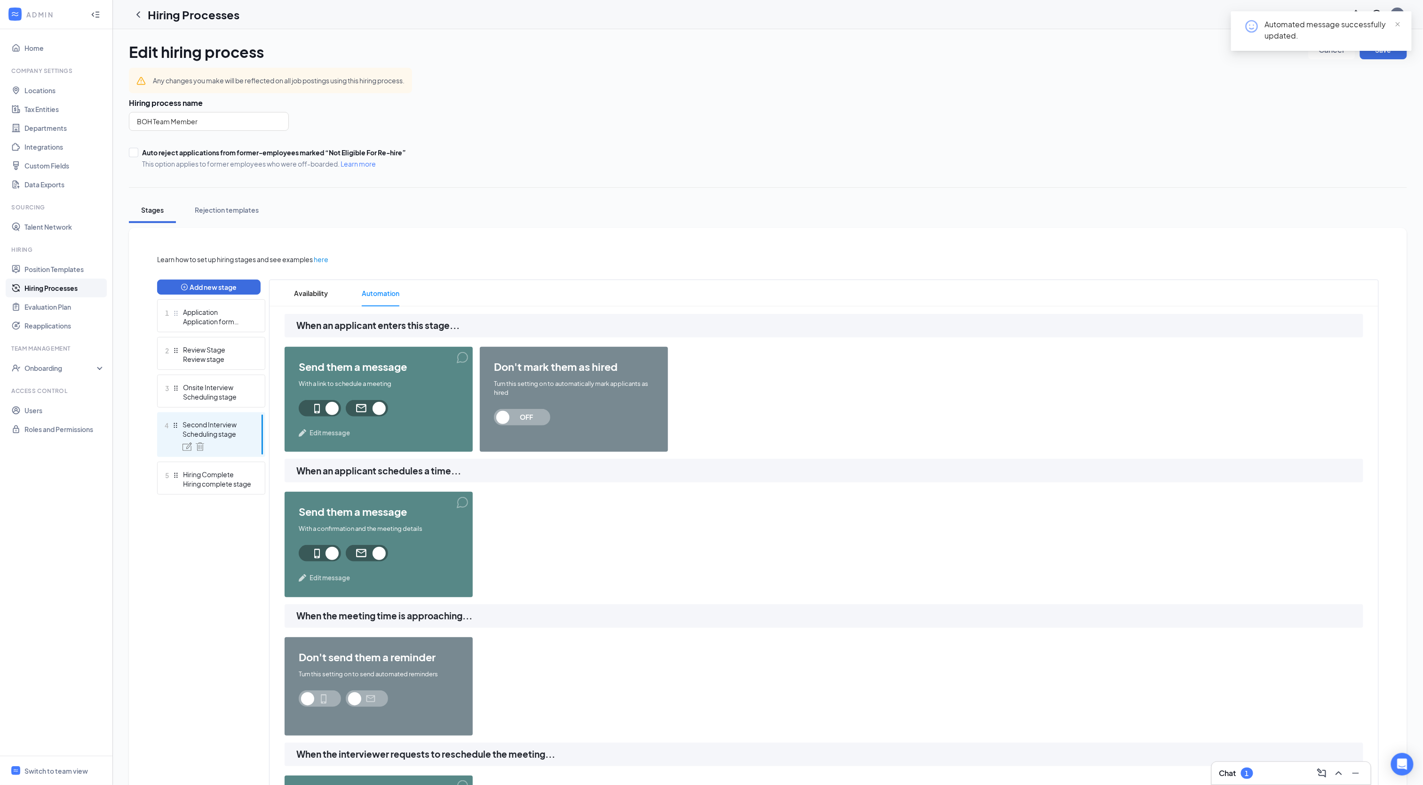
click at [325, 581] on span "Edit message" at bounding box center [330, 577] width 40 height 9
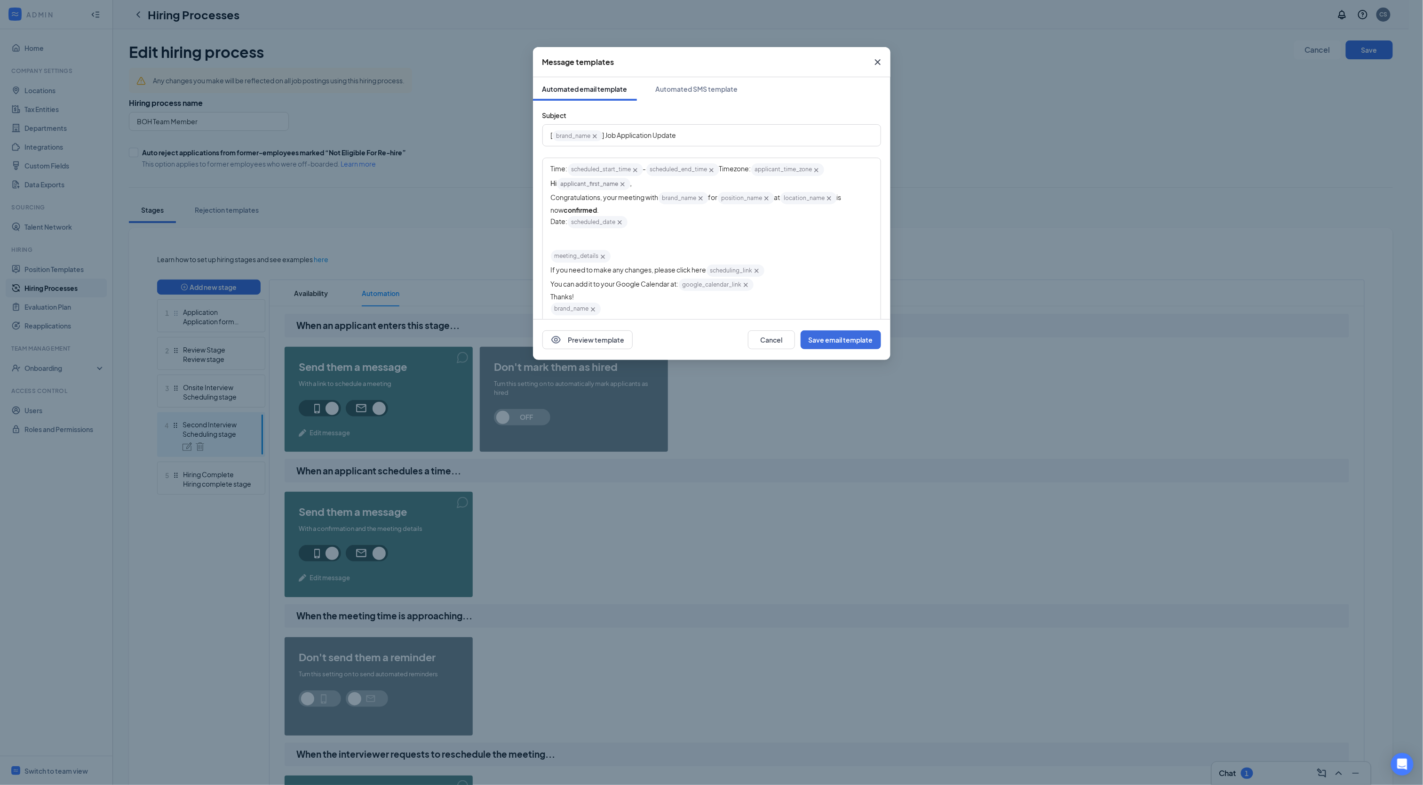
click at [833, 200] on icon "Cross" at bounding box center [829, 198] width 8 height 8
click at [840, 337] on button "Save email template" at bounding box center [841, 339] width 80 height 19
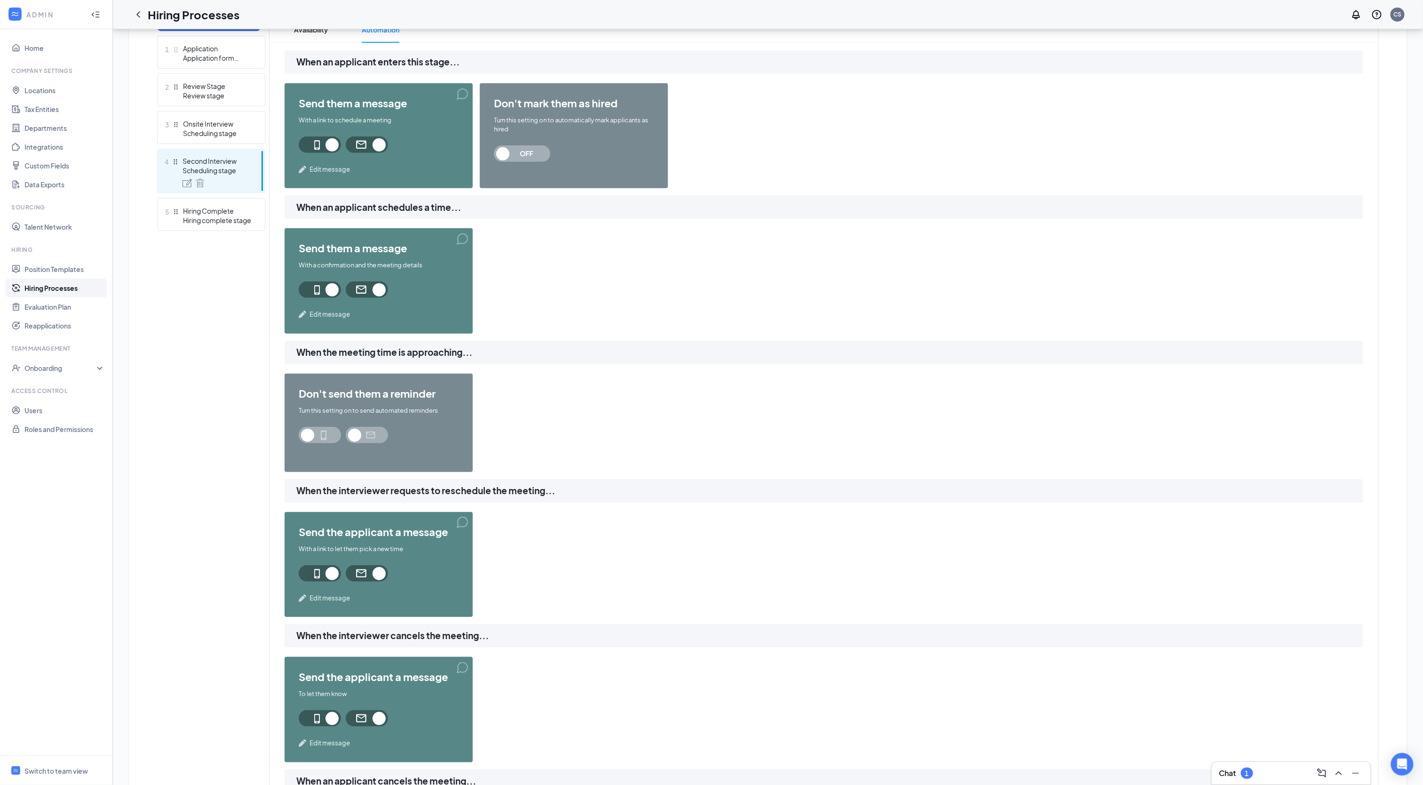
scroll to position [276, 0]
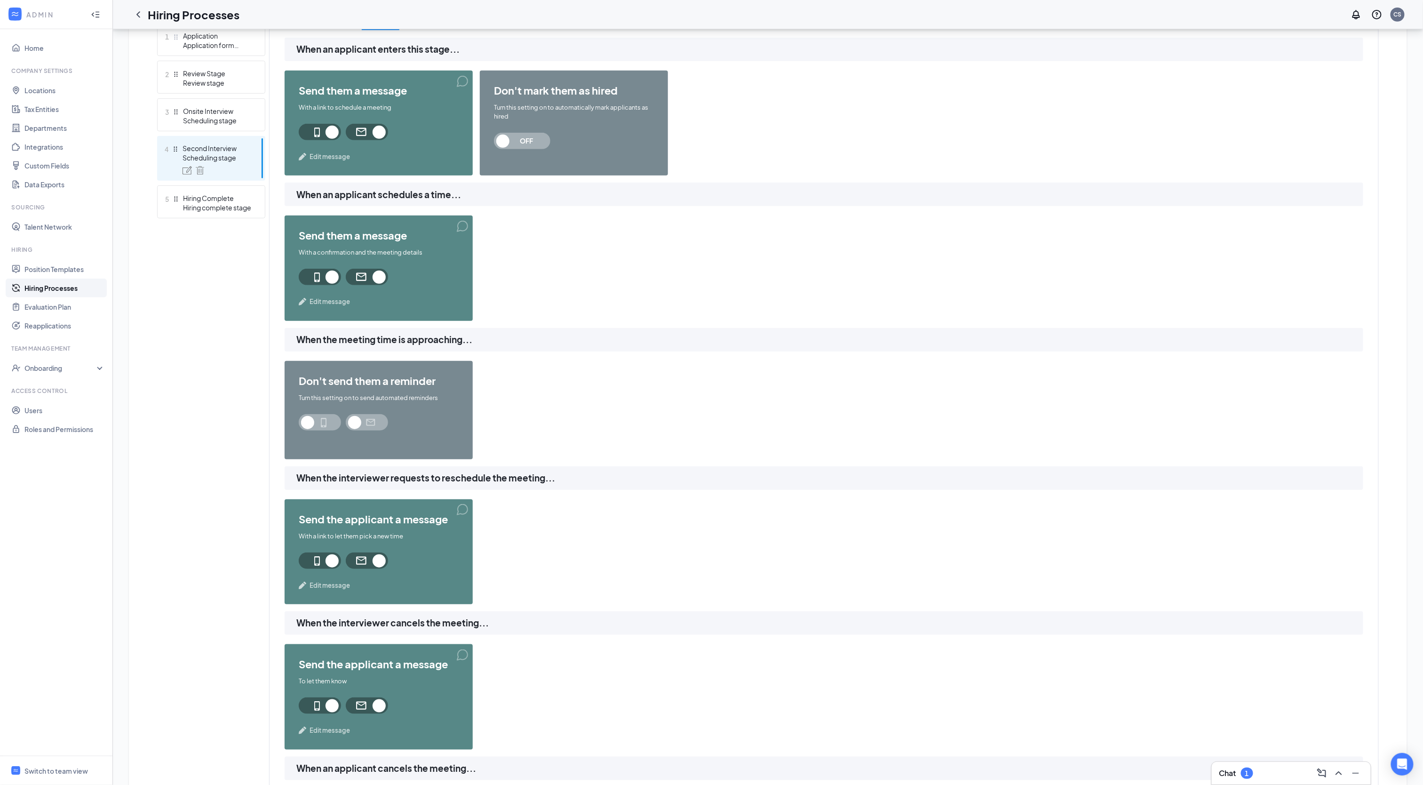
click at [341, 303] on span "Edit message" at bounding box center [330, 301] width 40 height 9
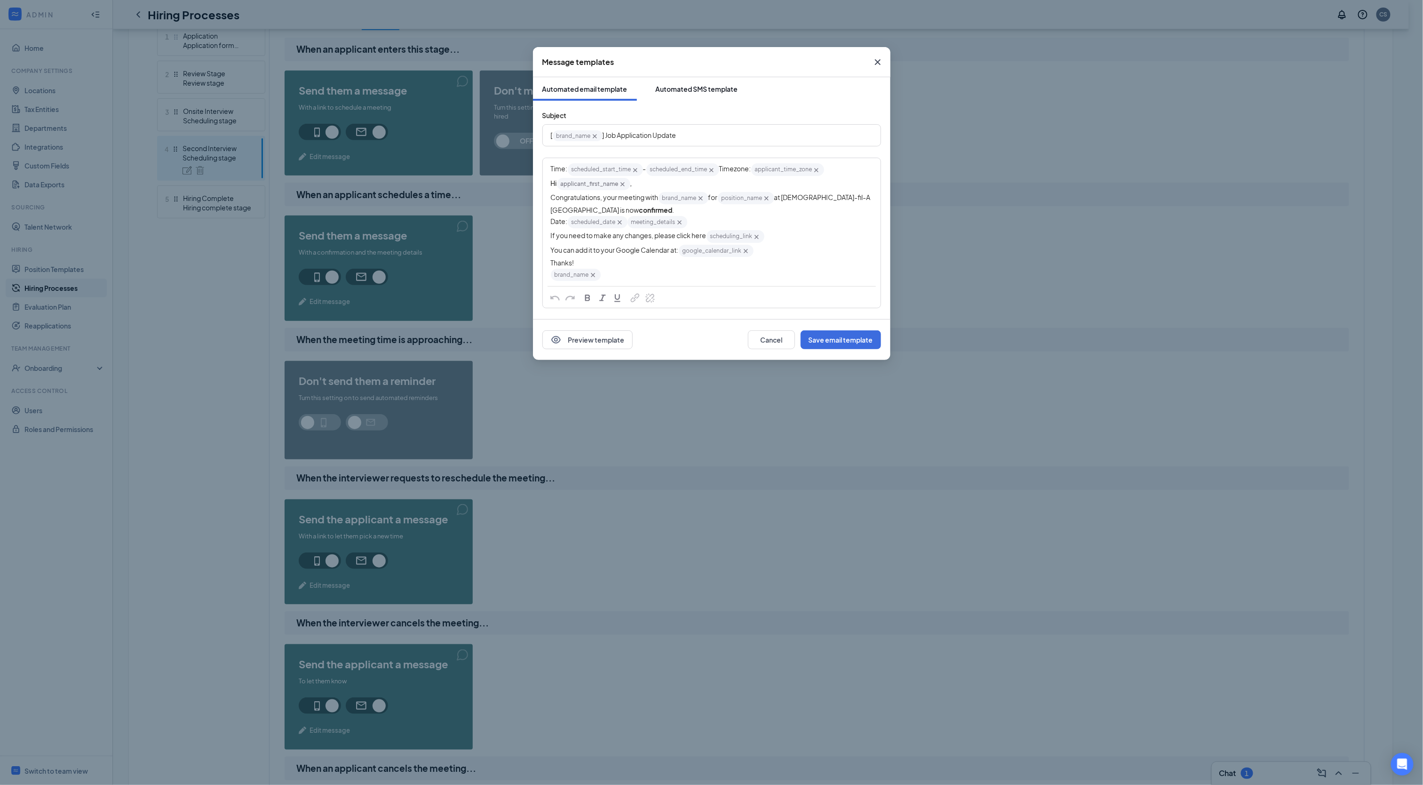
click at [687, 92] on div "Automated SMS template" at bounding box center [697, 88] width 82 height 9
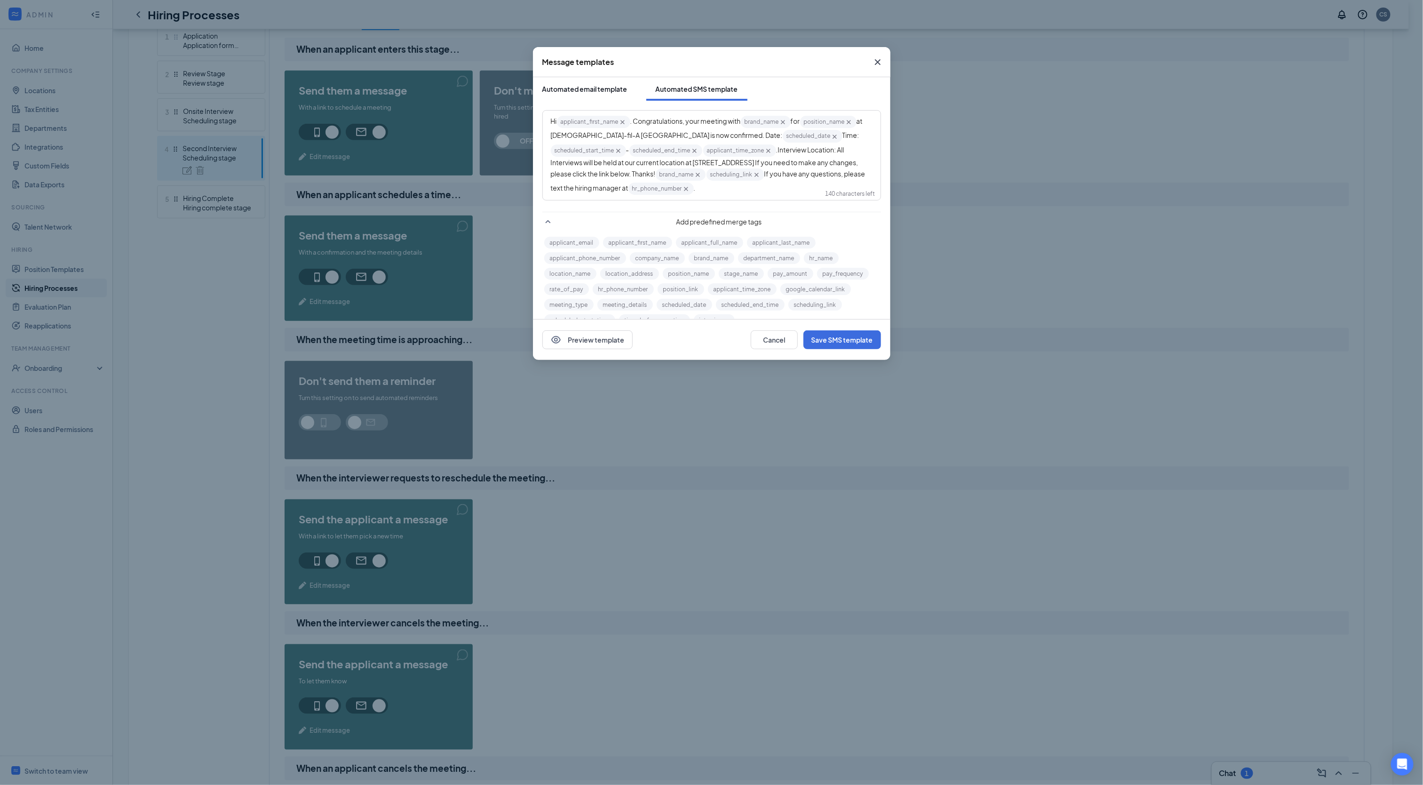
click at [590, 85] on div "Automated email template" at bounding box center [584, 88] width 85 height 9
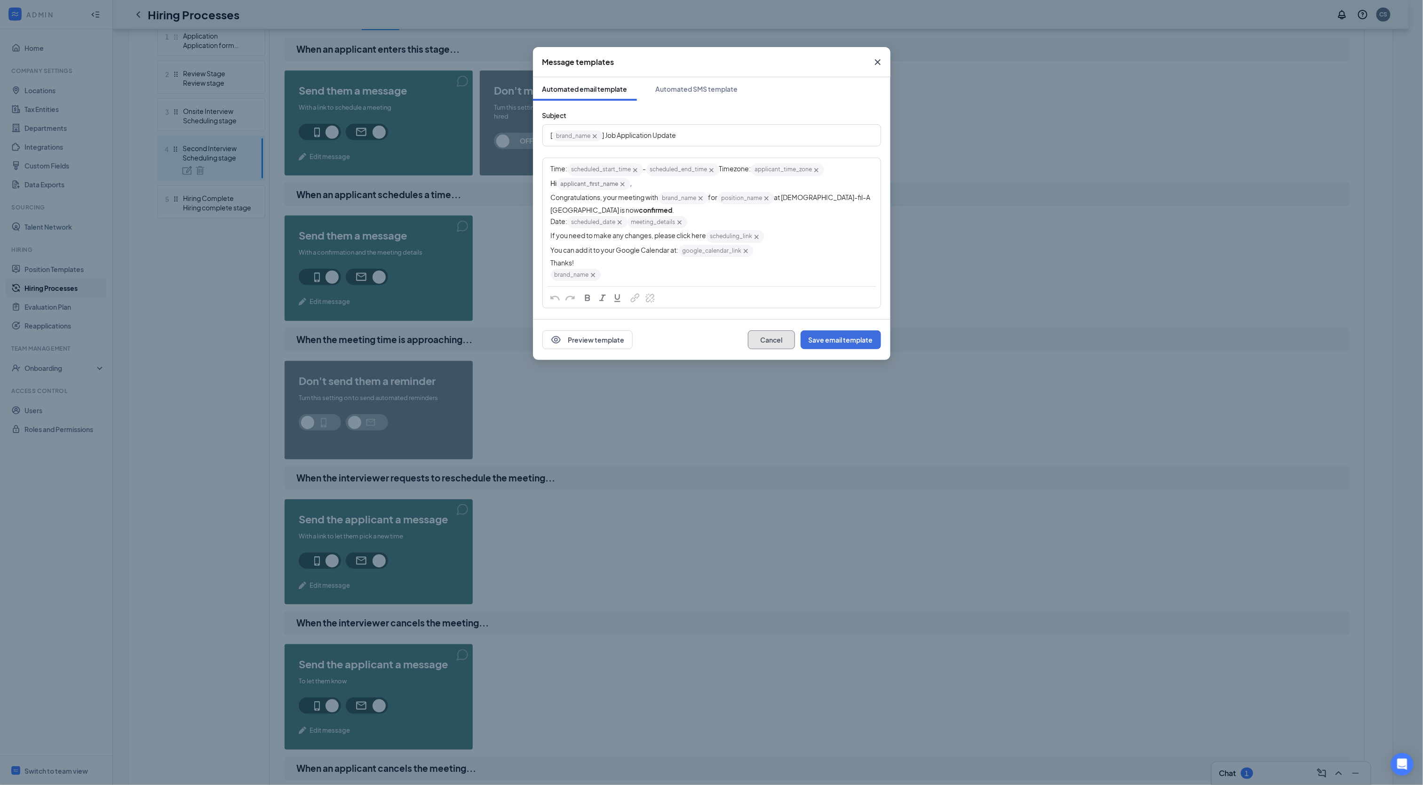
click at [772, 335] on button "Cancel" at bounding box center [771, 339] width 47 height 19
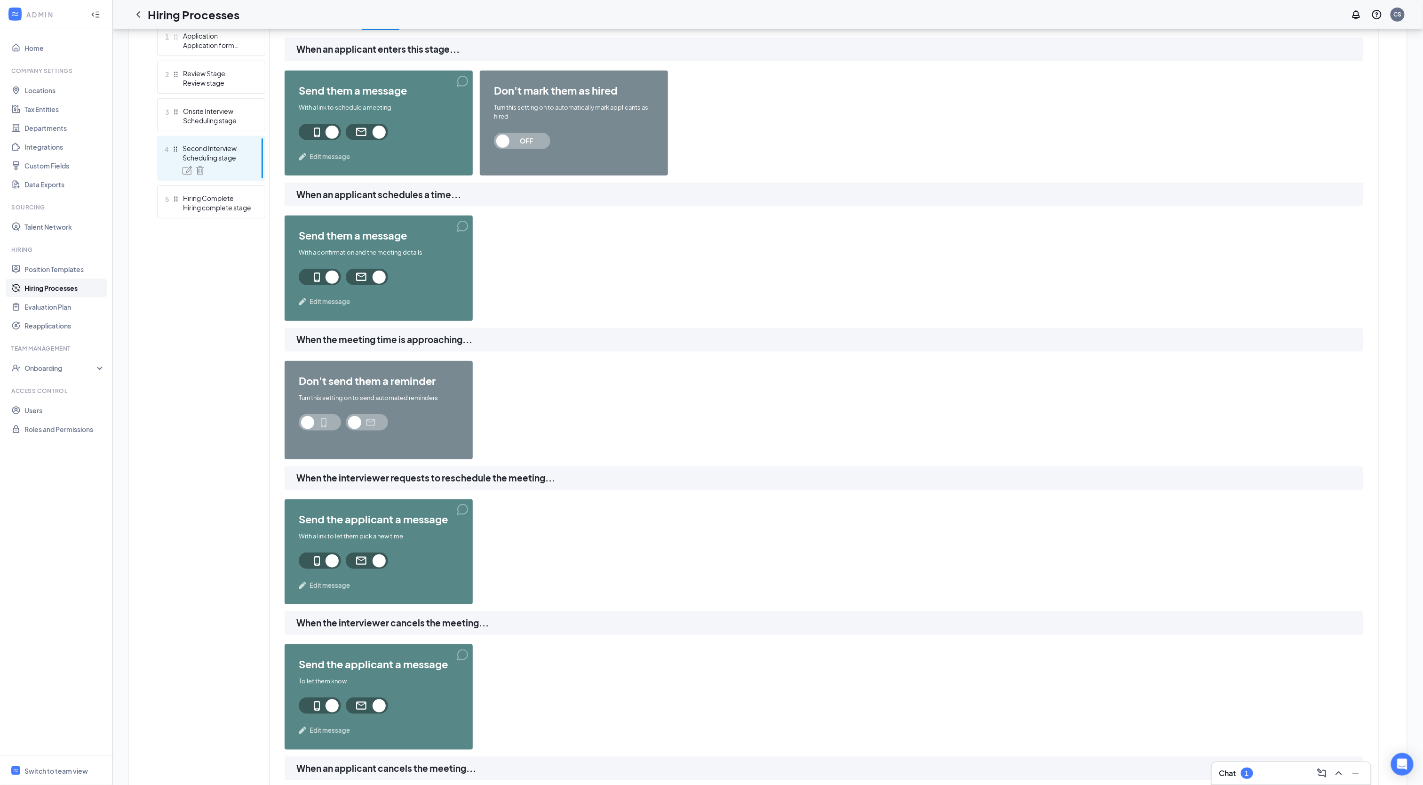
click at [324, 422] on span at bounding box center [320, 422] width 42 height 16
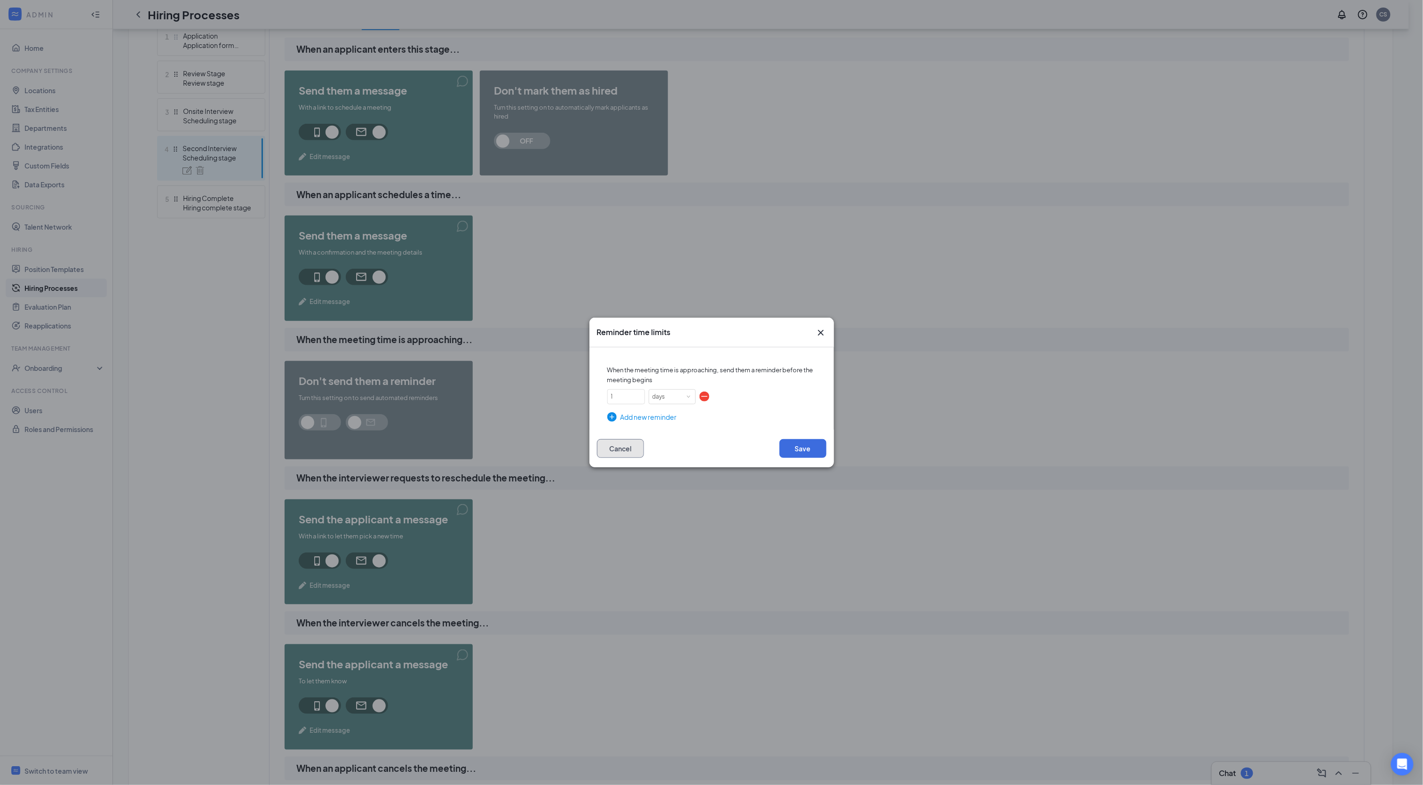
click at [609, 443] on button "Cancel" at bounding box center [620, 448] width 47 height 19
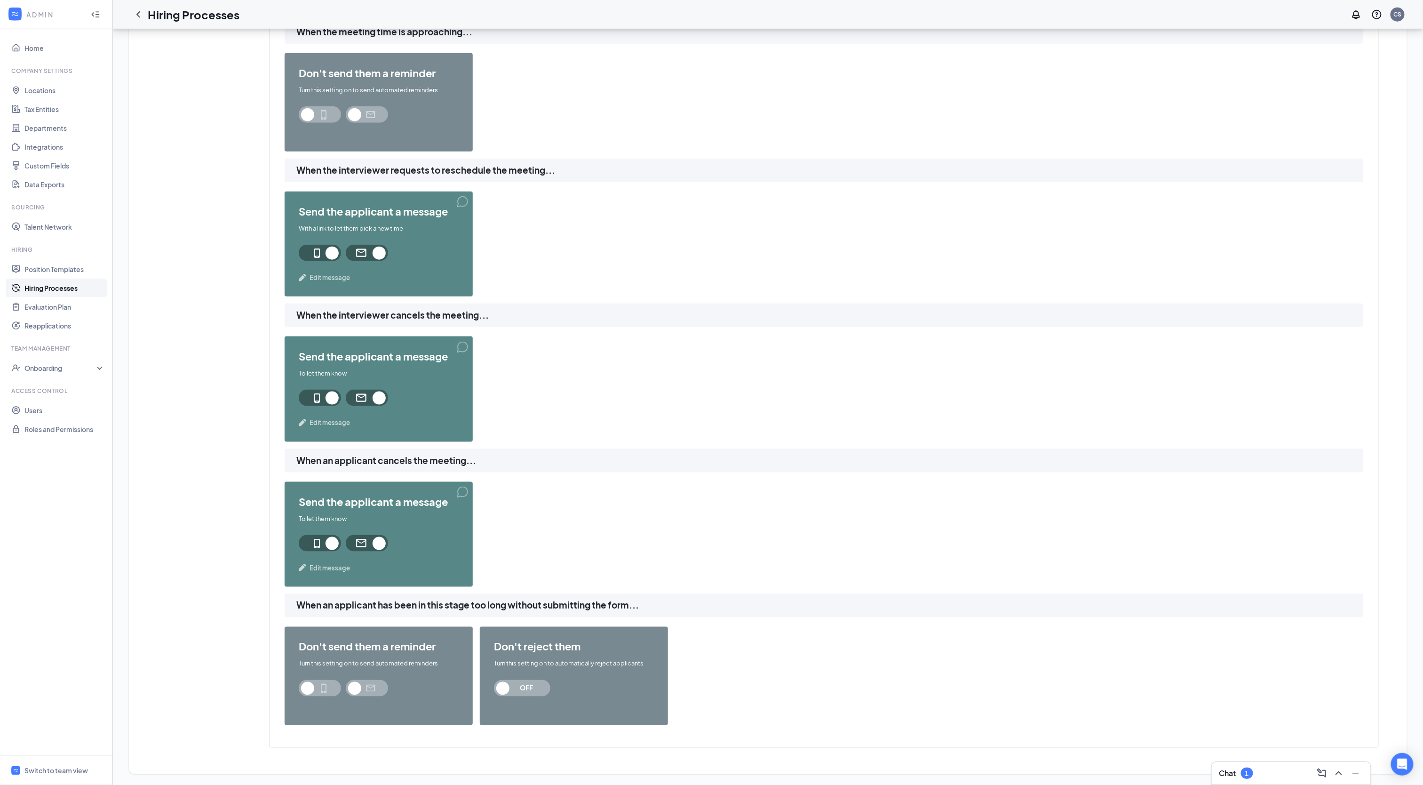
scroll to position [0, 0]
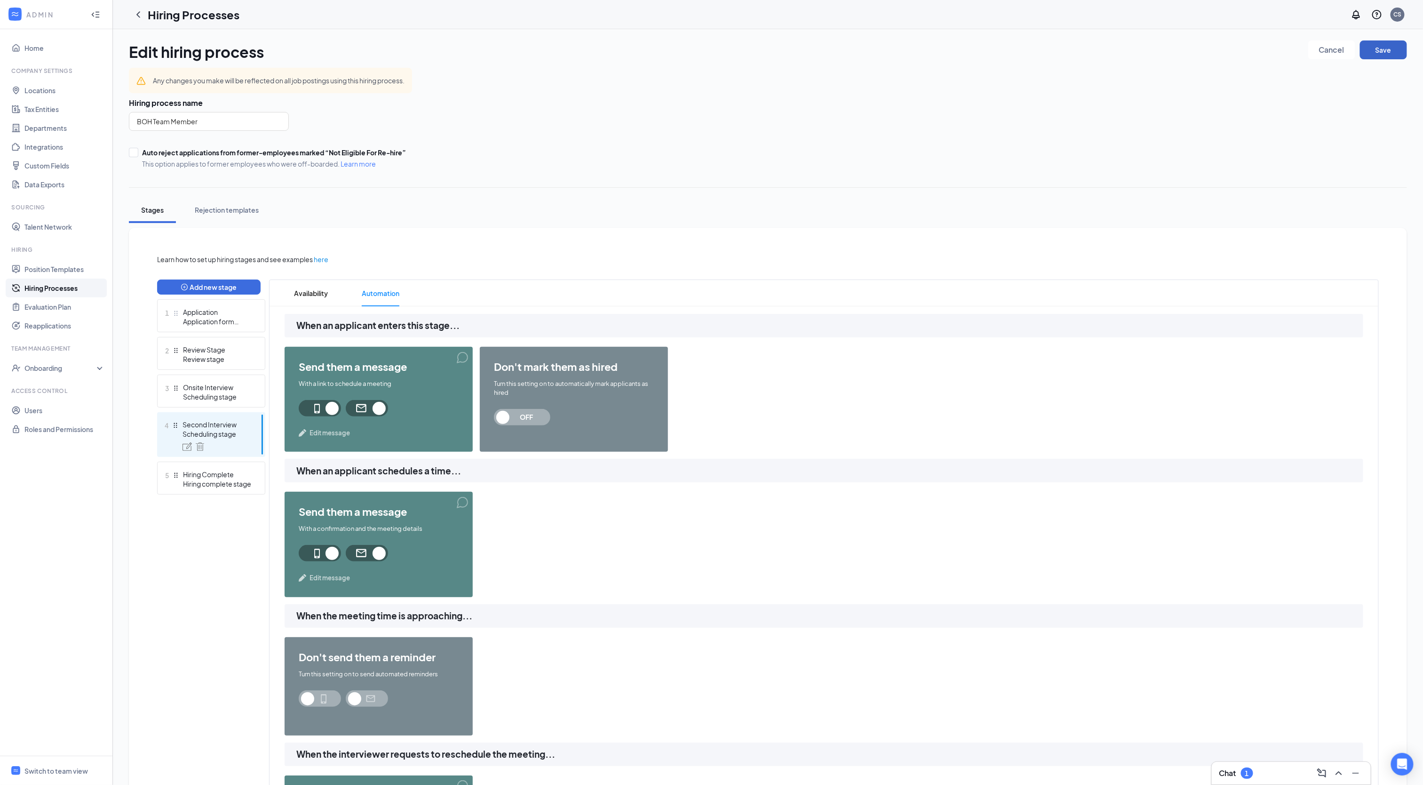
click at [1385, 54] on button "Save" at bounding box center [1383, 49] width 47 height 19
click at [135, 9] on icon "ChevronLeft" at bounding box center [138, 14] width 11 height 11
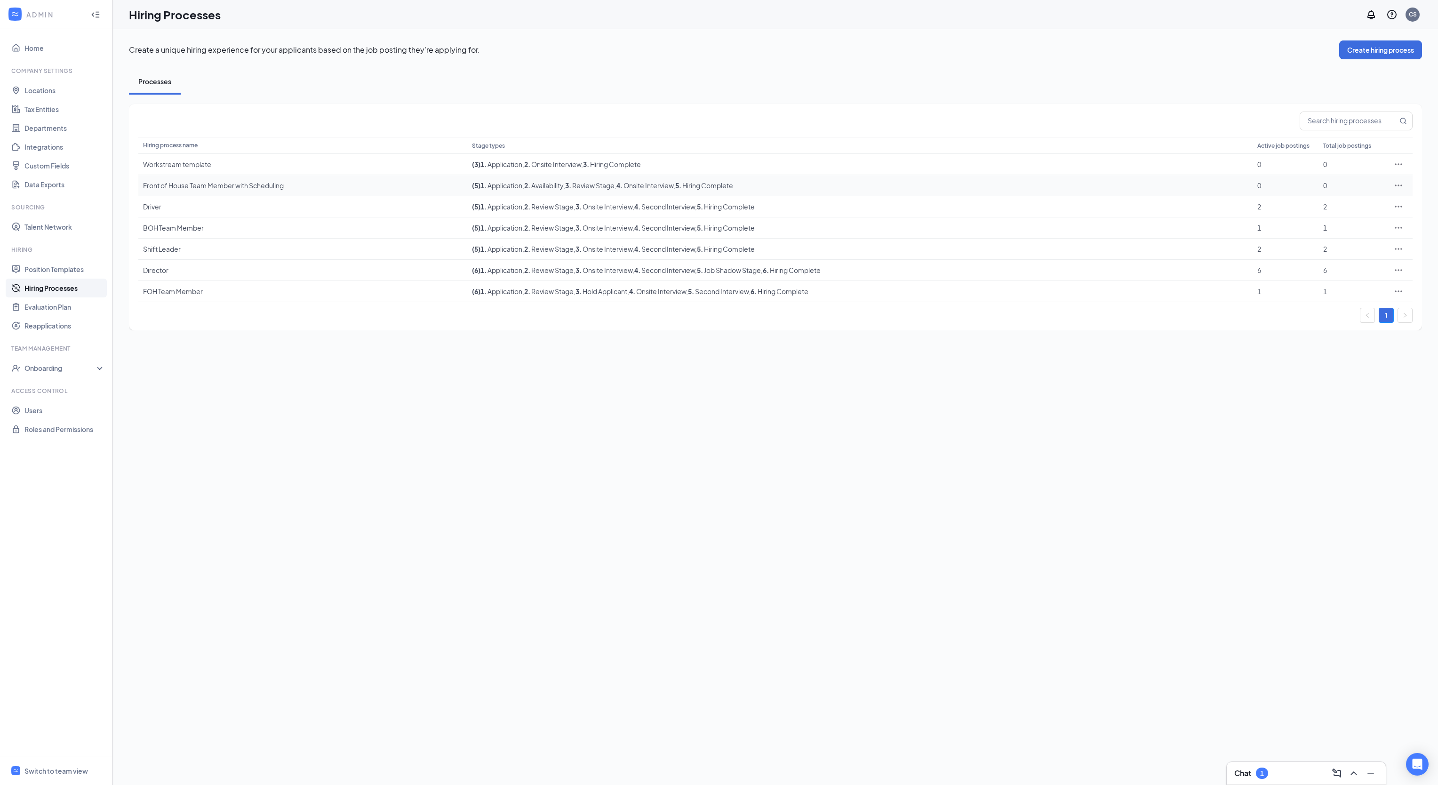
click at [223, 186] on div "Front of House Team Member with Scheduling" at bounding box center [302, 185] width 319 height 9
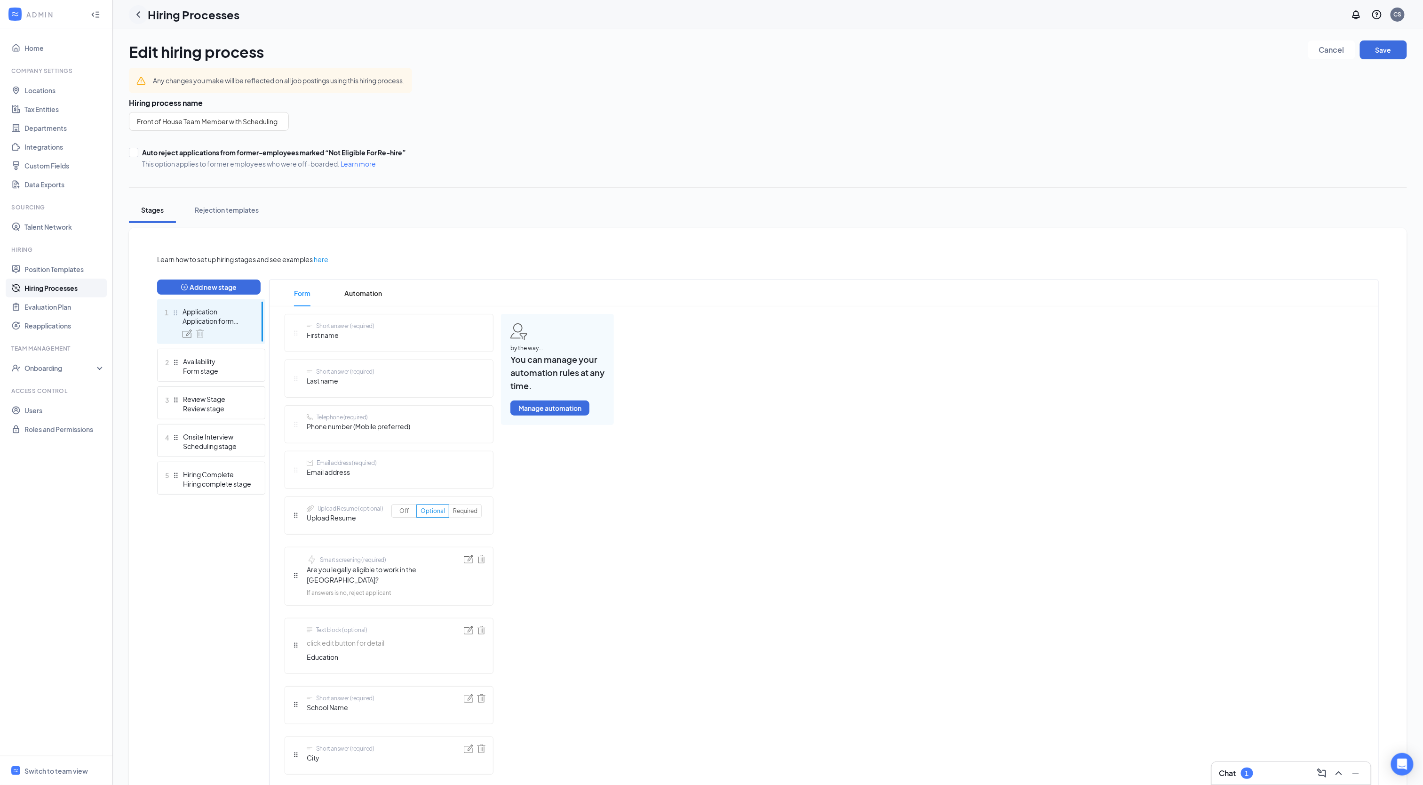
click at [137, 17] on icon "ChevronLeft" at bounding box center [138, 14] width 11 height 11
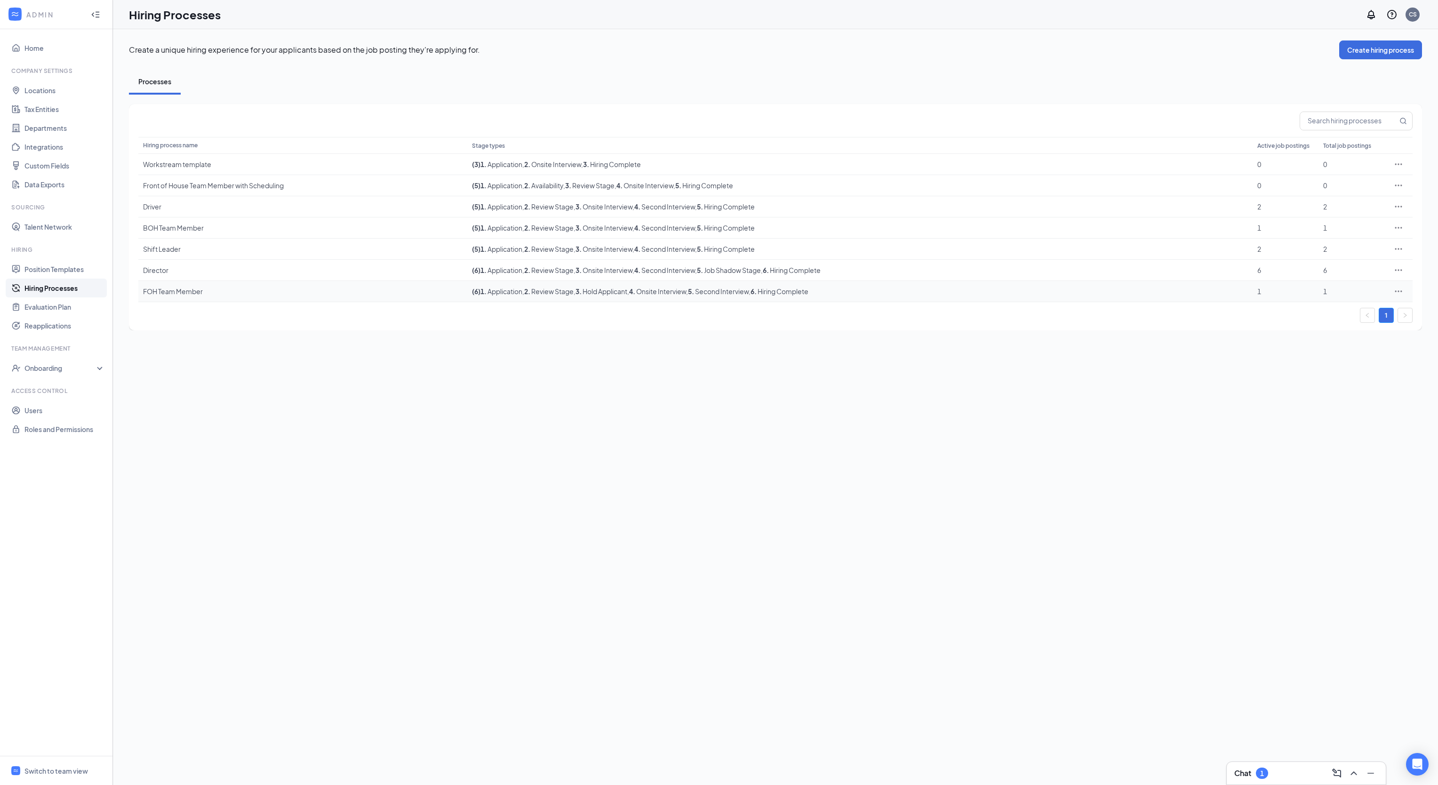
click at [204, 291] on div "FOH Team Member" at bounding box center [302, 291] width 319 height 9
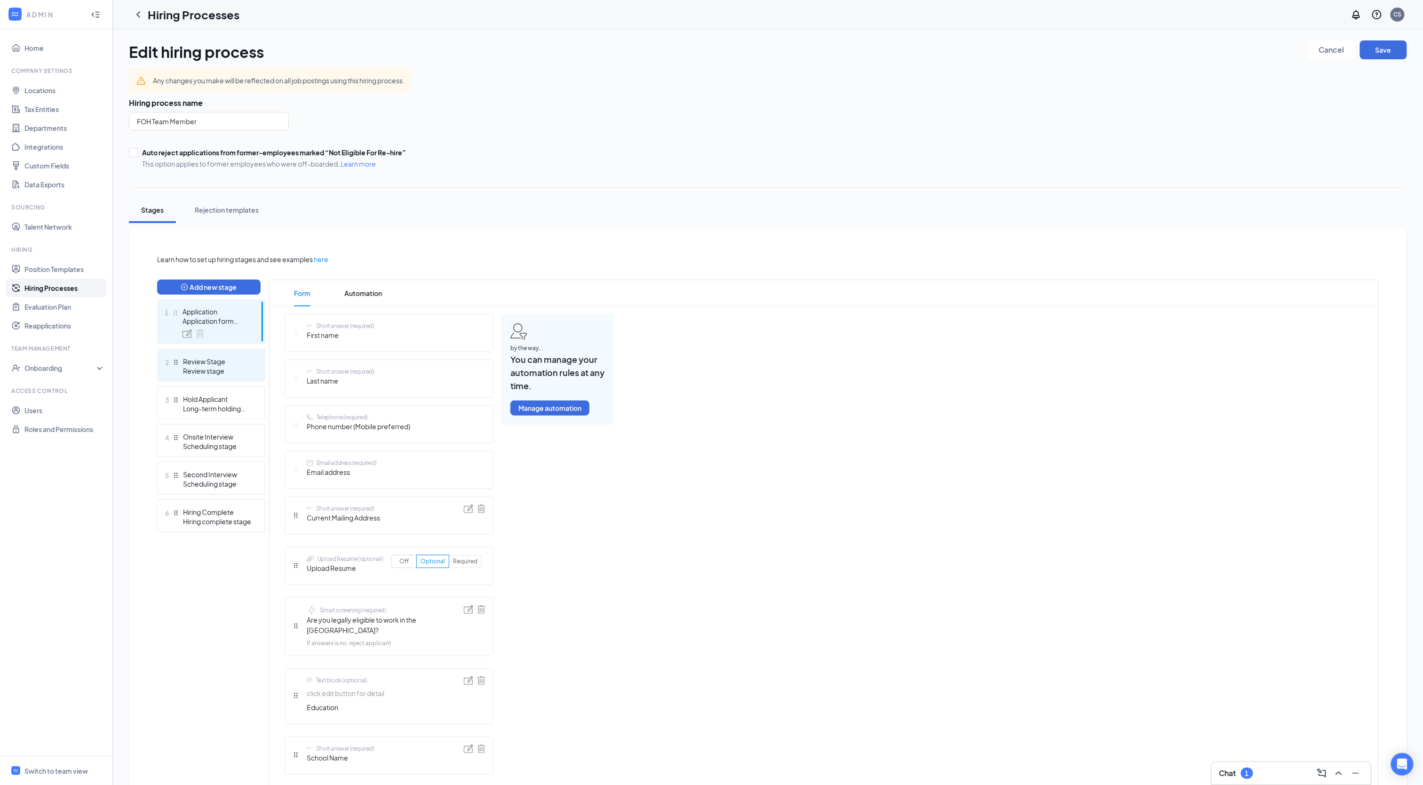
click at [212, 364] on div "Review Stage" at bounding box center [217, 361] width 69 height 9
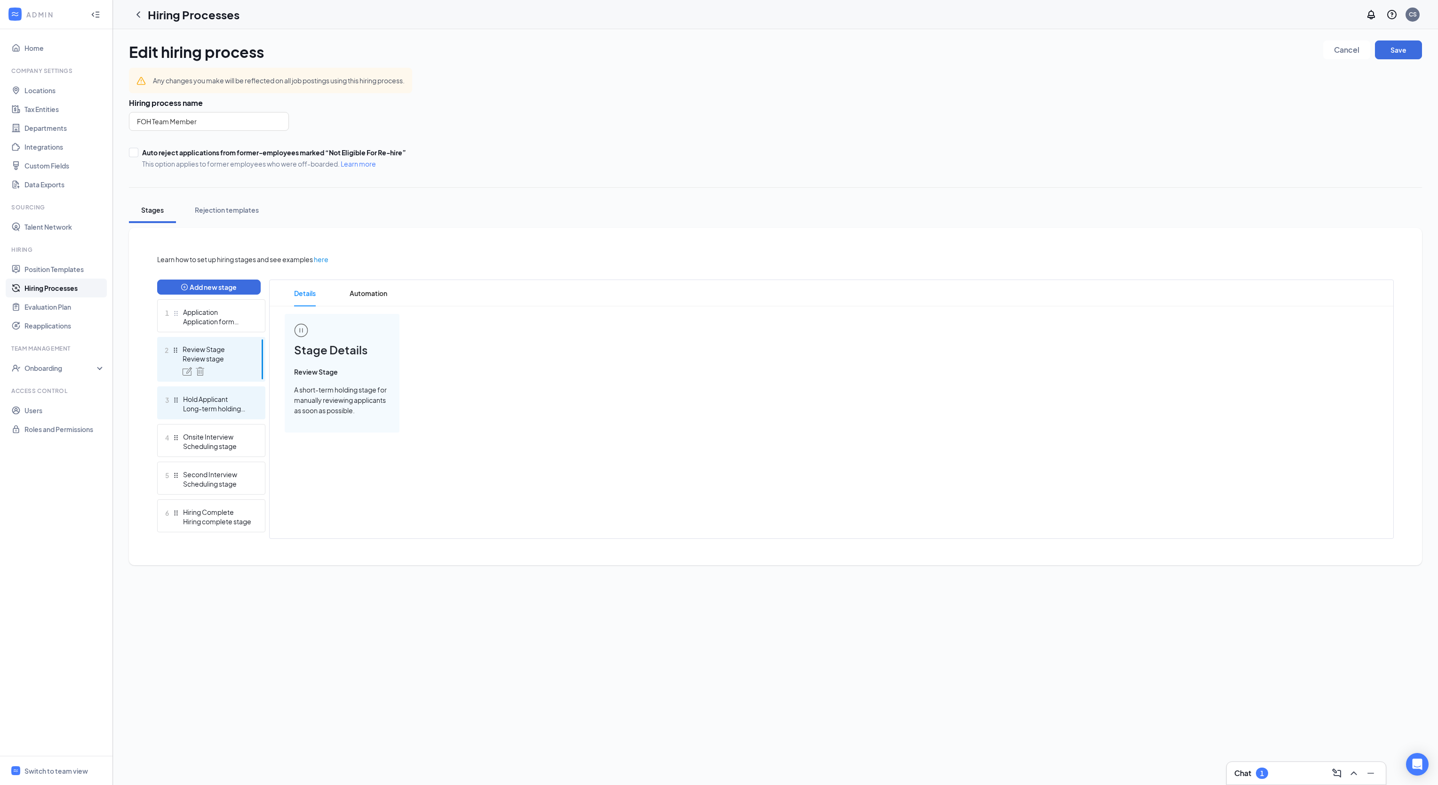
click at [215, 397] on div "Hold Applicant" at bounding box center [217, 398] width 69 height 9
click at [362, 301] on span "Automation" at bounding box center [369, 293] width 38 height 26
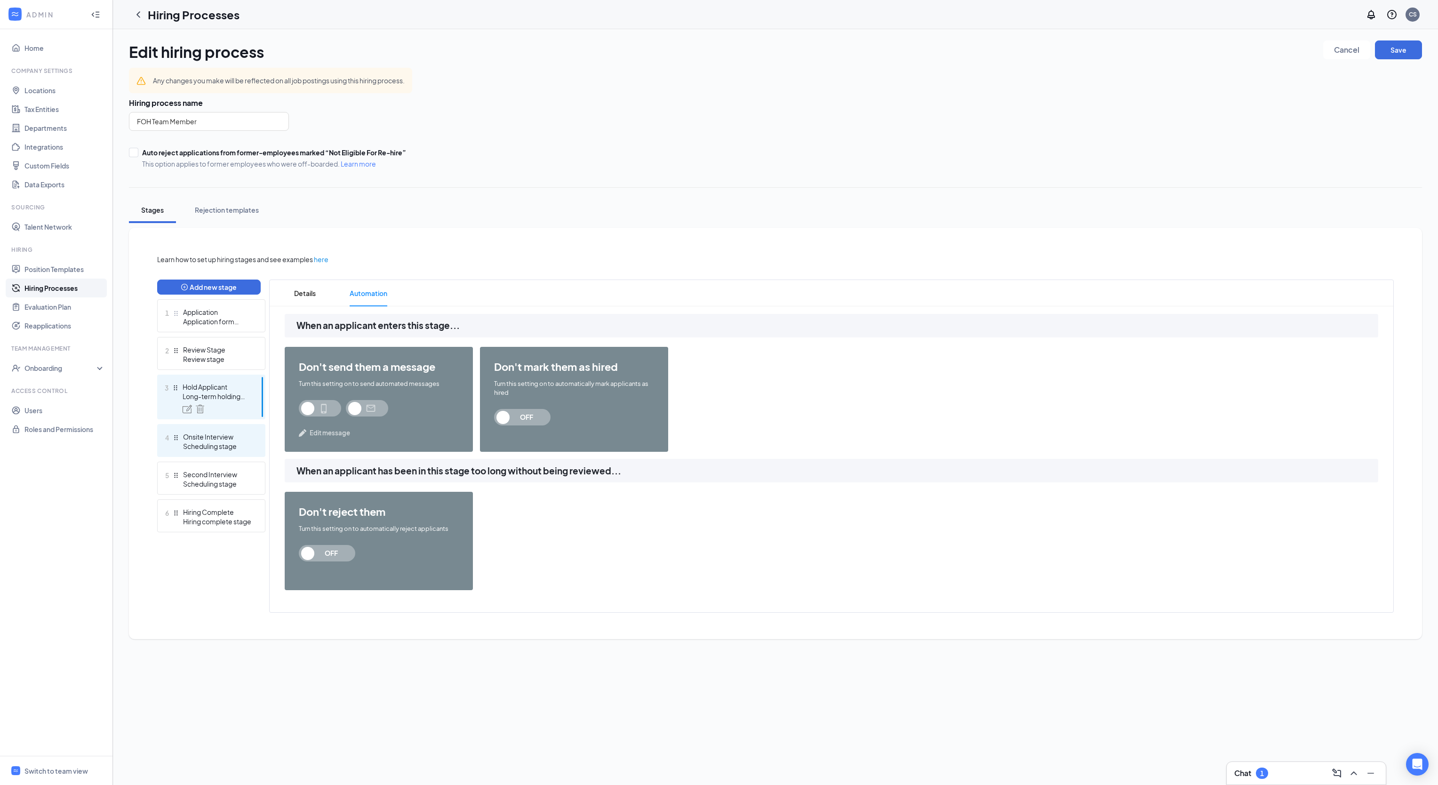
click at [214, 434] on div "Onsite Interview" at bounding box center [217, 436] width 69 height 9
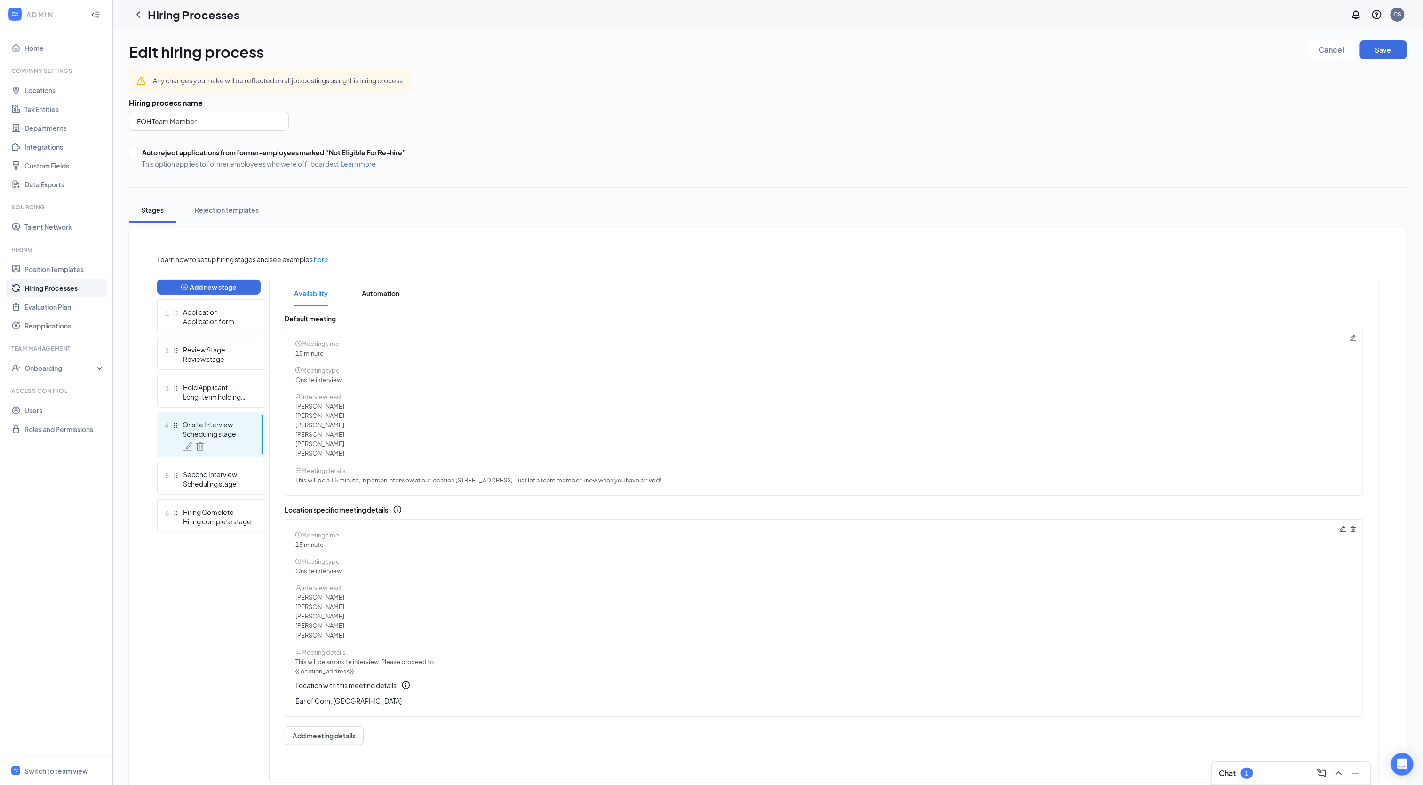
click at [1353, 530] on icon "Trash" at bounding box center [1354, 529] width 6 height 6
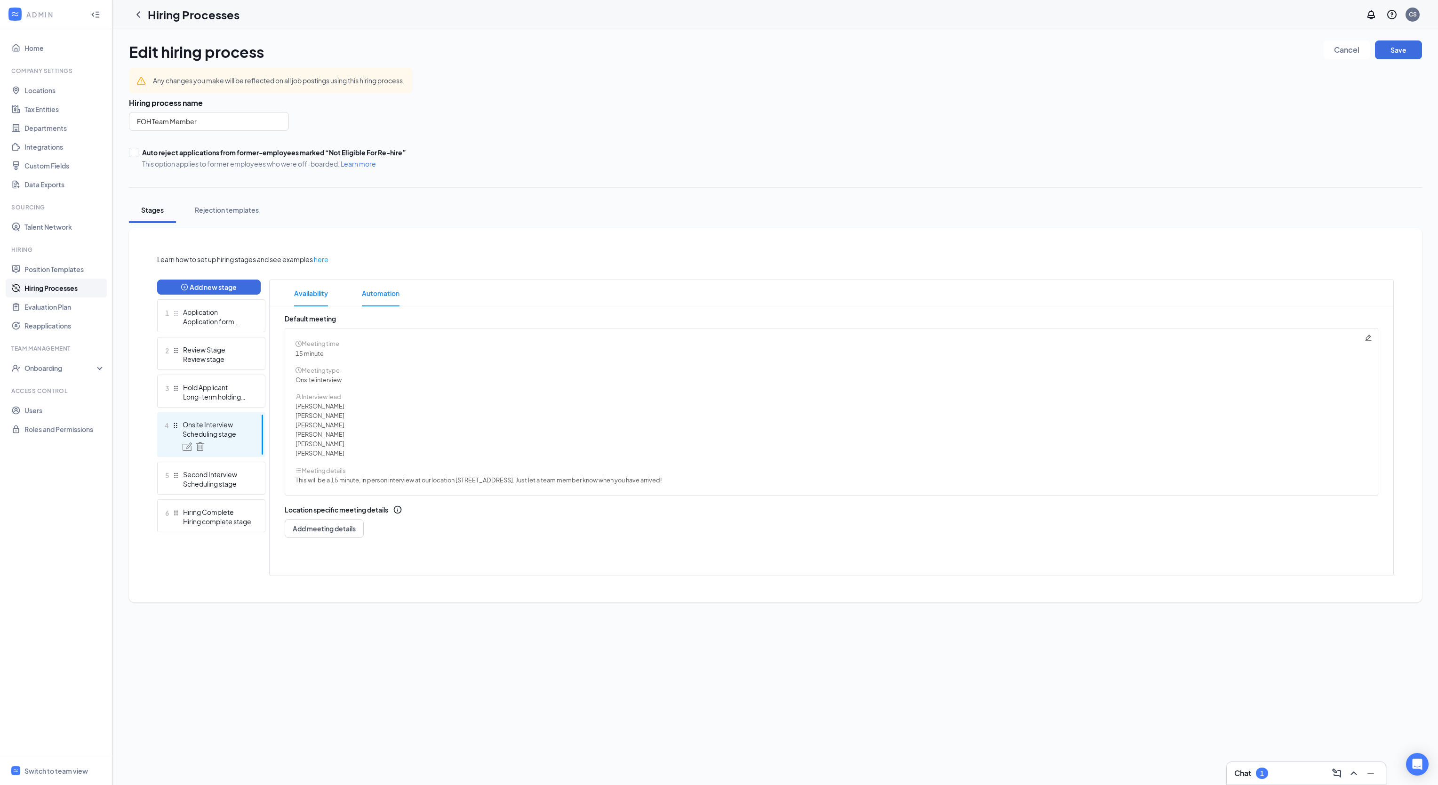
click at [387, 295] on span "Automation" at bounding box center [381, 293] width 38 height 26
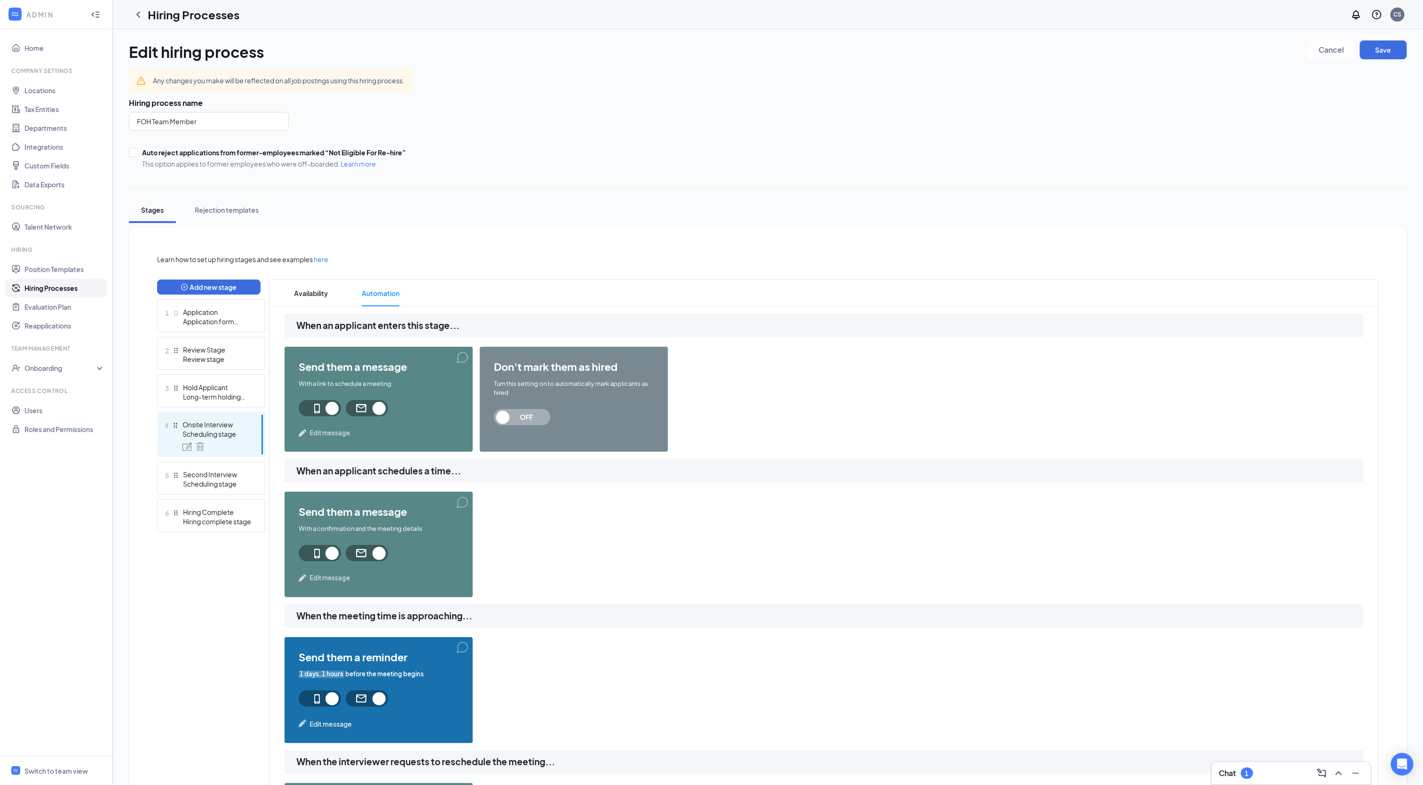
click at [341, 430] on span "Edit message" at bounding box center [330, 432] width 40 height 9
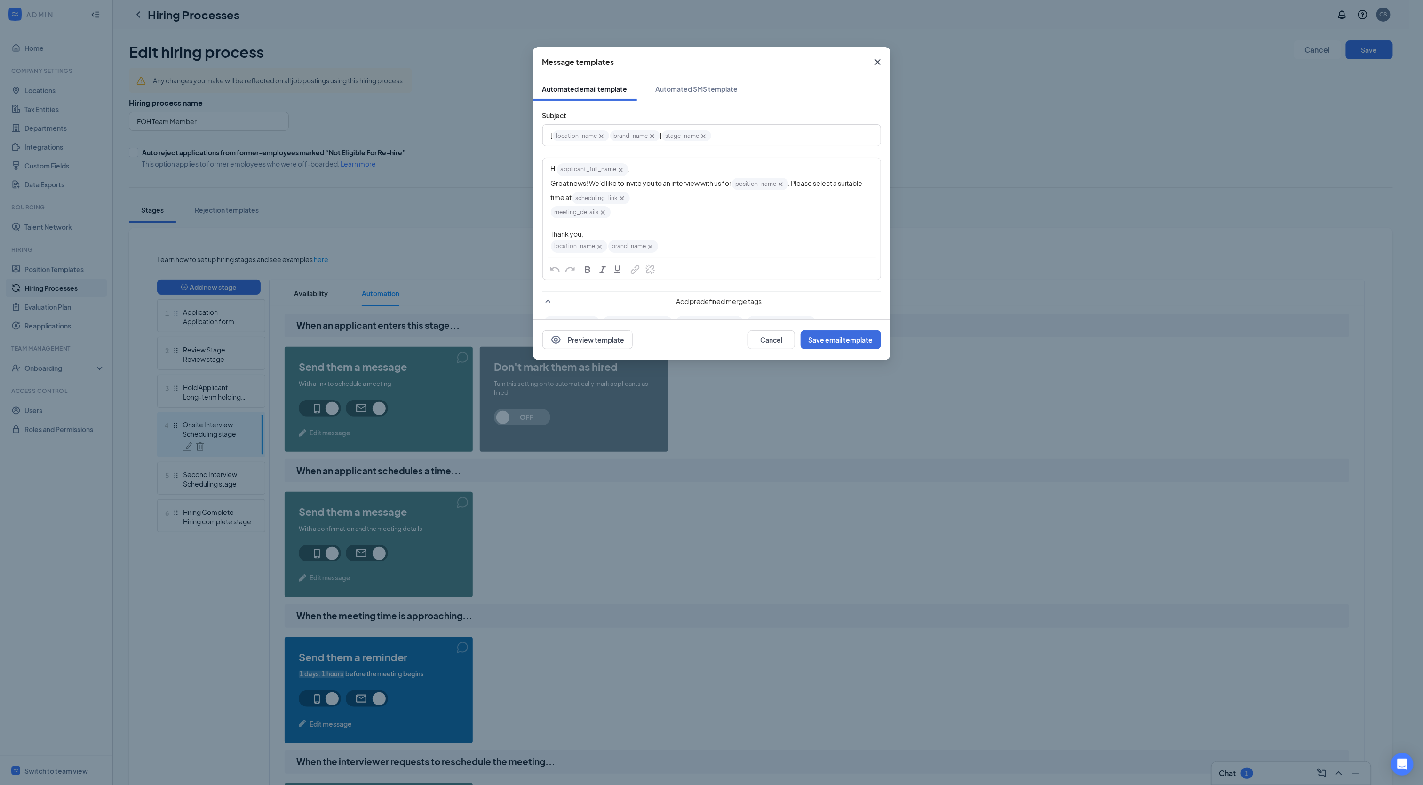
click at [604, 134] on icon "Cross" at bounding box center [602, 136] width 8 height 8
click at [844, 332] on button "Save email template" at bounding box center [841, 339] width 80 height 19
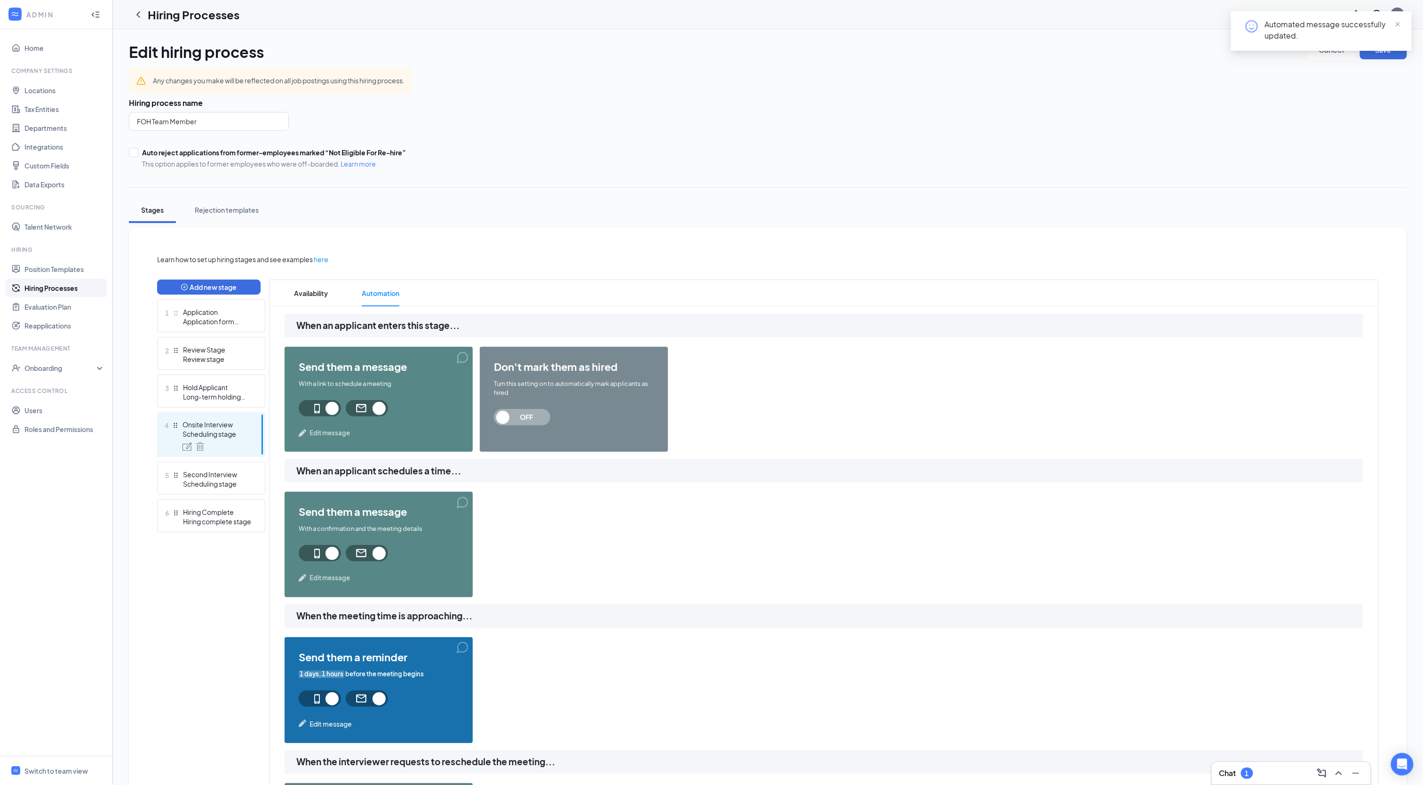
click at [328, 429] on span "Edit message" at bounding box center [330, 432] width 40 height 9
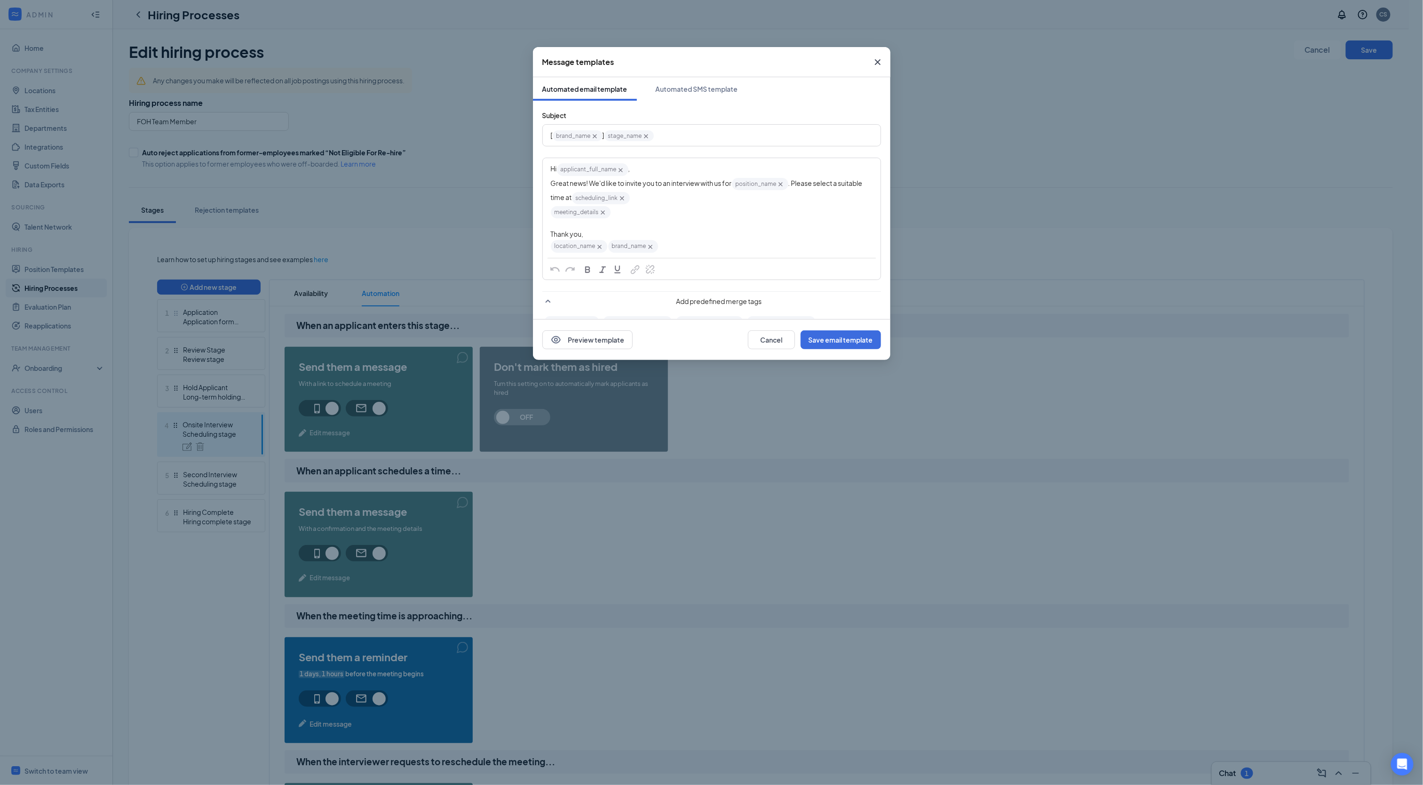
click at [598, 247] on icon "Cross" at bounding box center [600, 247] width 8 height 8
click at [709, 86] on div "Automated SMS template" at bounding box center [697, 88] width 82 height 9
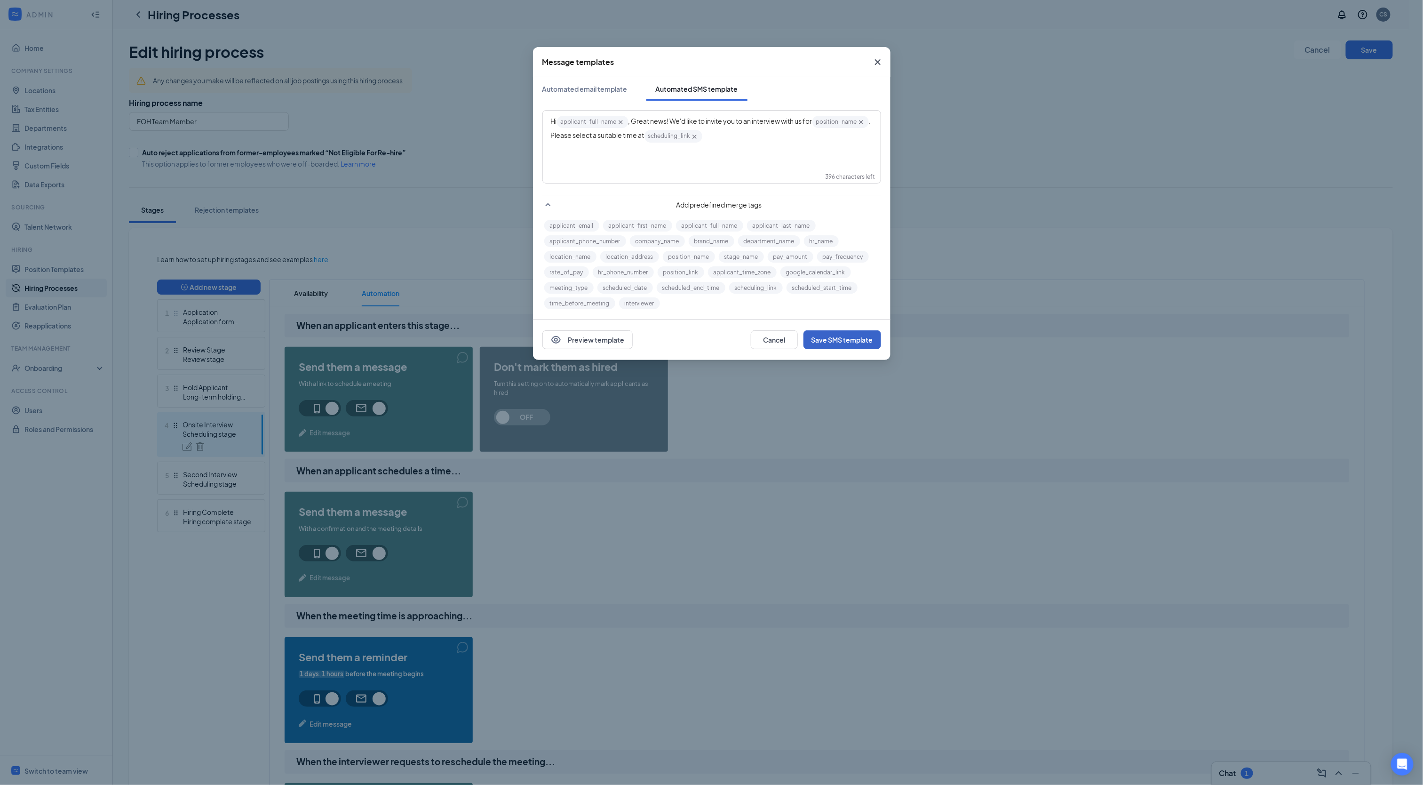
click at [826, 340] on button "Save SMS template" at bounding box center [843, 339] width 78 height 19
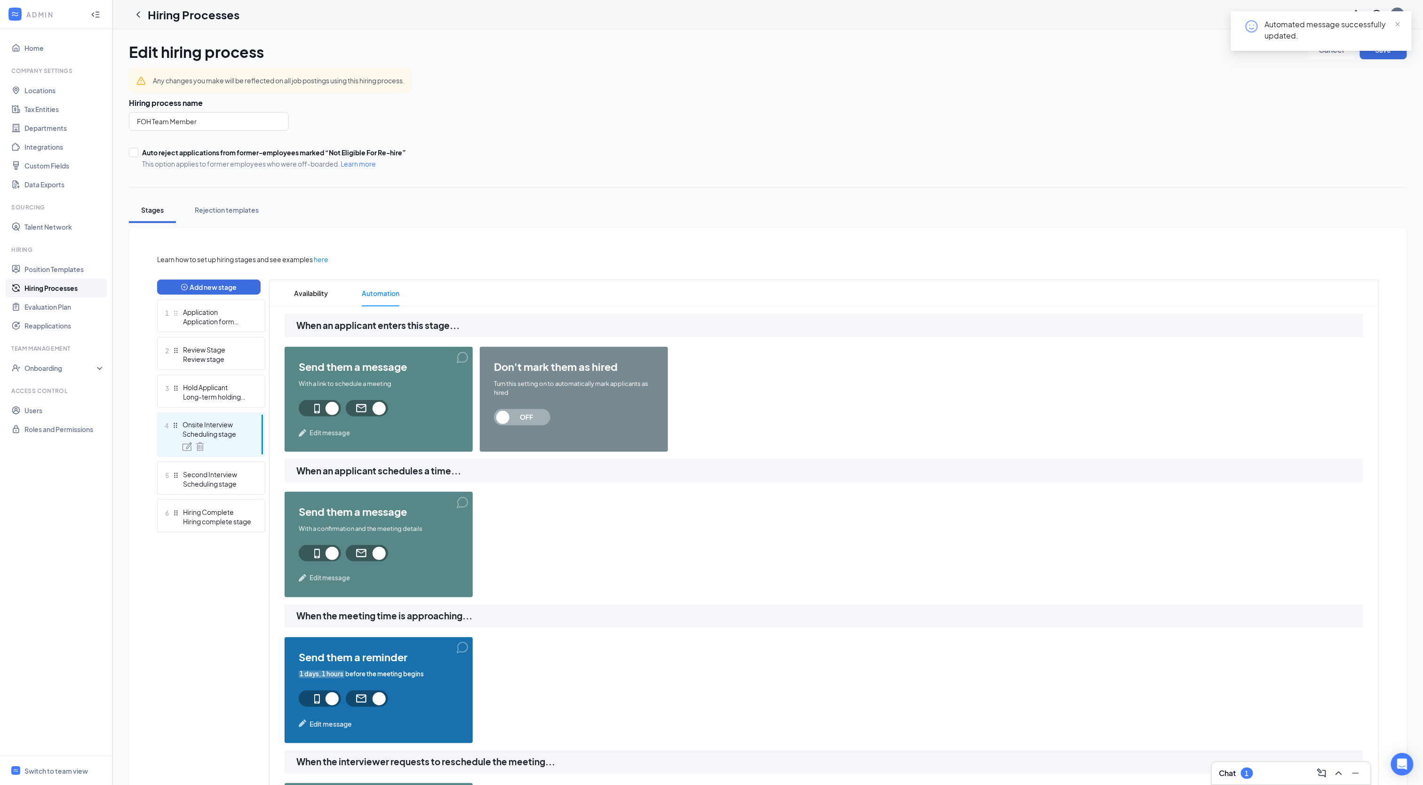
click at [324, 581] on span "Edit message" at bounding box center [330, 577] width 40 height 9
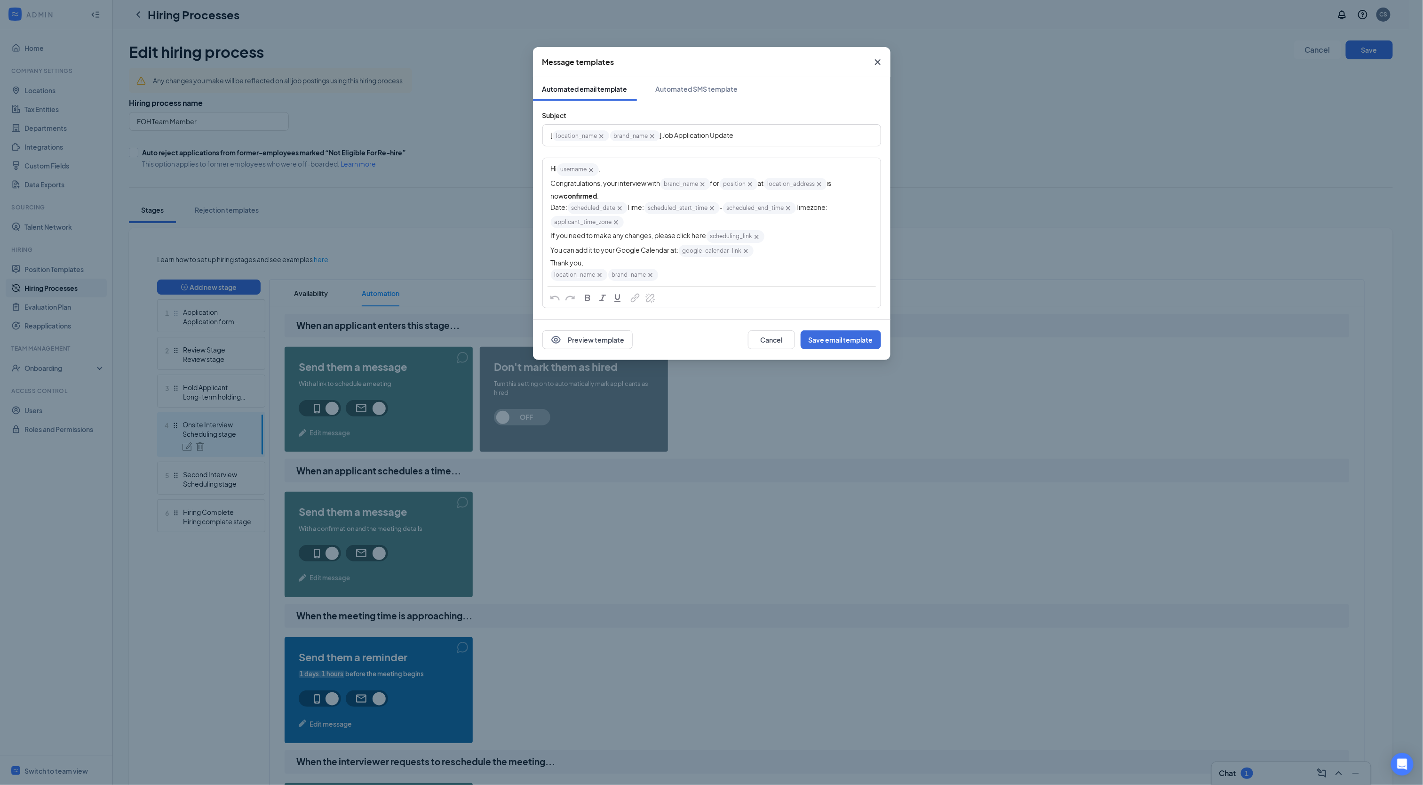
click at [823, 188] on icon "Cross" at bounding box center [819, 184] width 8 height 8
click at [598, 279] on icon "Cross" at bounding box center [600, 275] width 8 height 8
click at [598, 135] on icon "Cross" at bounding box center [602, 136] width 8 height 8
click at [830, 335] on button "Save email template" at bounding box center [841, 339] width 80 height 19
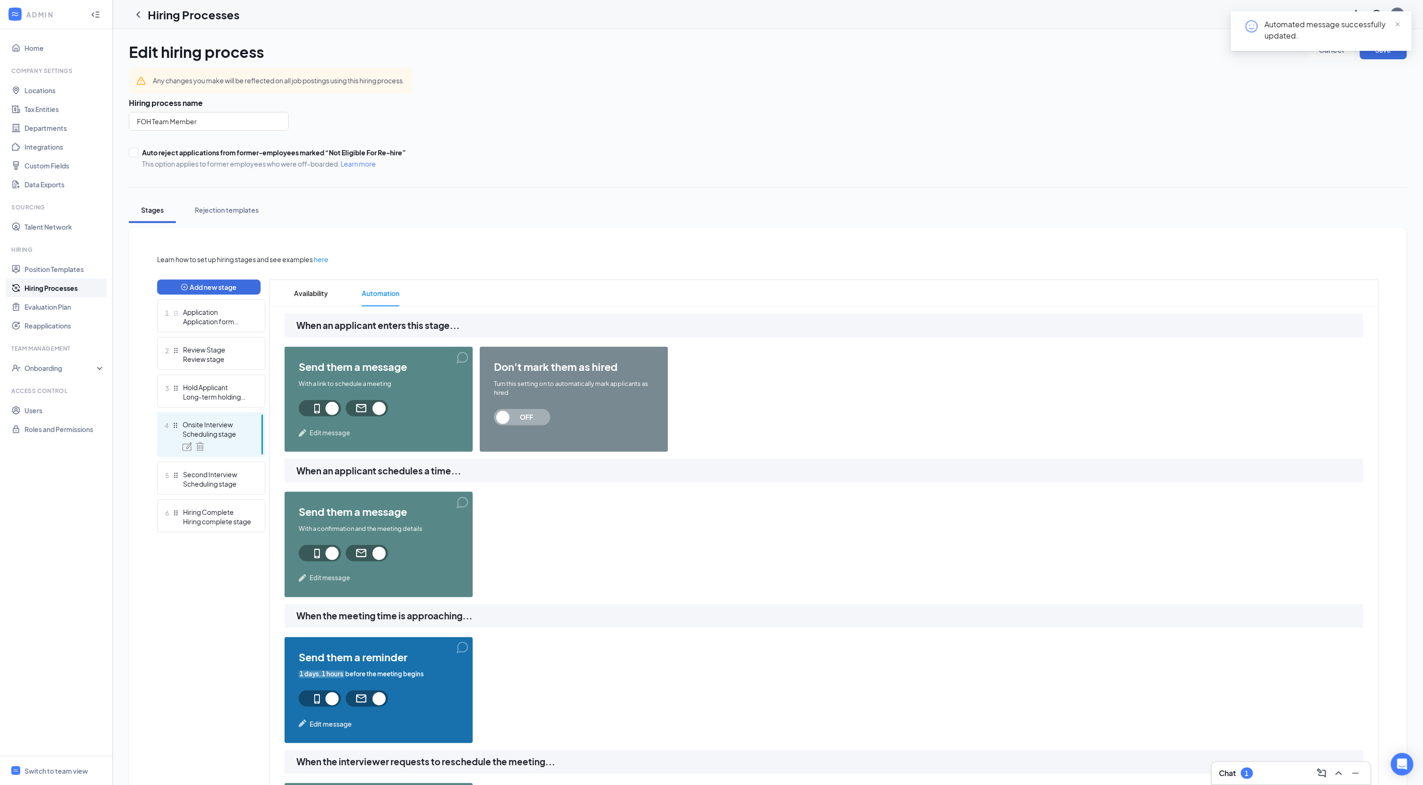
click at [329, 578] on span "Edit message" at bounding box center [330, 577] width 40 height 9
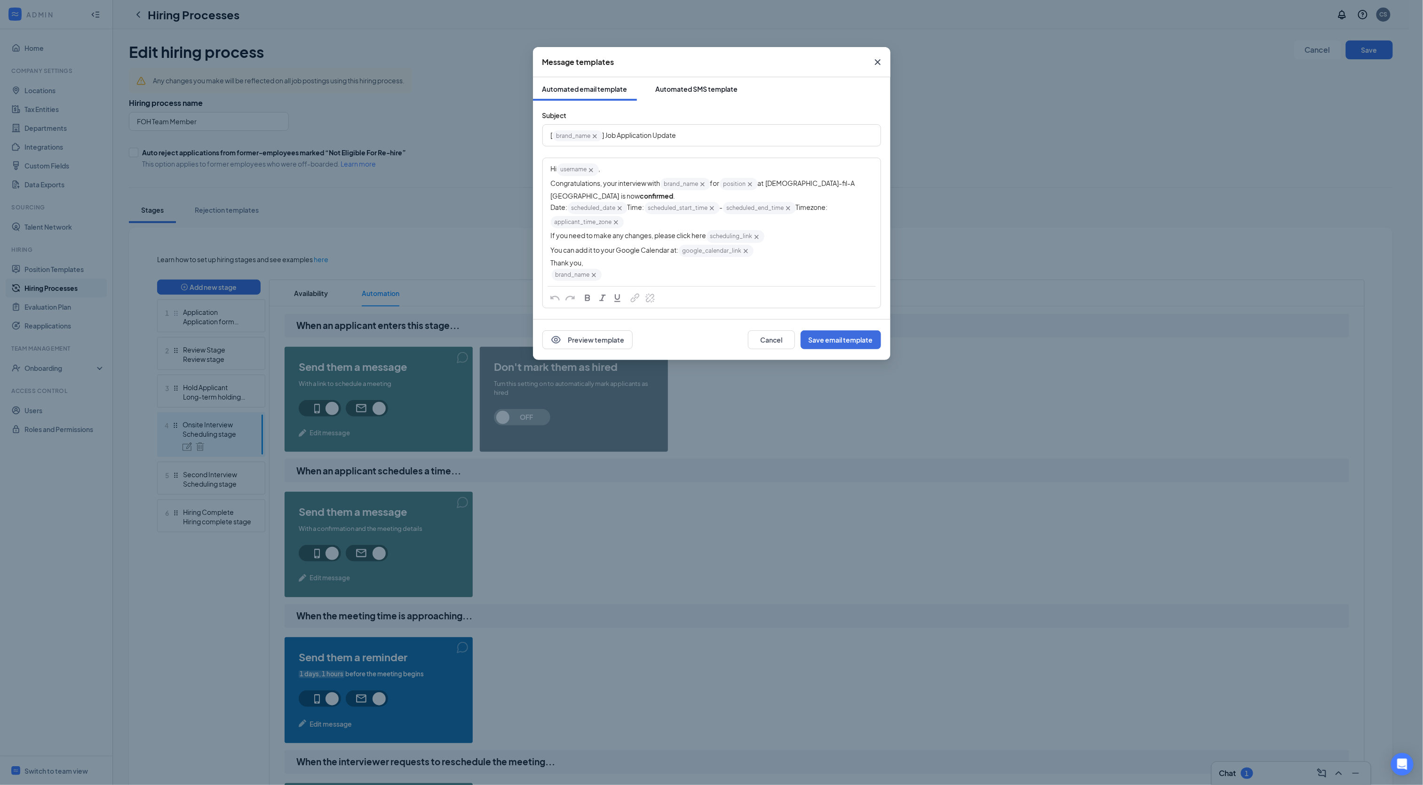
click at [690, 81] on button "Automated SMS template" at bounding box center [696, 89] width 101 height 24
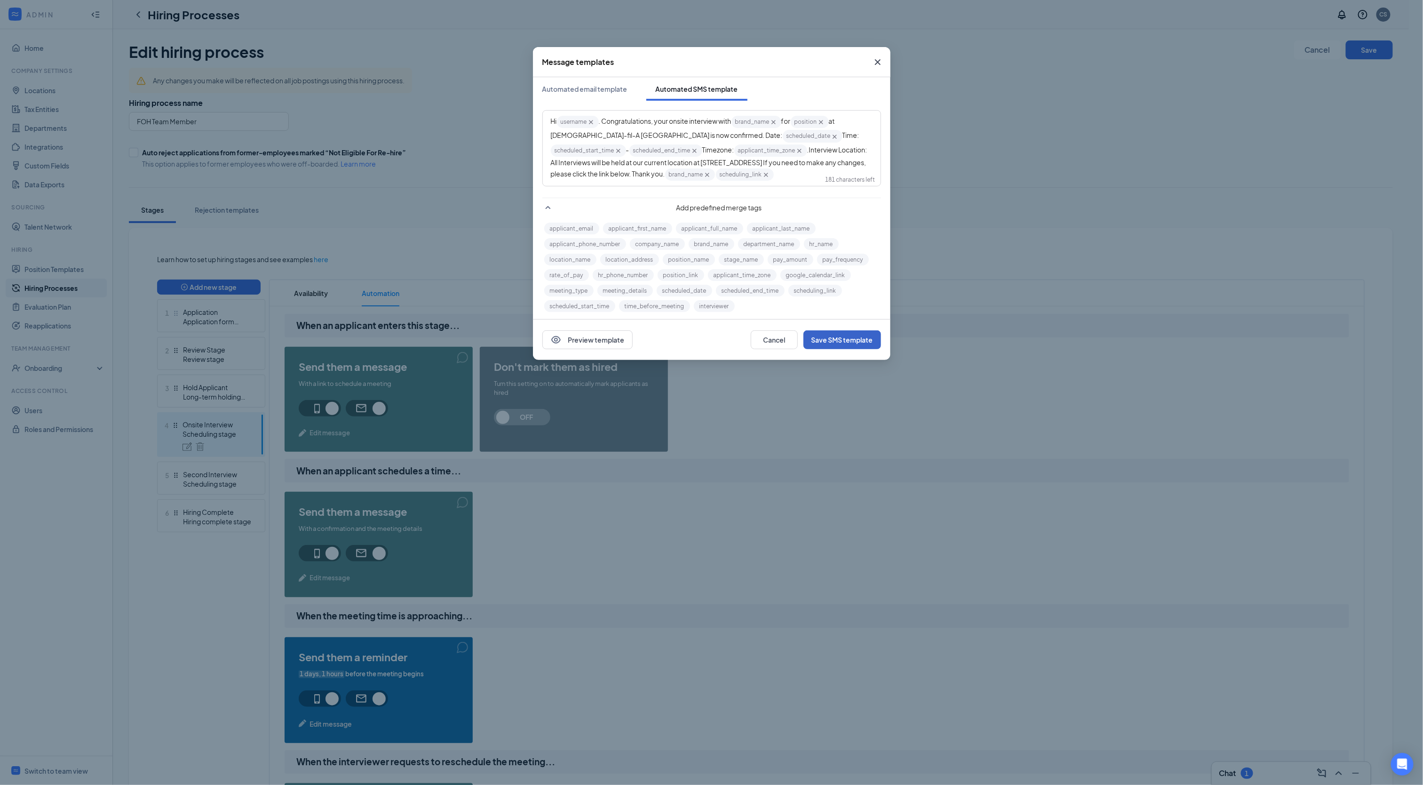
click at [848, 336] on button "Save SMS template" at bounding box center [843, 339] width 78 height 19
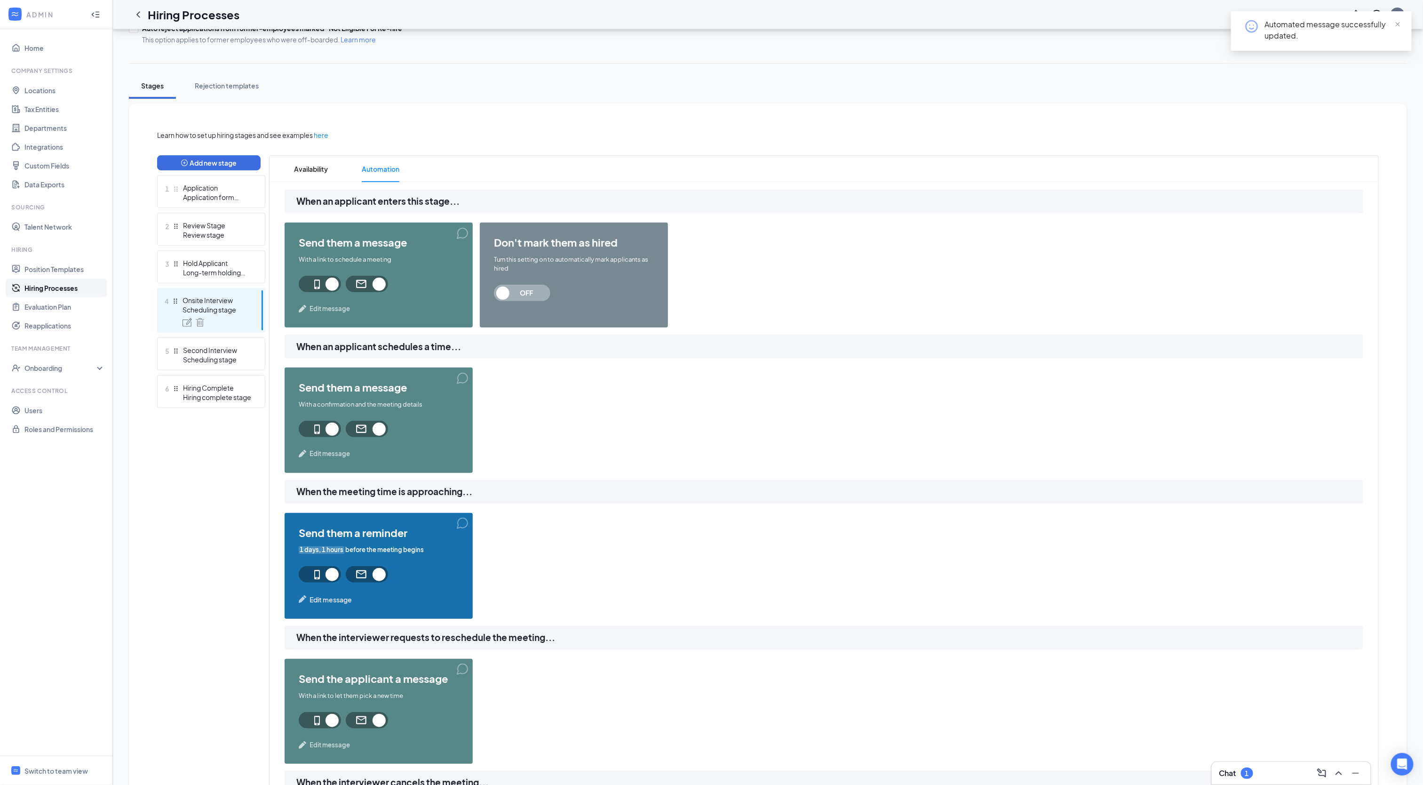
scroll to position [207, 0]
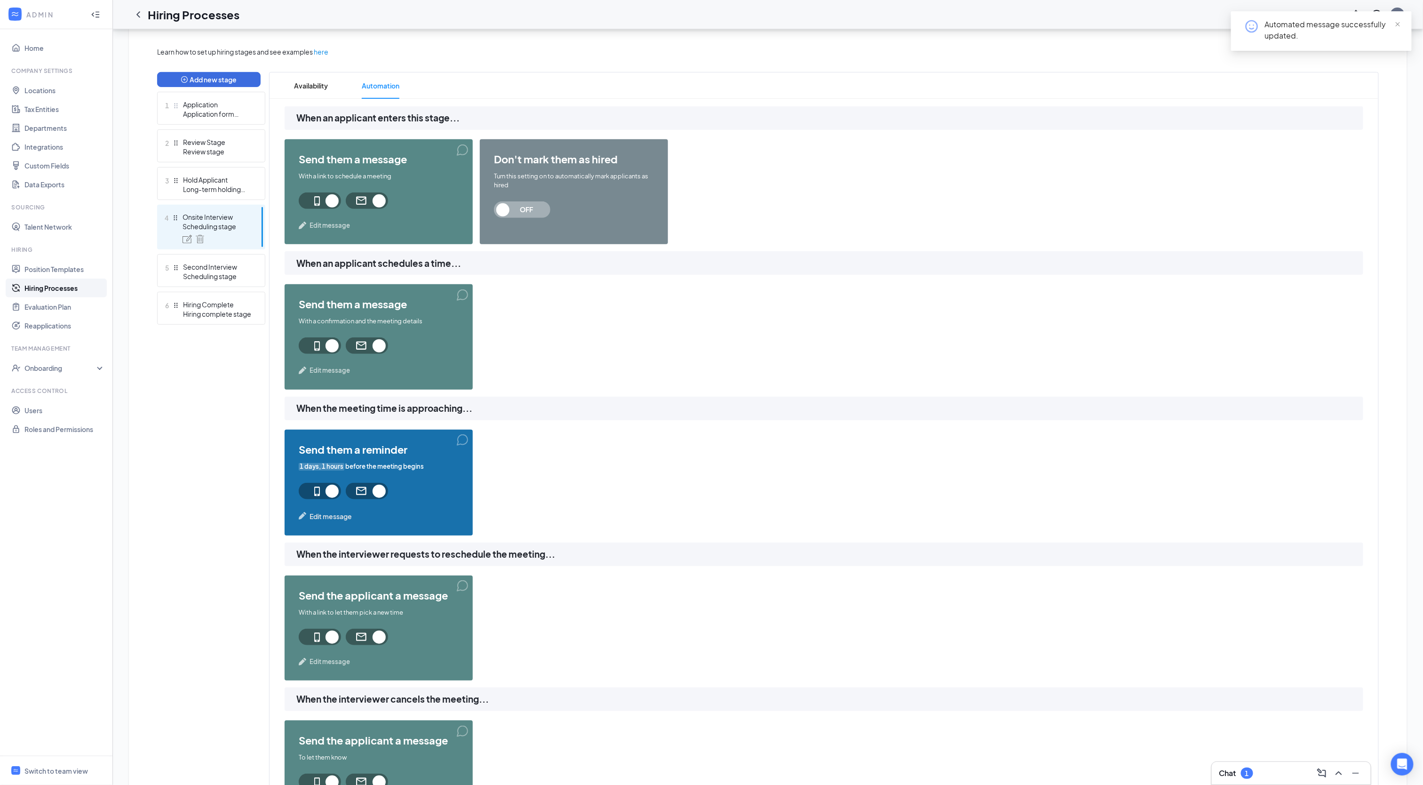
click at [341, 511] on span "Edit message" at bounding box center [331, 516] width 42 height 10
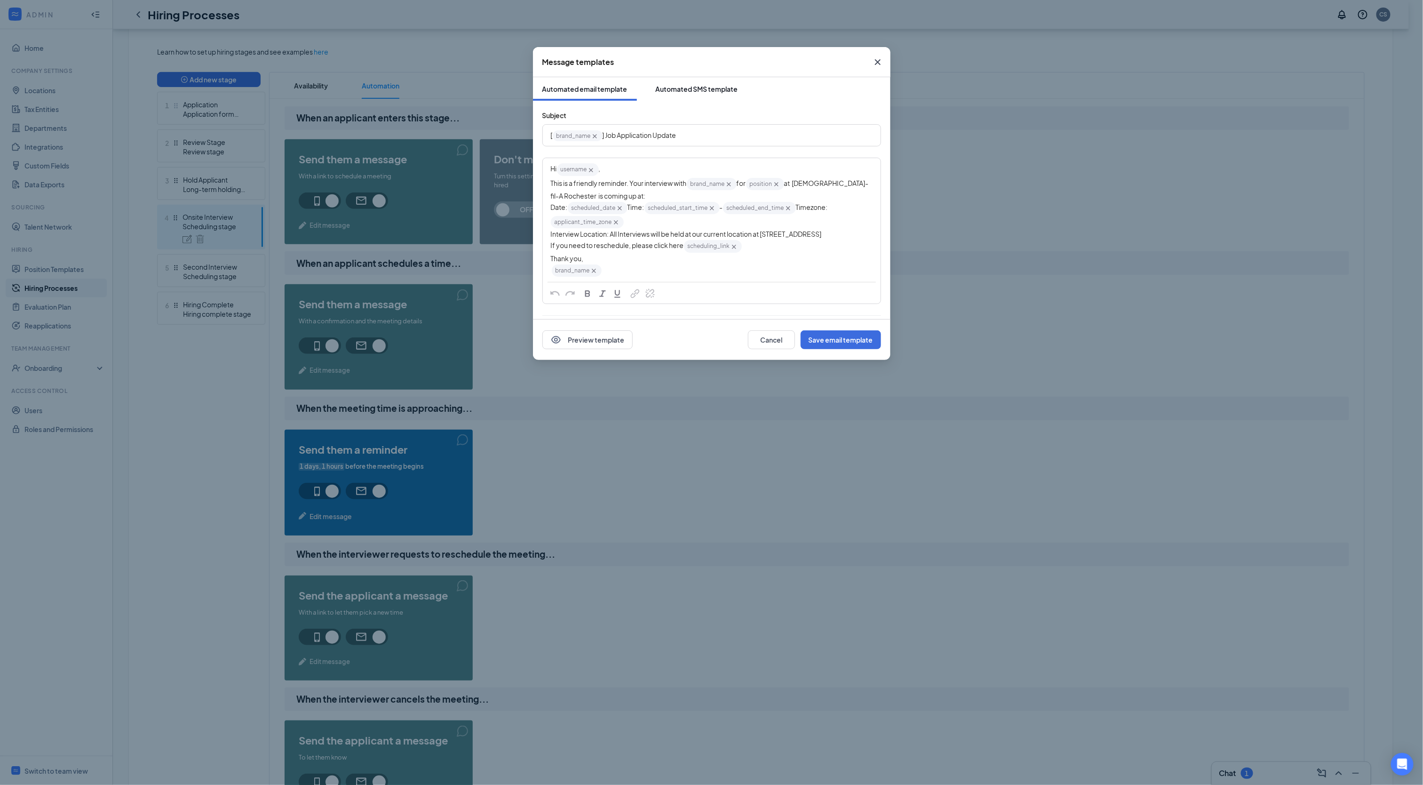
click at [680, 84] on div "Automated SMS template" at bounding box center [697, 88] width 82 height 9
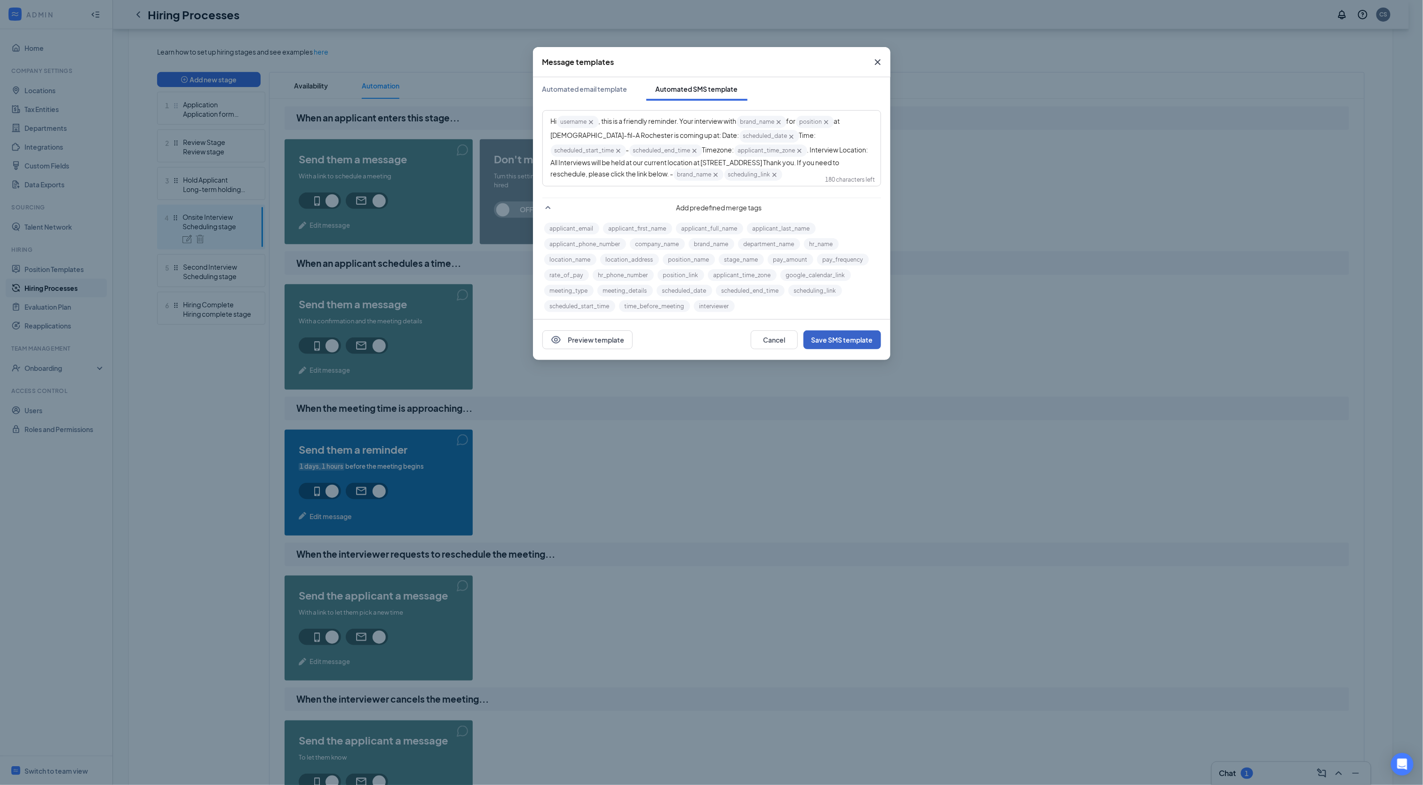
click at [848, 335] on button "Save SMS template" at bounding box center [843, 339] width 78 height 19
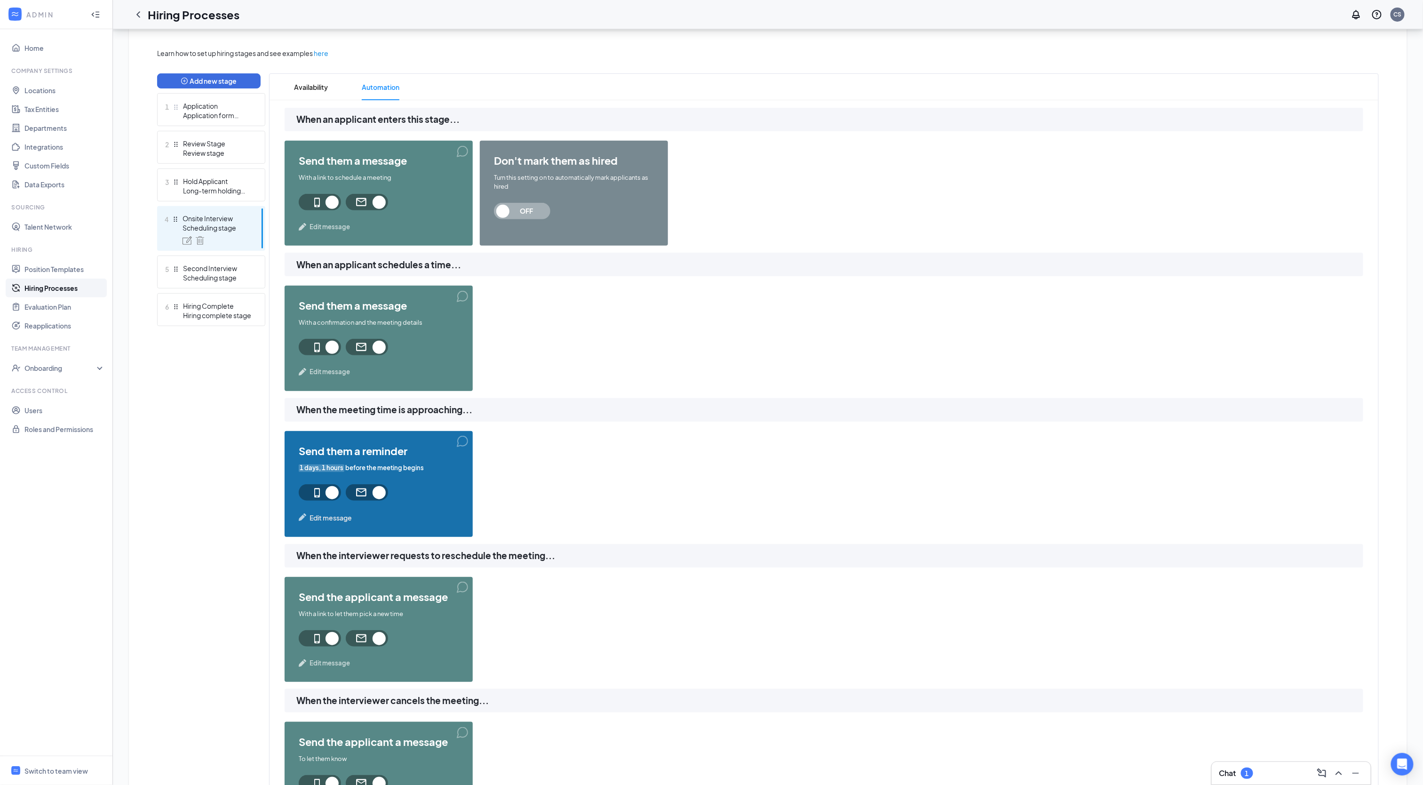
scroll to position [161, 0]
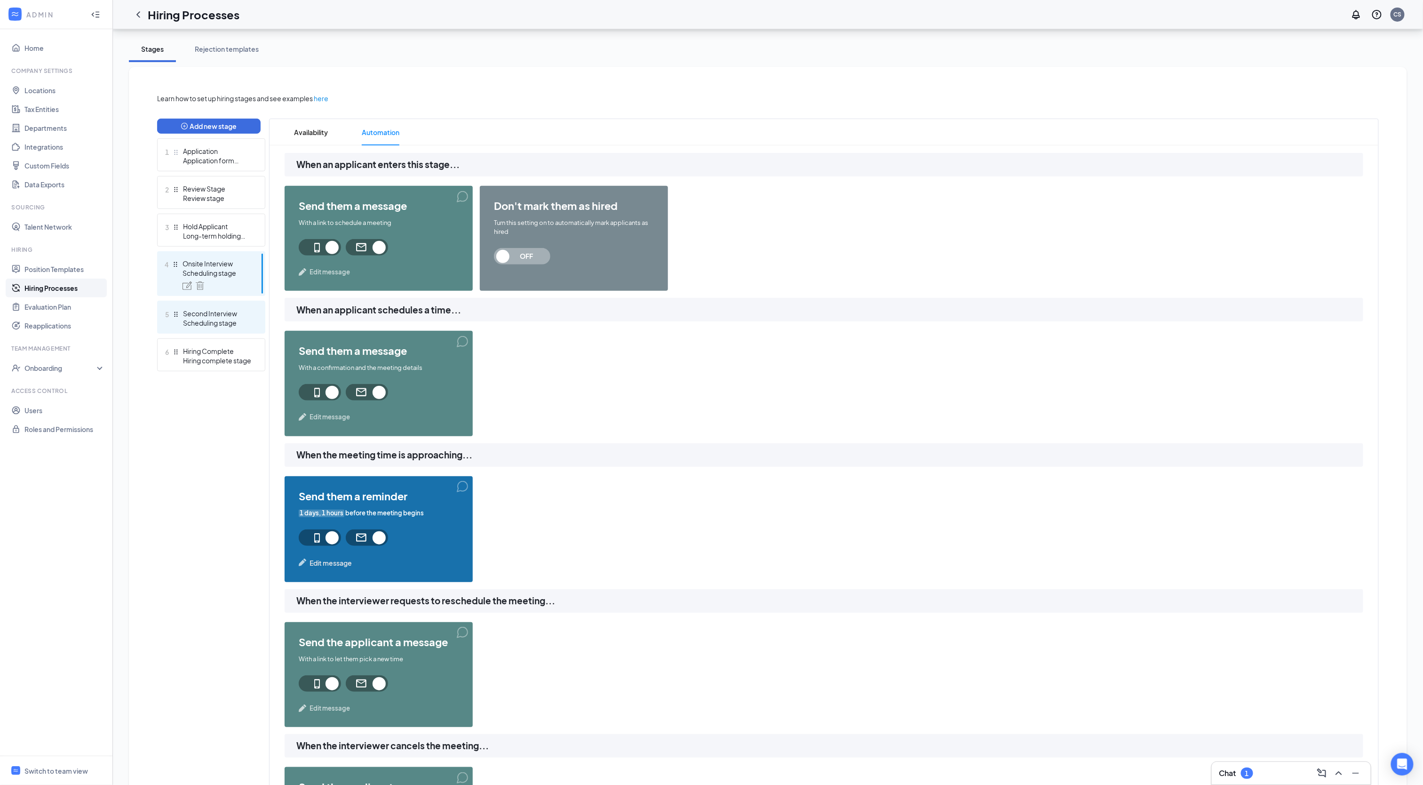
click at [205, 312] on div "Second Interview" at bounding box center [217, 313] width 69 height 9
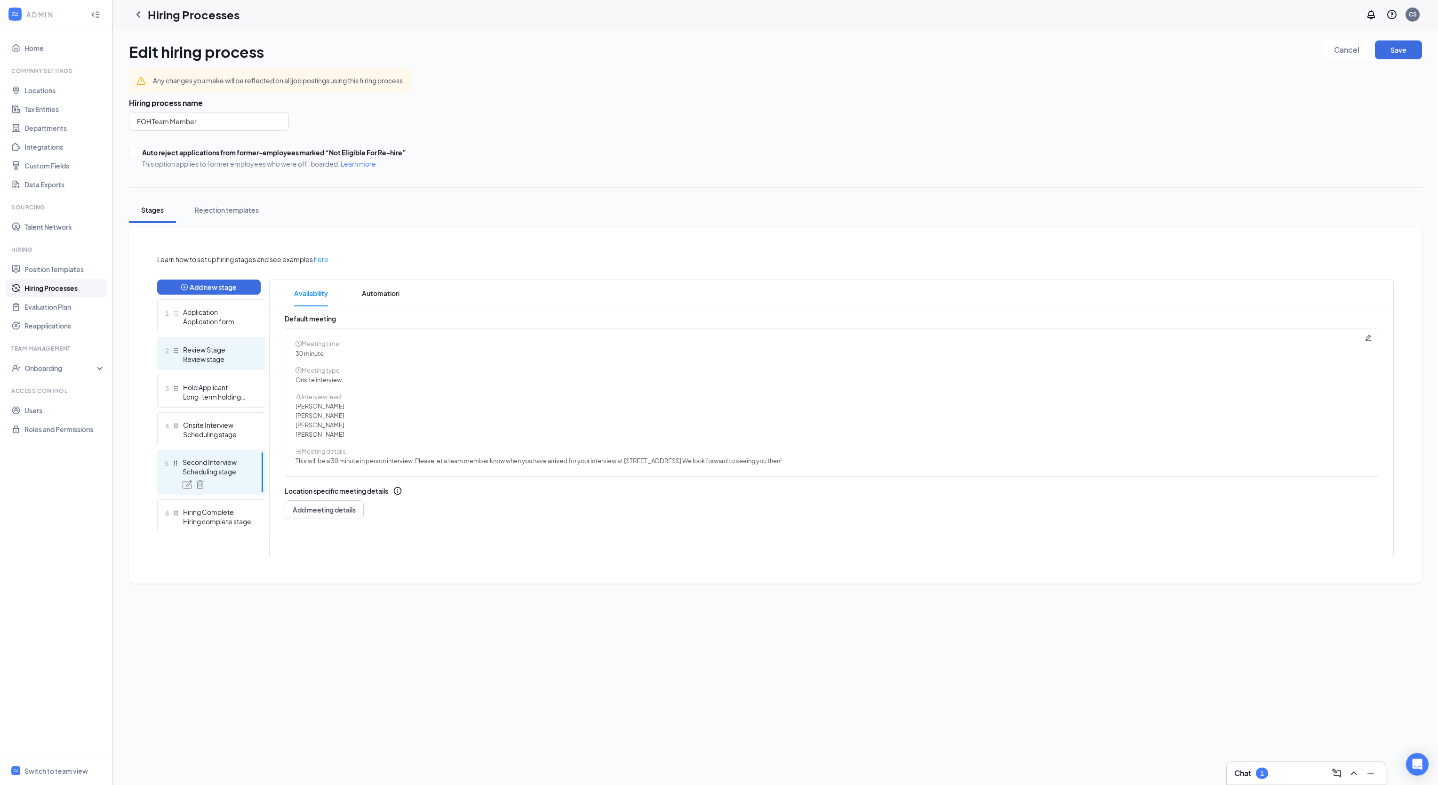
click at [221, 354] on div "Review stage" at bounding box center [217, 358] width 69 height 9
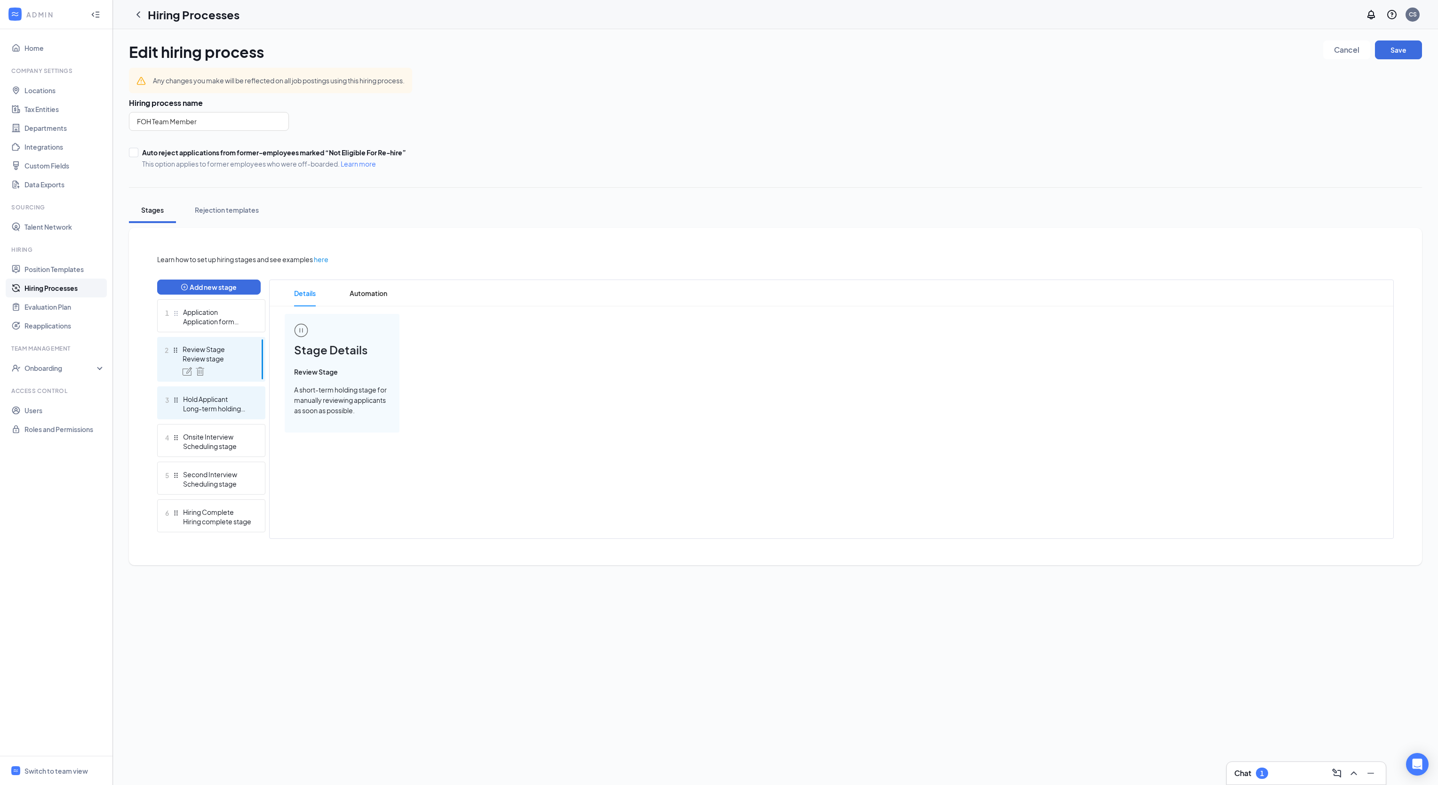
click at [222, 392] on div "3 Hold Applicant Long-term holding stage" at bounding box center [211, 402] width 108 height 33
click at [220, 435] on div "Onsite Interview" at bounding box center [217, 436] width 69 height 9
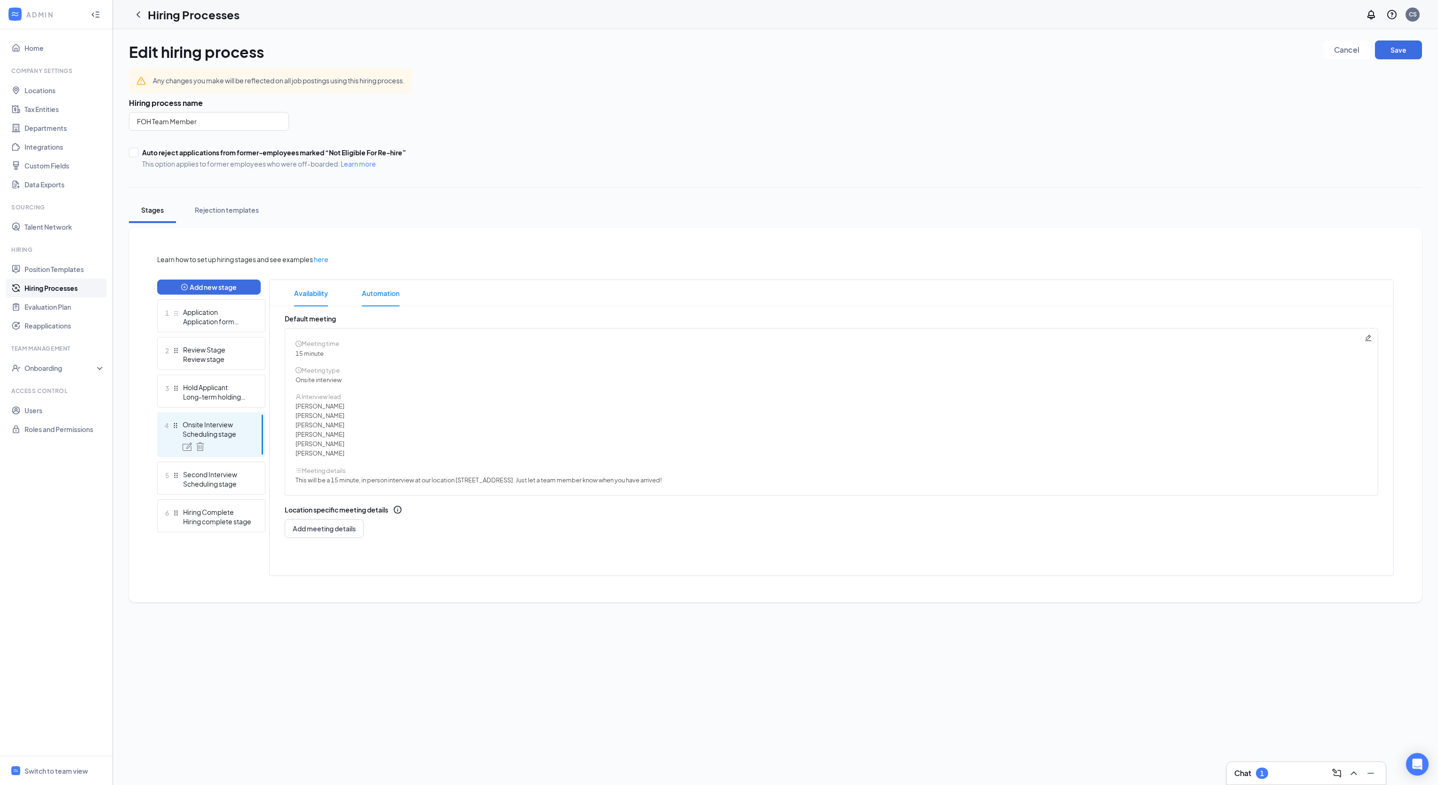
click at [388, 295] on span "Automation" at bounding box center [381, 293] width 38 height 26
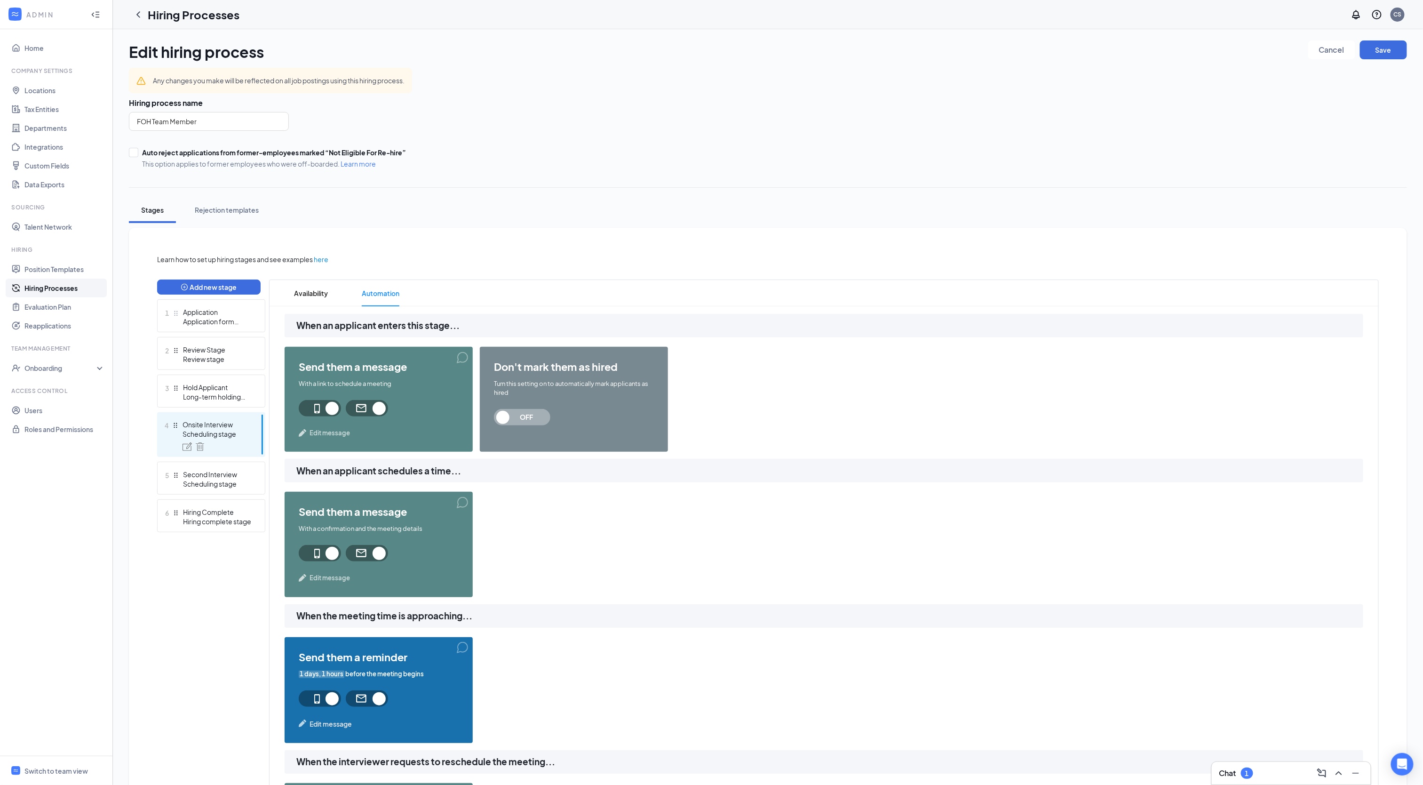
click at [331, 435] on span "Edit message" at bounding box center [330, 432] width 40 height 9
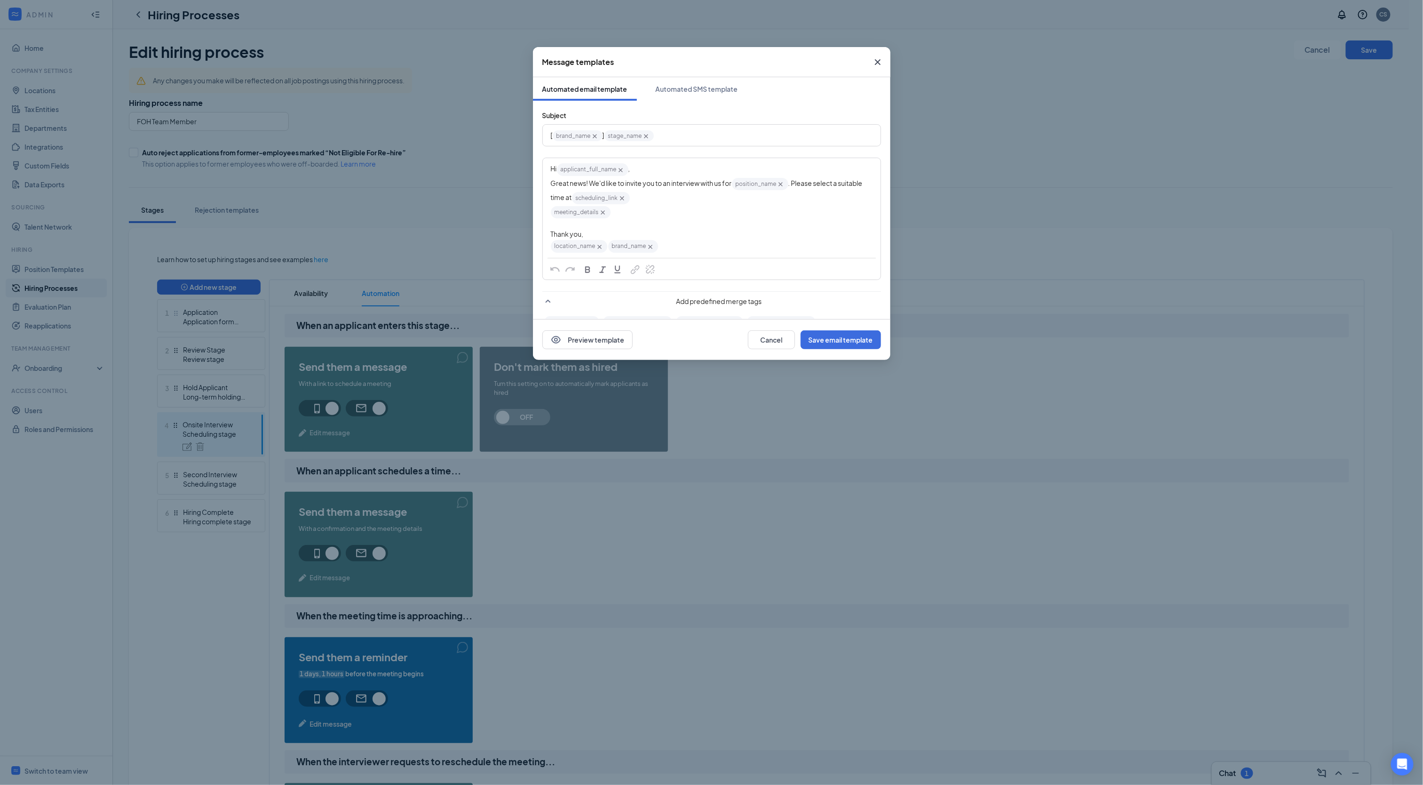
click at [600, 248] on icon "Cross" at bounding box center [600, 247] width 8 height 8
click at [829, 340] on button "Save email template" at bounding box center [841, 339] width 80 height 19
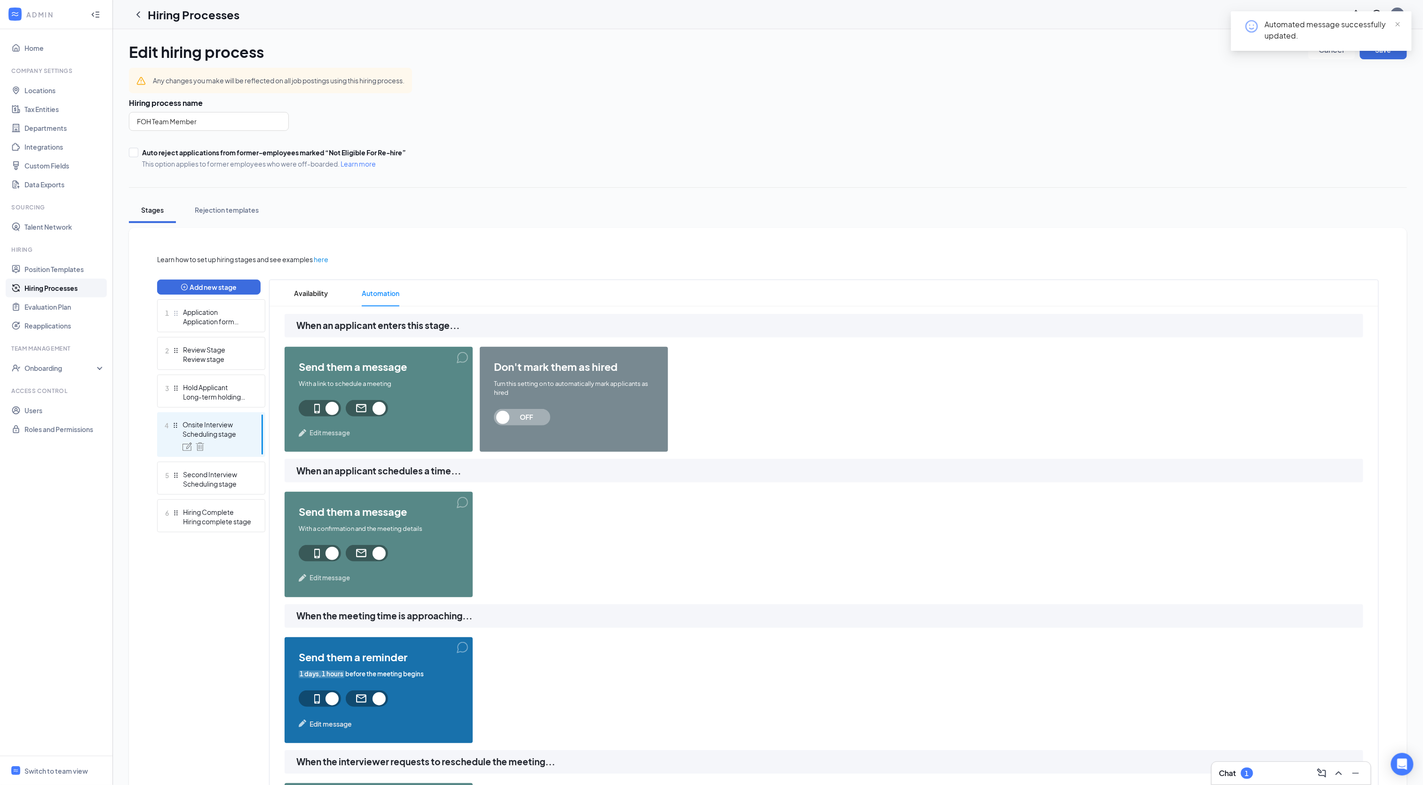
click at [341, 428] on span "Edit message" at bounding box center [330, 432] width 40 height 9
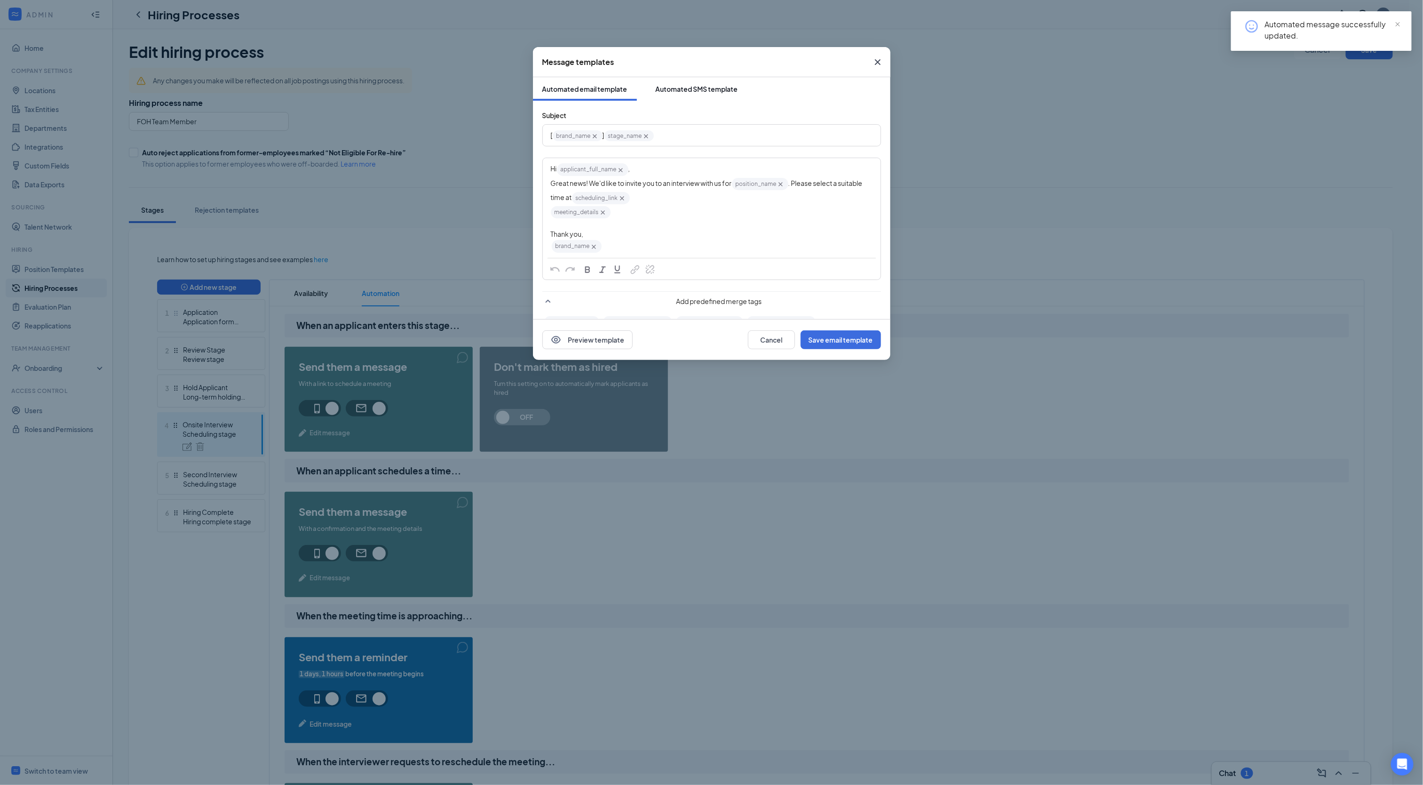
click at [699, 80] on button "Automated SMS template" at bounding box center [696, 89] width 101 height 24
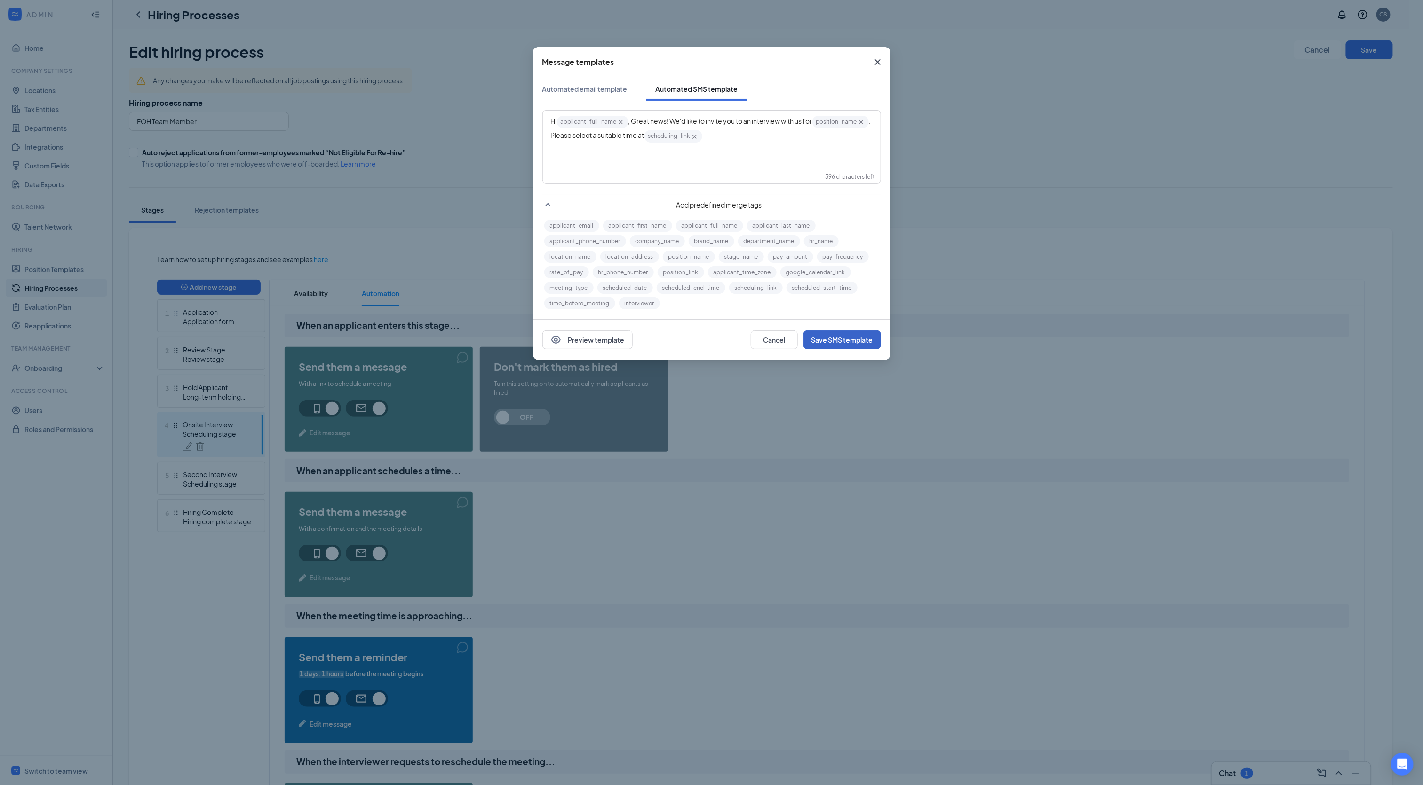
click at [841, 340] on button "Save SMS template" at bounding box center [843, 339] width 78 height 19
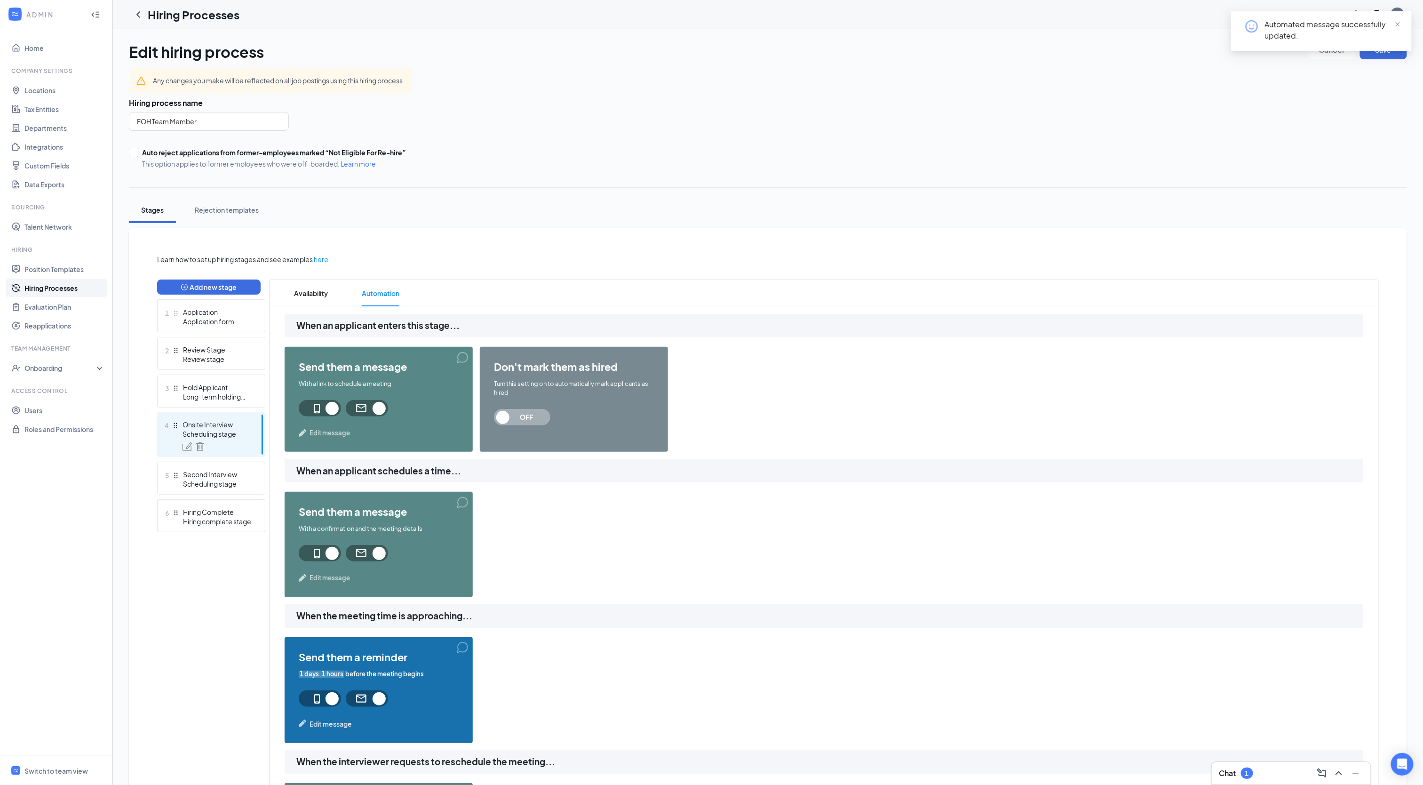
click at [333, 578] on span "Edit message" at bounding box center [330, 577] width 40 height 9
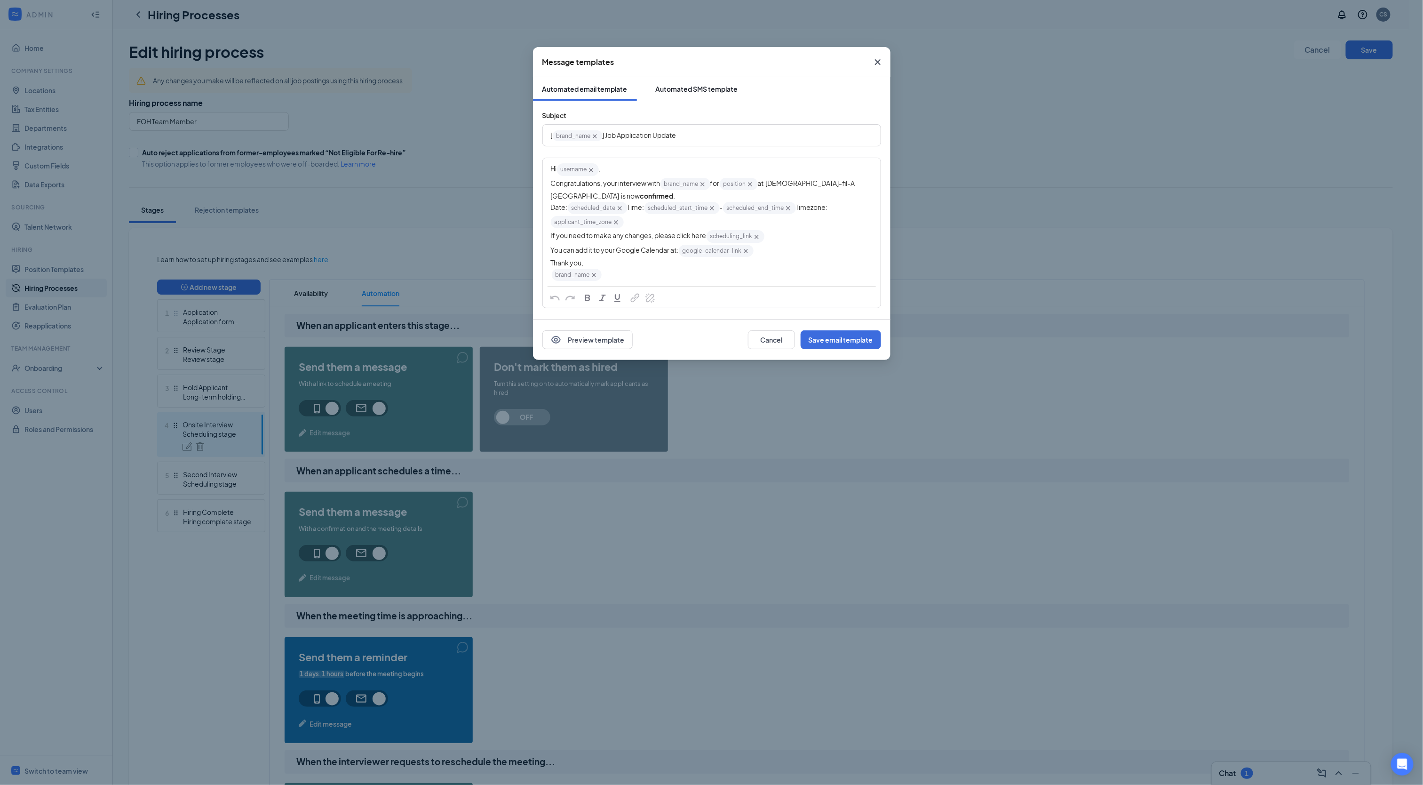
click at [677, 91] on div "Automated SMS template" at bounding box center [697, 88] width 82 height 9
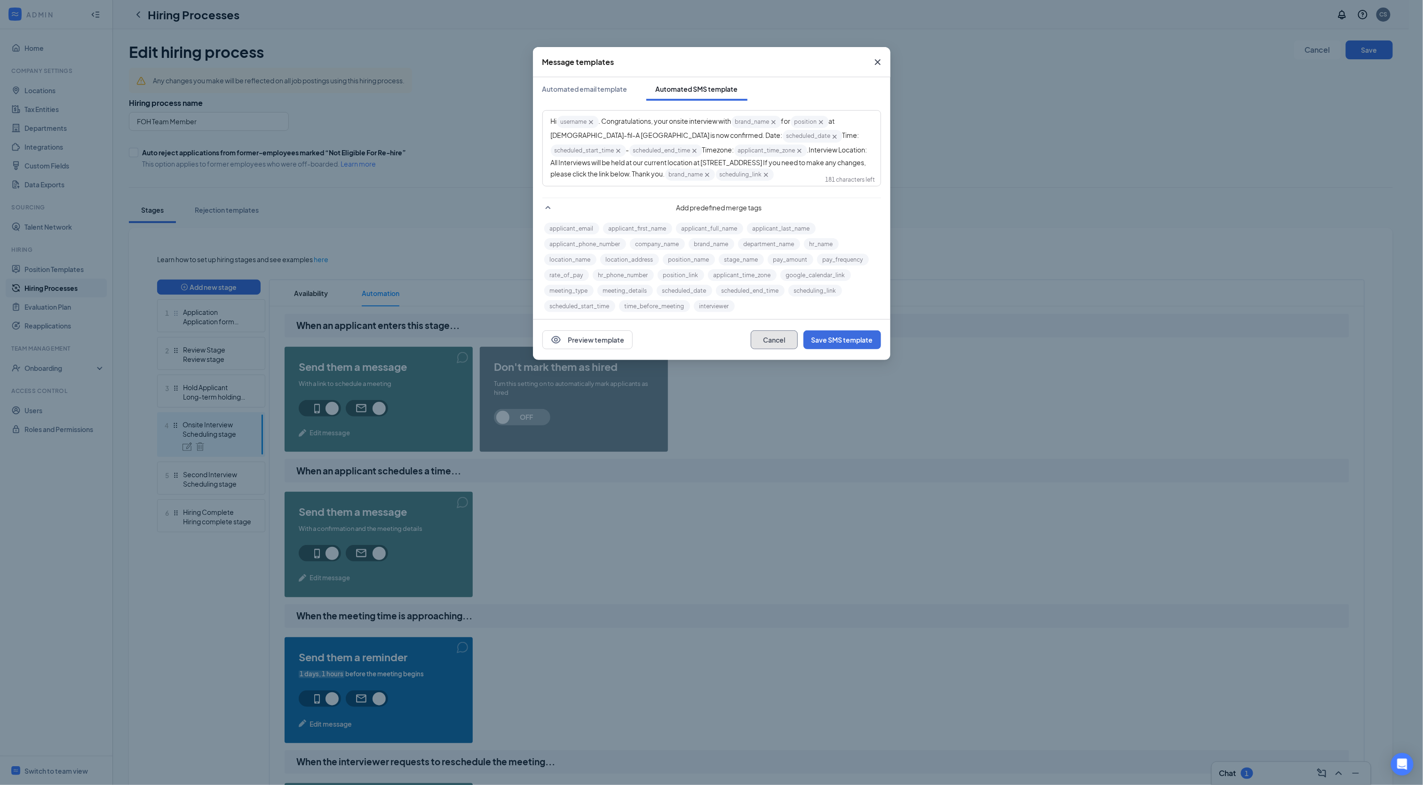
click at [770, 342] on button "Cancel" at bounding box center [774, 339] width 47 height 19
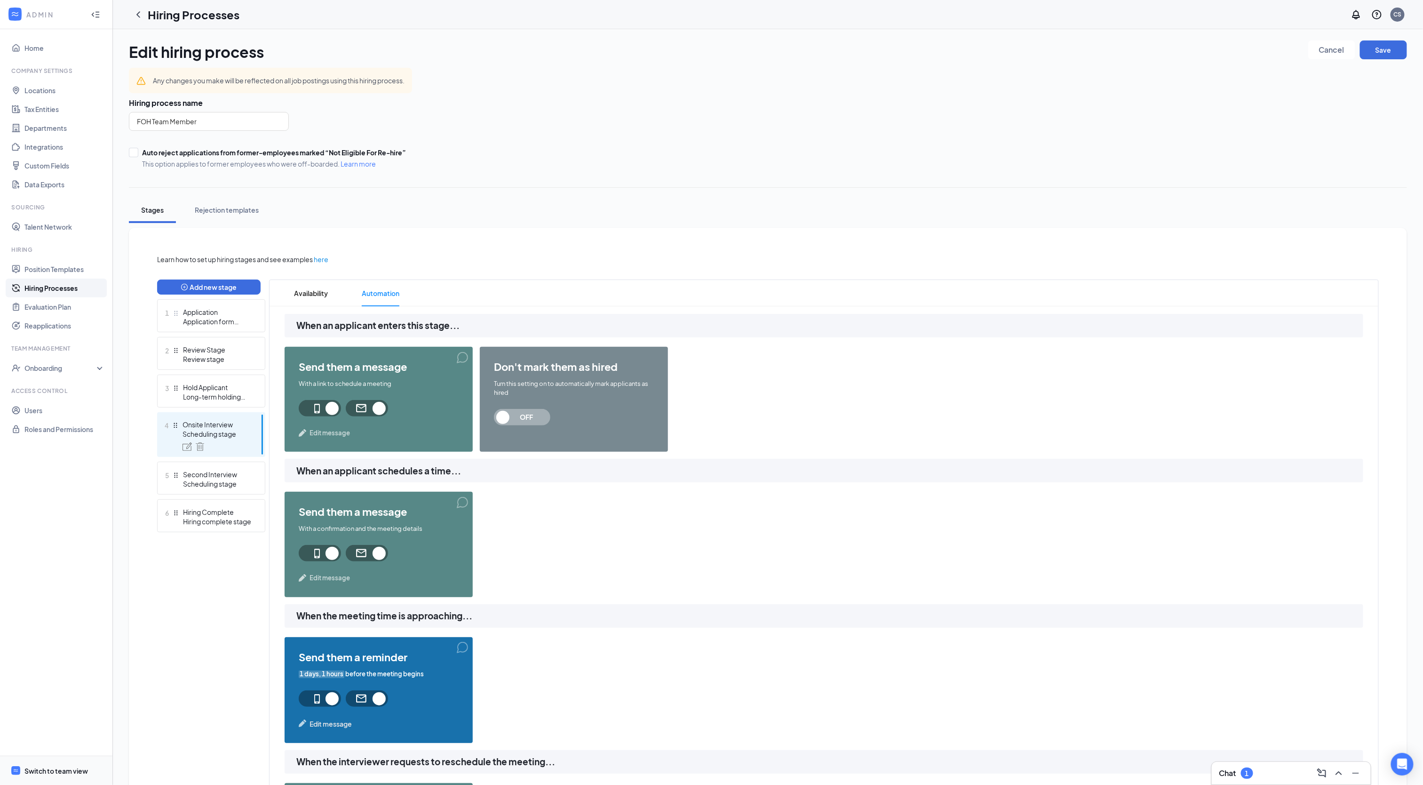
click at [58, 758] on div "Switch to team view" at bounding box center [56, 770] width 64 height 9
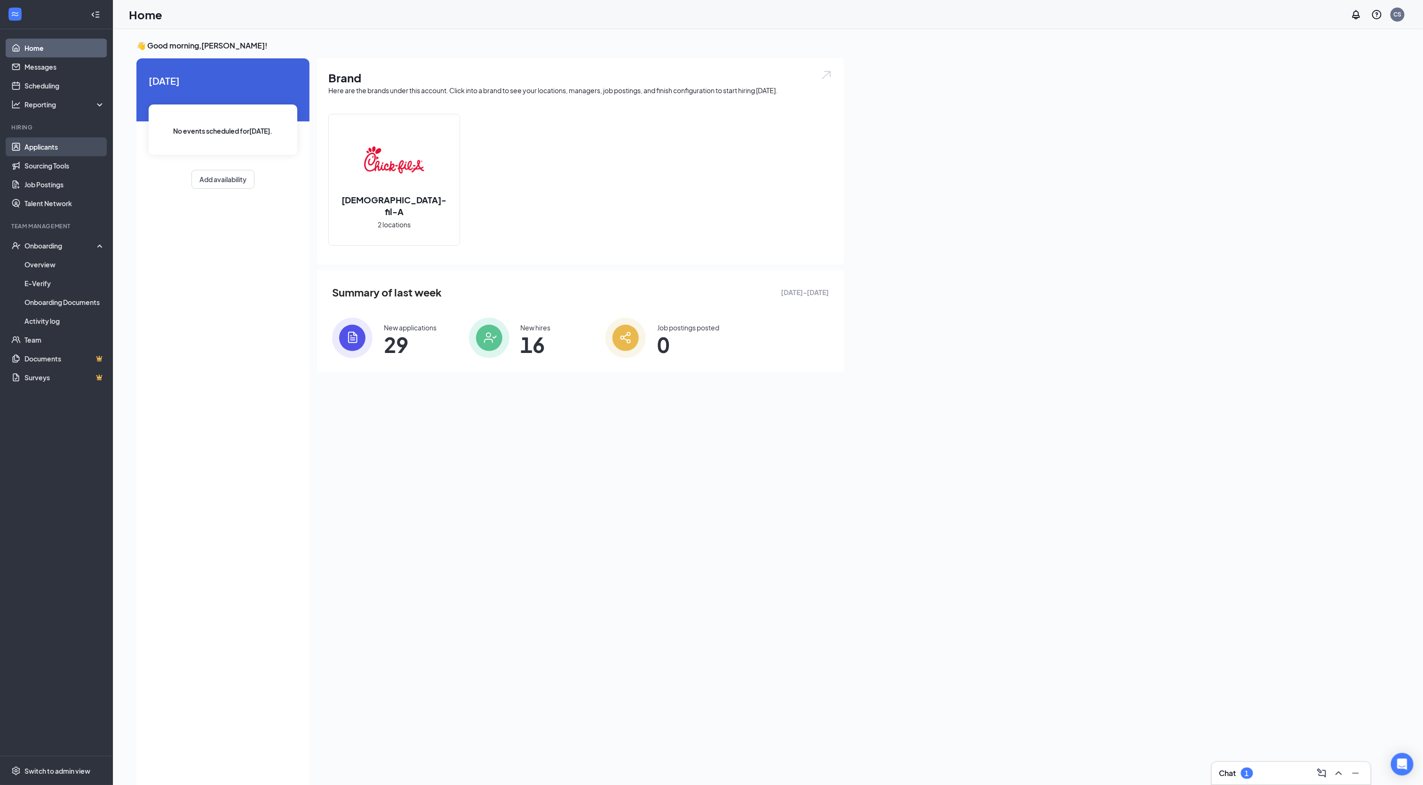
click at [49, 146] on link "Applicants" at bounding box center [64, 146] width 80 height 19
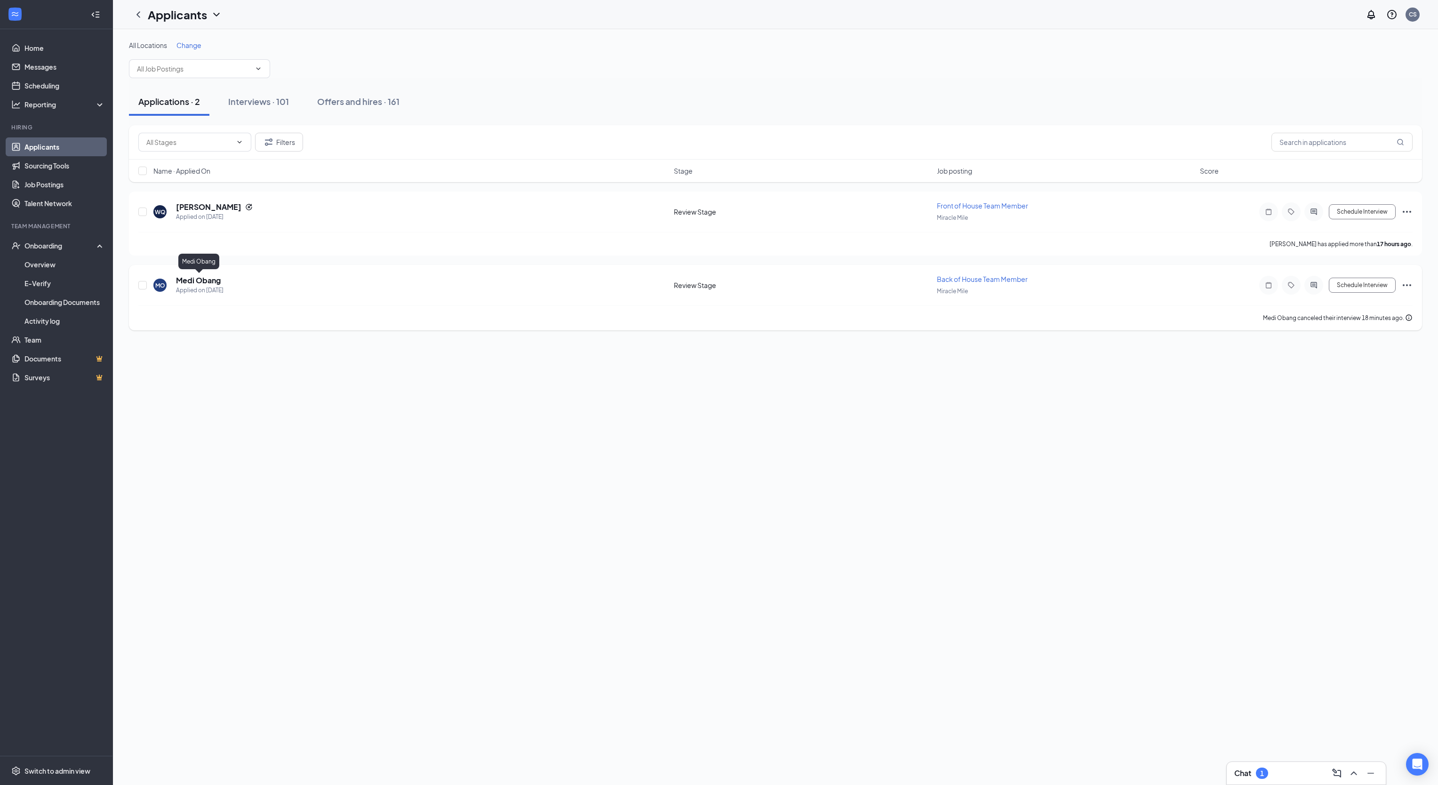
click at [204, 279] on h5 "Medi Obang" at bounding box center [198, 280] width 45 height 10
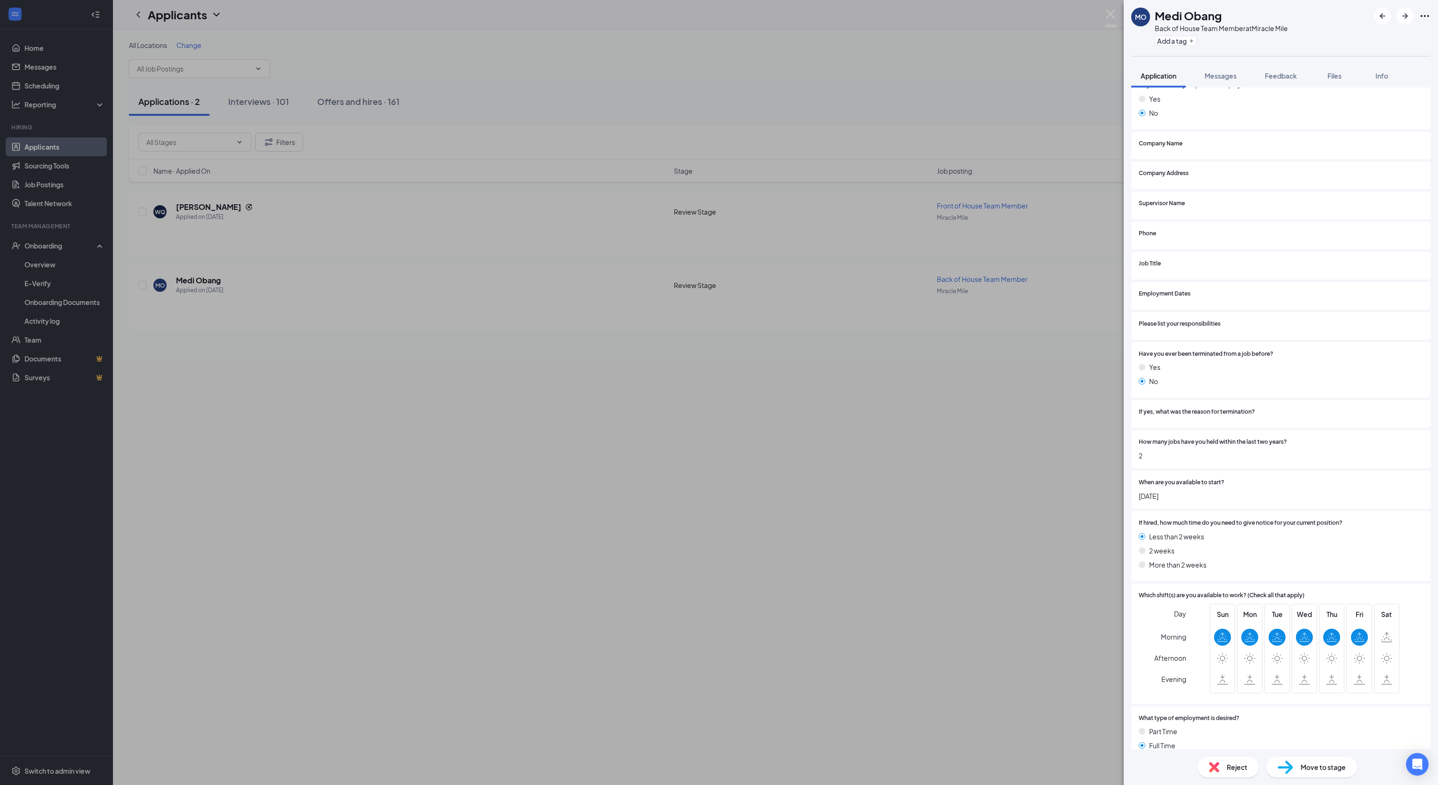
scroll to position [1812, 0]
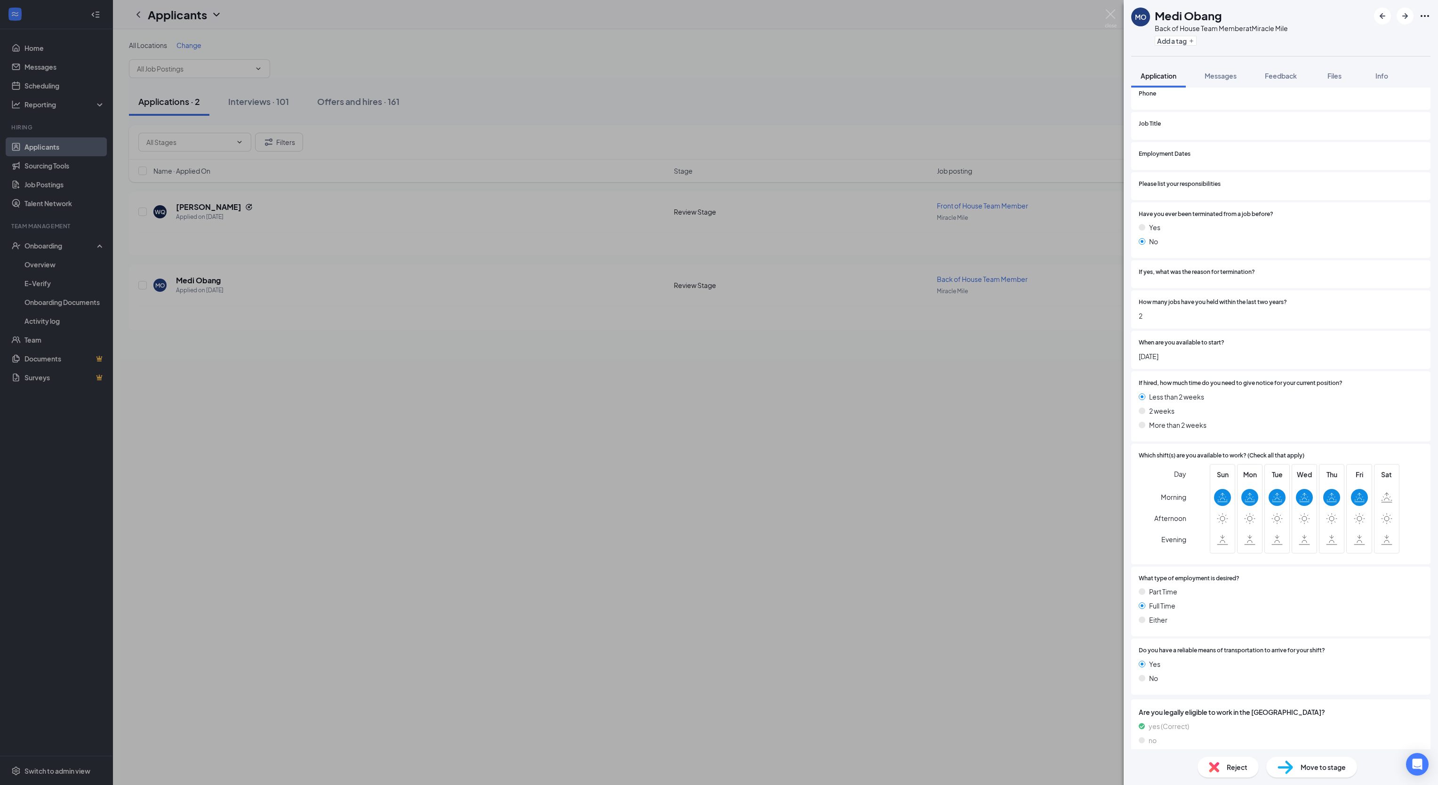
click at [1319, 758] on span "Move to stage" at bounding box center [1322, 767] width 45 height 10
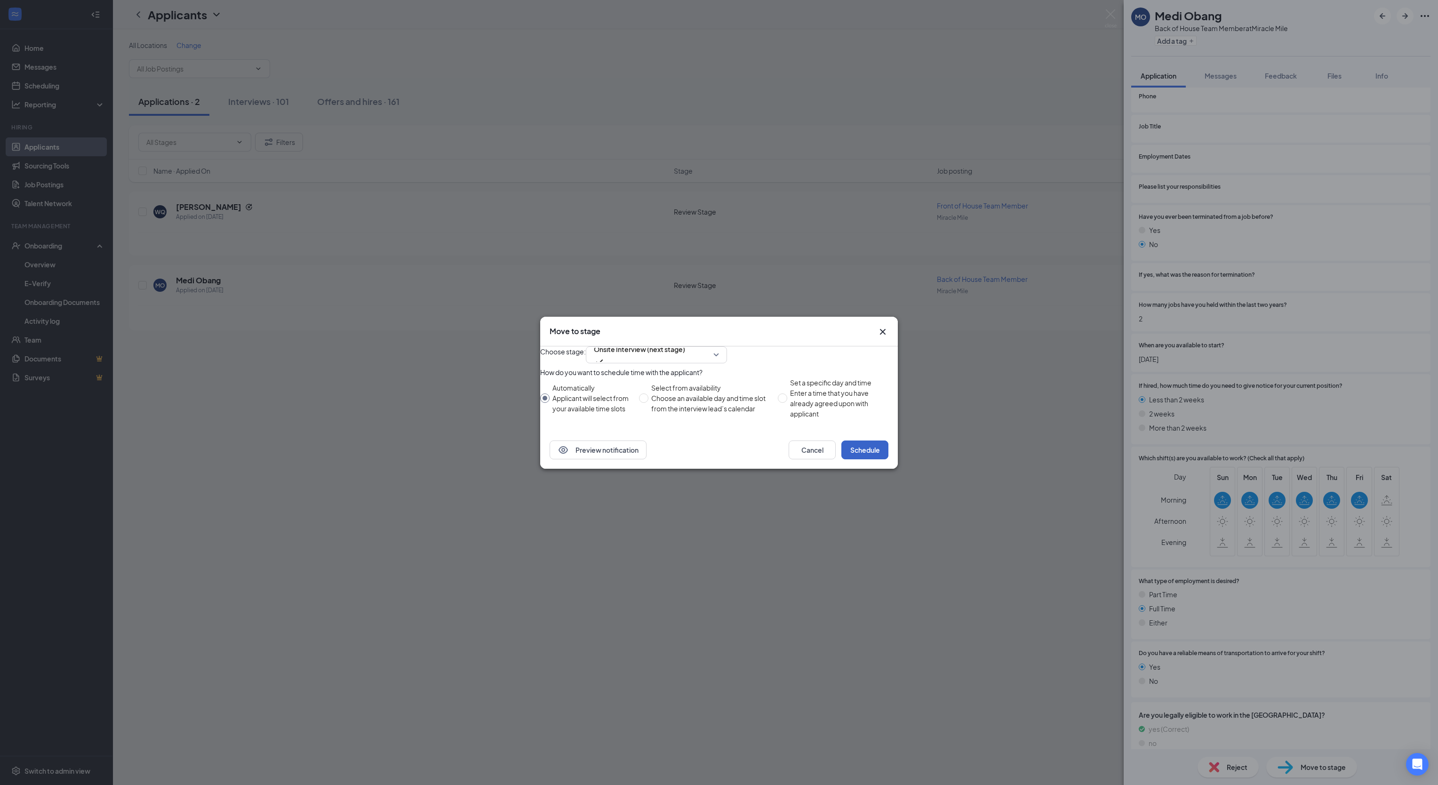
click at [855, 459] on button "Schedule" at bounding box center [864, 449] width 47 height 19
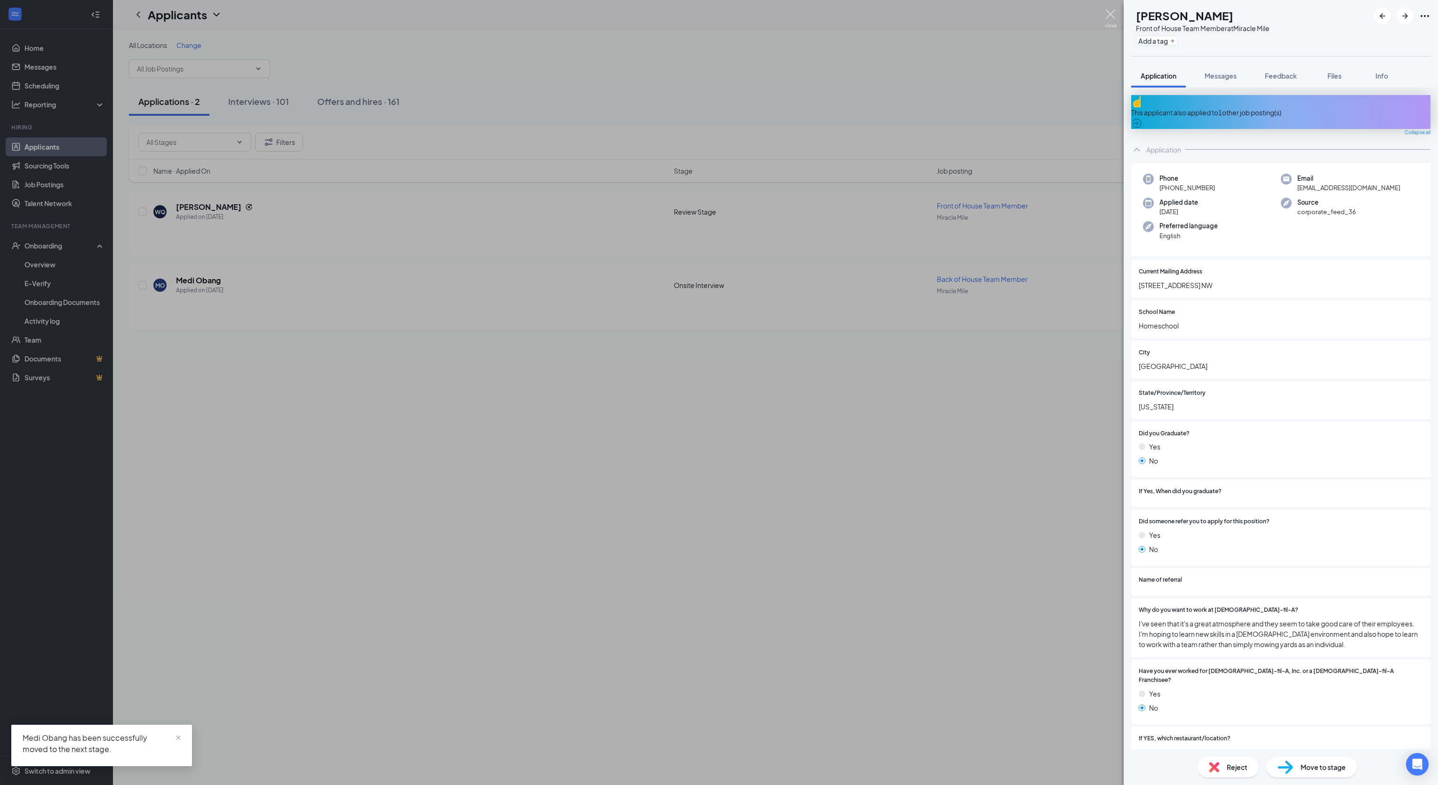
click at [1111, 19] on img at bounding box center [1111, 18] width 12 height 18
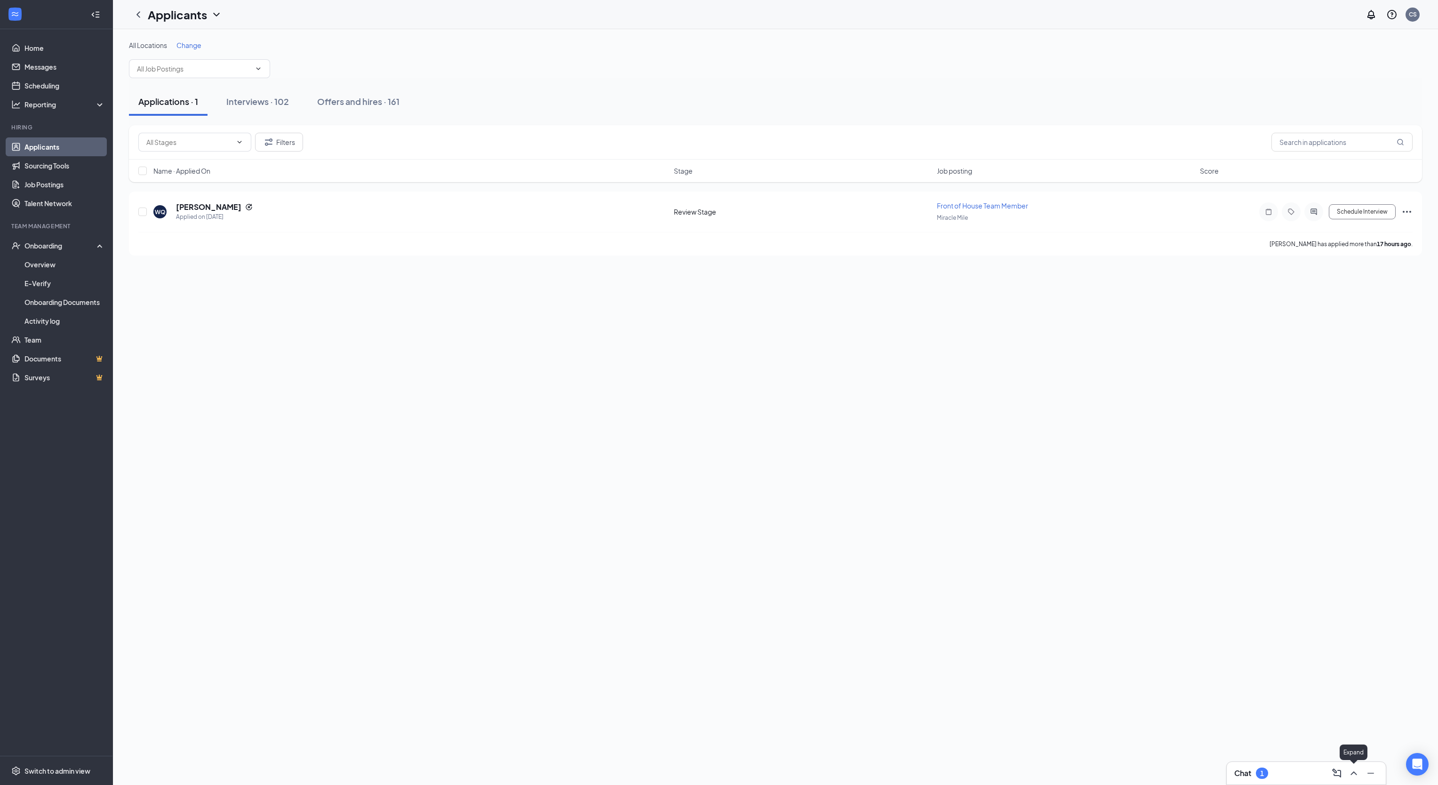
click at [1352, 758] on icon "ChevronUp" at bounding box center [1353, 772] width 11 height 11
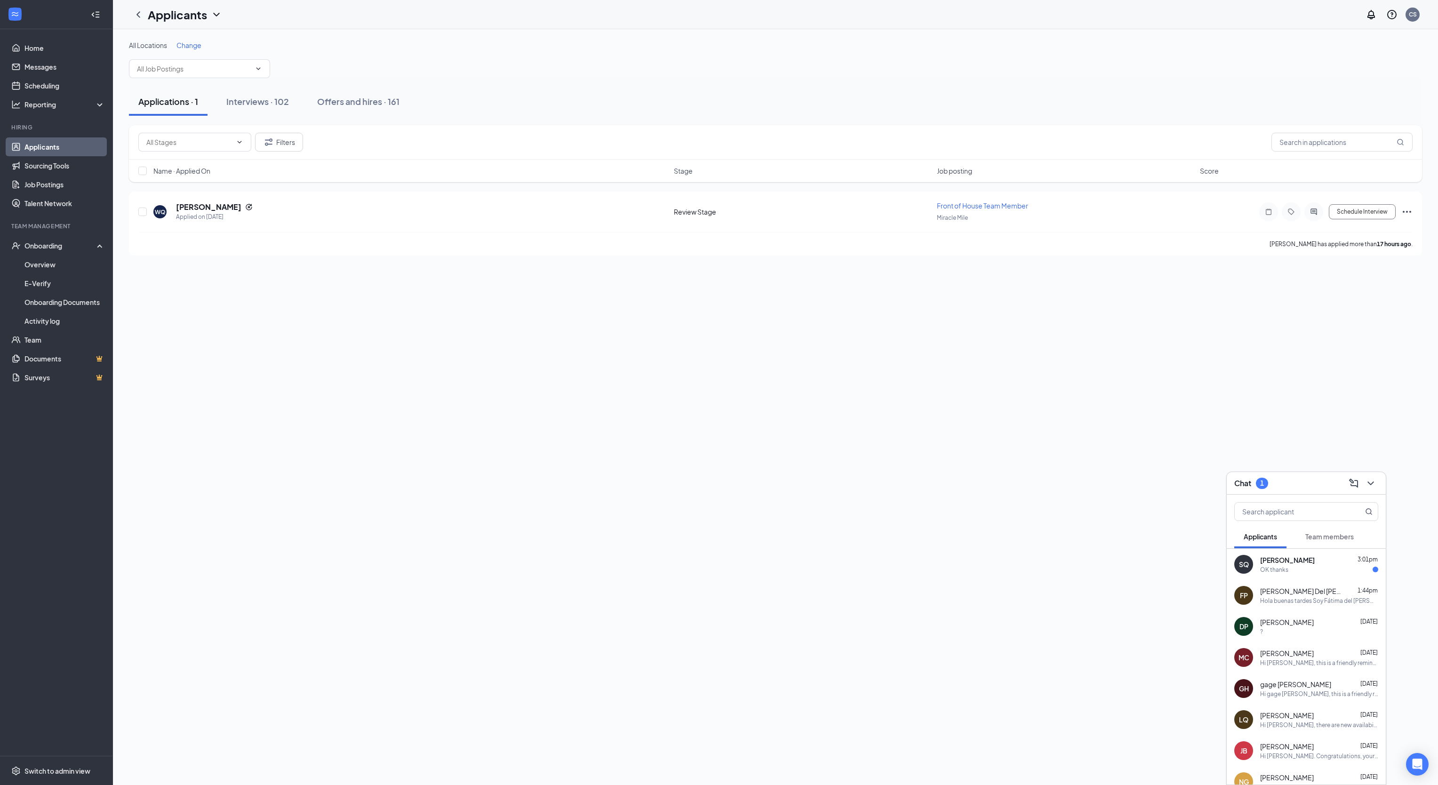
click at [1287, 562] on span "[PERSON_NAME]" at bounding box center [1287, 559] width 55 height 9
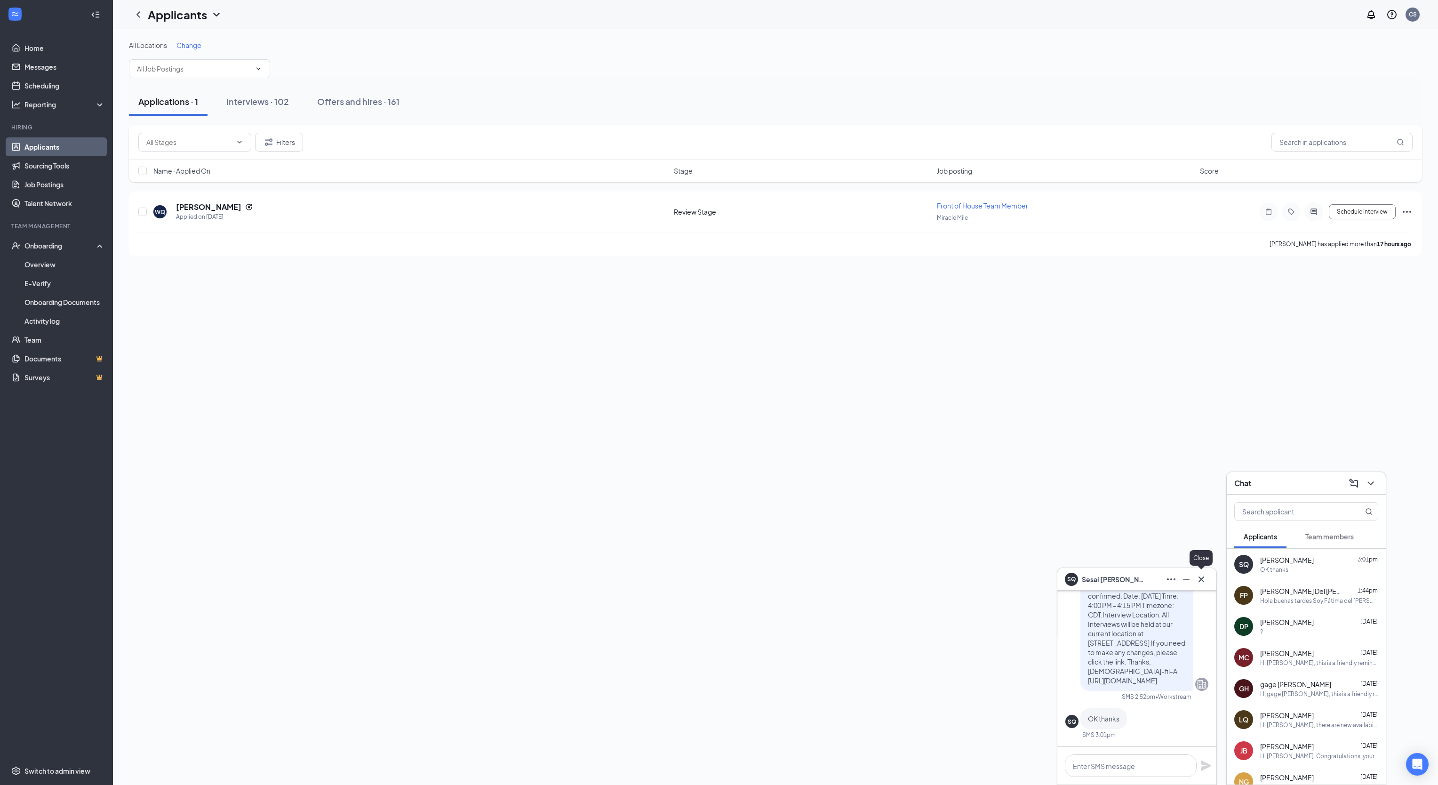
click at [1201, 577] on icon "Cross" at bounding box center [1200, 579] width 11 height 11
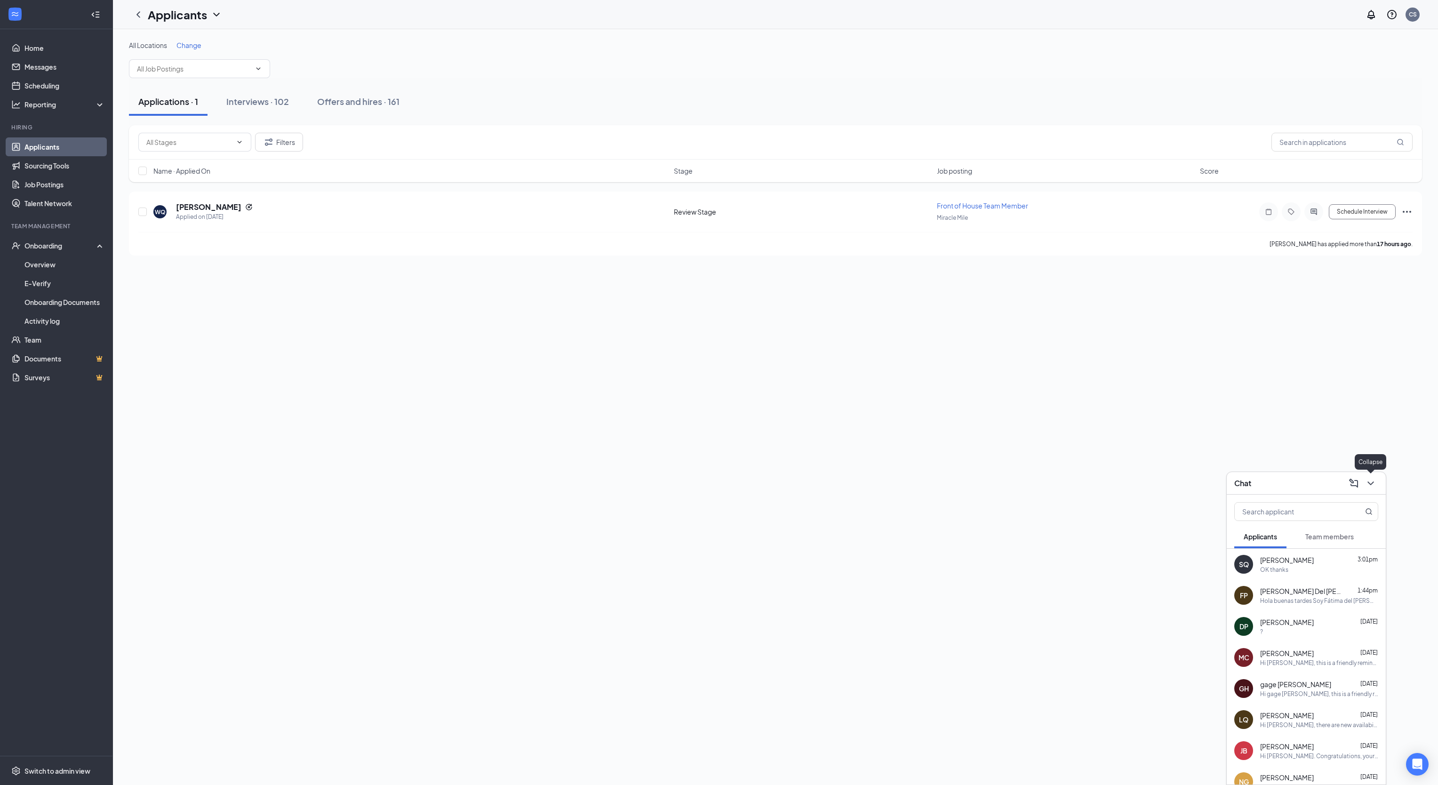
click at [1375, 481] on icon "ChevronDown" at bounding box center [1370, 483] width 11 height 11
